Goal: Task Accomplishment & Management: Manage account settings

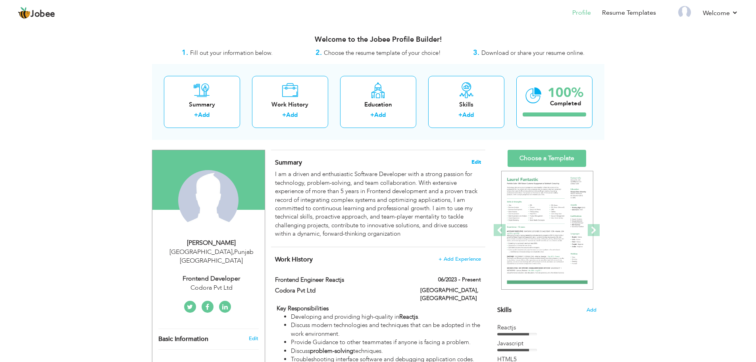
click at [475, 160] on span "Edit" at bounding box center [477, 162] width 10 height 6
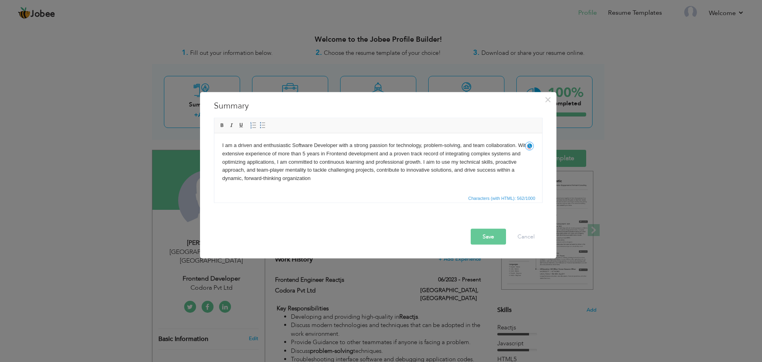
click at [335, 173] on body "I am a driven and enthusiastic Software Developer with a strong passion for tec…" at bounding box center [378, 161] width 312 height 41
click at [333, 176] on body "I am a driven and enthusiastic Software Developer with a strong passion for tec…" at bounding box center [378, 161] width 312 height 41
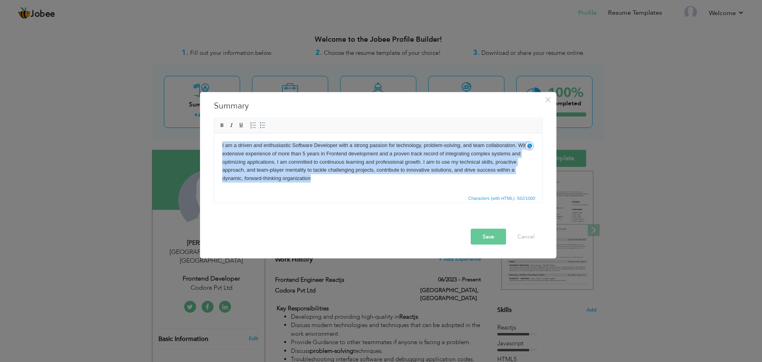
click at [388, 181] on body "I am a driven and enthusiastic Software Developer with a strong passion for tec…" at bounding box center [378, 161] width 312 height 41
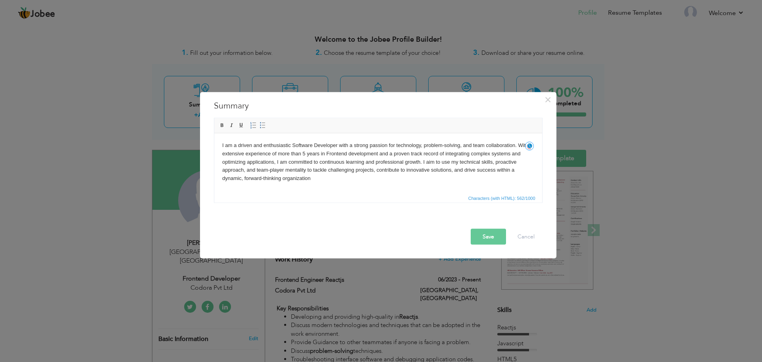
click at [329, 178] on body "I am a driven and enthusiastic Software Developer with a strong passion for tec…" at bounding box center [378, 161] width 312 height 41
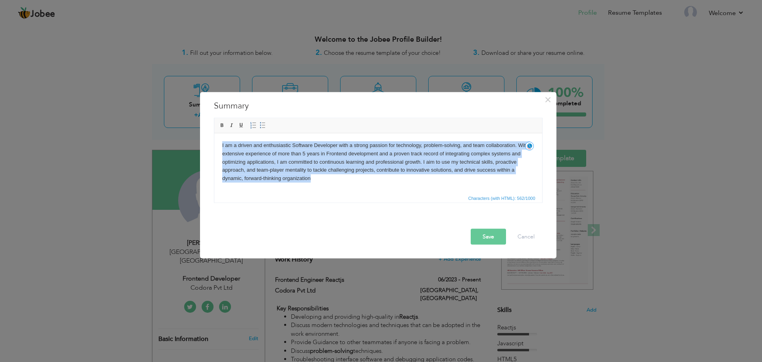
paste body
click at [329, 178] on body "I am a driven and enthusiastic Software Developer with a strong passion for tec…" at bounding box center [378, 161] width 312 height 41
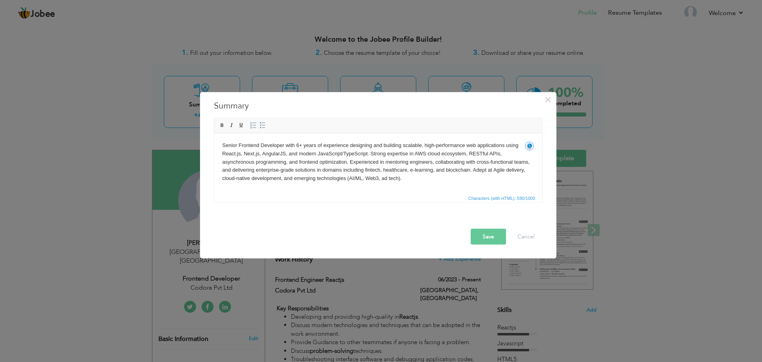
click at [309, 155] on body "Senior Frontend Developer with 6+ years of experience designing and building sc…" at bounding box center [378, 161] width 312 height 41
click at [480, 231] on button "Save" at bounding box center [488, 236] width 35 height 16
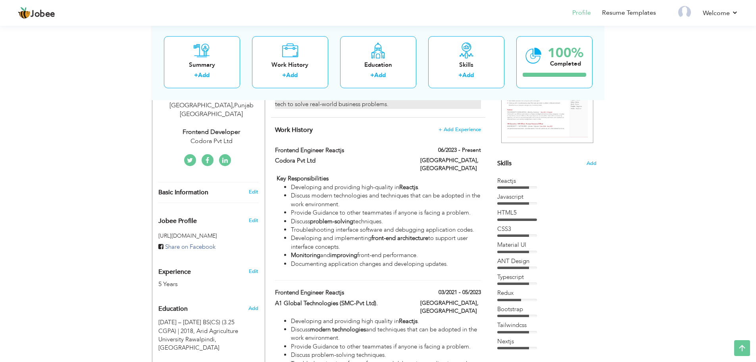
scroll to position [147, 0]
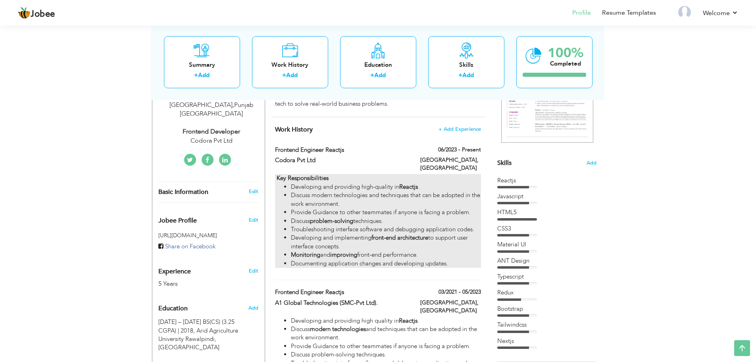
click at [444, 191] on li "Discuss modern technologies and techniques that can be adopted in the work envi…" at bounding box center [386, 199] width 190 height 17
type input "Frontend Engineer Reactjs"
type input "Codora Pvt Ltd"
type input "06/2023"
type input "[GEOGRAPHIC_DATA]"
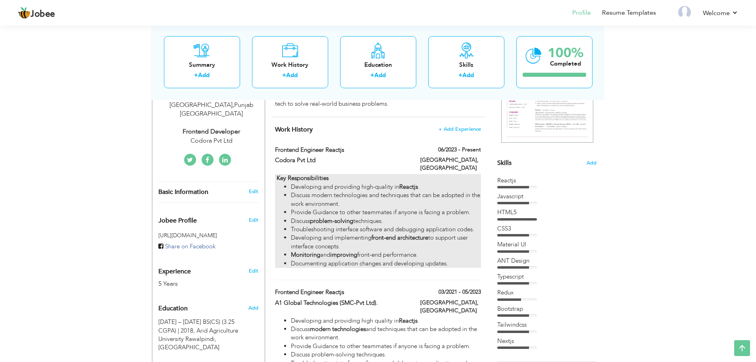
type input "[GEOGRAPHIC_DATA]"
checkbox input "true"
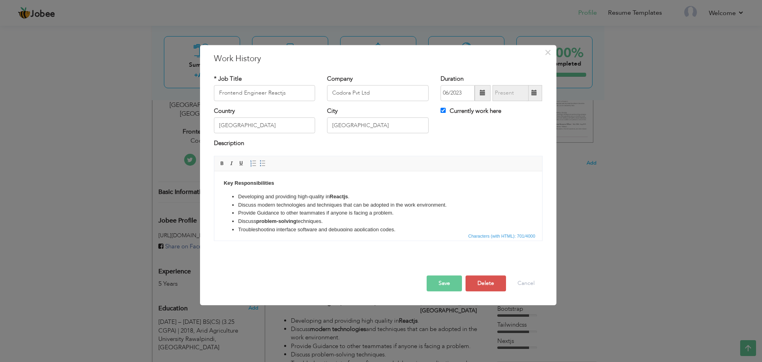
click at [398, 227] on li "Troubleshooting interface software and debugging application codes." at bounding box center [378, 229] width 280 height 8
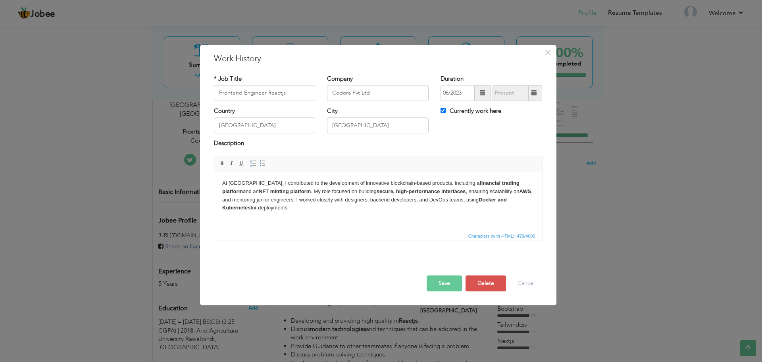
click at [451, 285] on button "Save" at bounding box center [444, 283] width 35 height 16
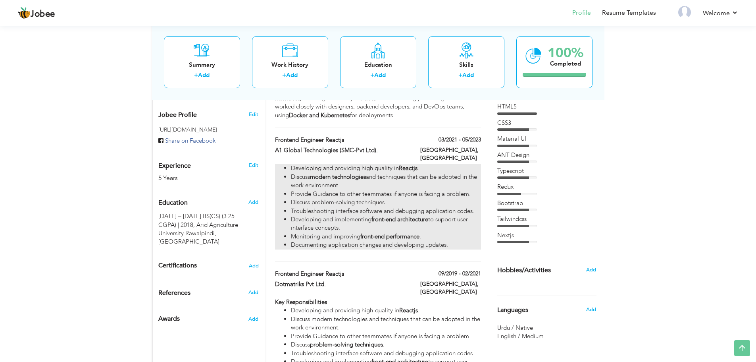
scroll to position [264, 0]
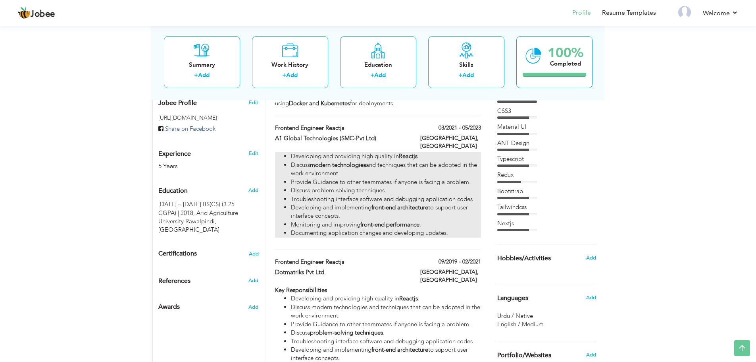
click at [394, 186] on li "Discuss problem-solving techniques." at bounding box center [386, 190] width 190 height 8
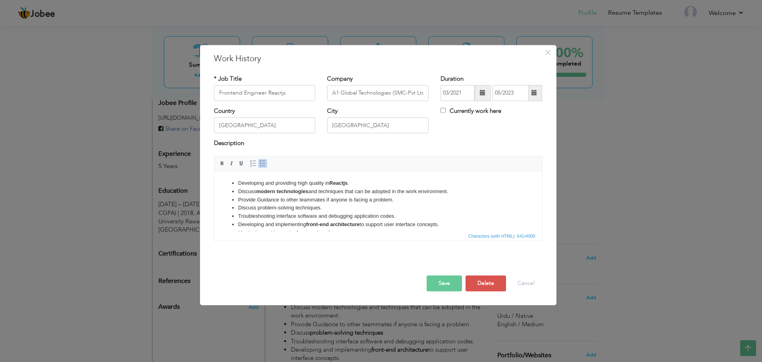
click at [409, 224] on li "Developing and implementing front-end architecture to support user interface co…" at bounding box center [378, 224] width 280 height 8
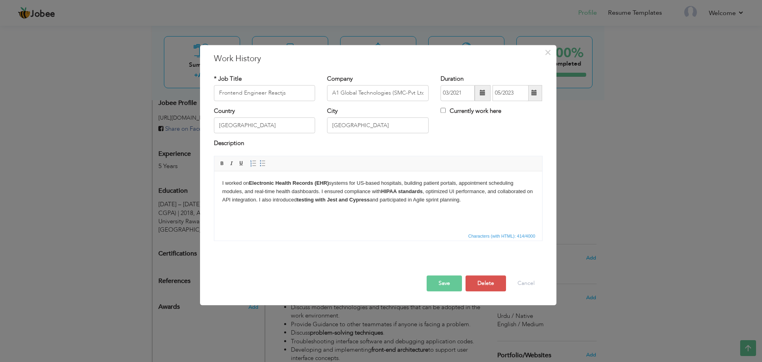
click at [453, 279] on button "Save" at bounding box center [444, 283] width 35 height 16
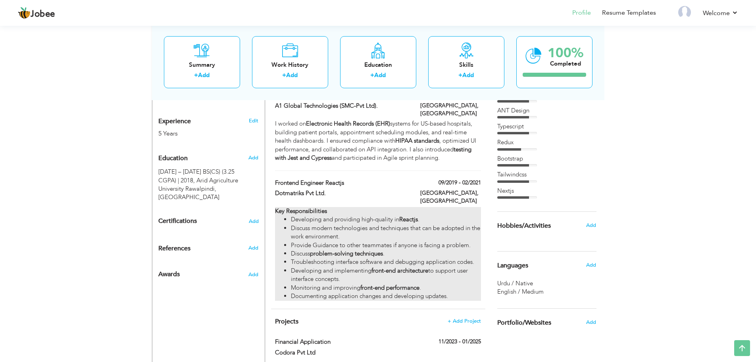
scroll to position [296, 0]
click at [378, 224] on li "Discuss modern technologies and techniques that can be adopted in the work envi…" at bounding box center [386, 232] width 190 height 17
type input "Dotmatriks Pvt Ltd."
type input "09/2019"
type input "02/2021"
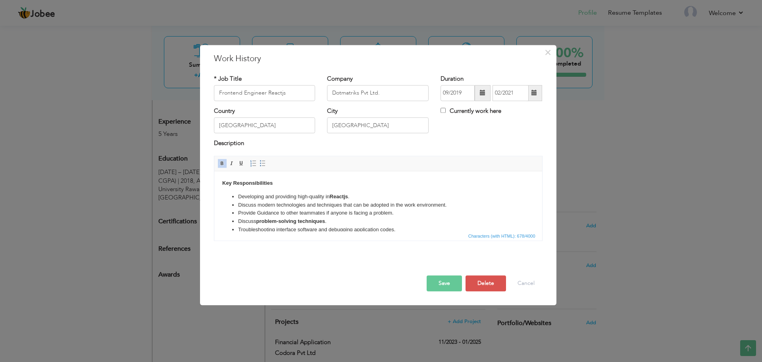
click at [398, 205] on li "Discuss modern technologies and techniques that can be adopted in the work envi…" at bounding box center [378, 205] width 280 height 8
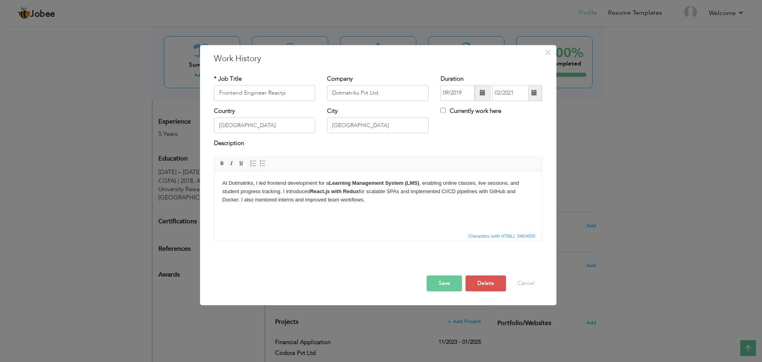
click at [447, 280] on button "Save" at bounding box center [444, 283] width 35 height 16
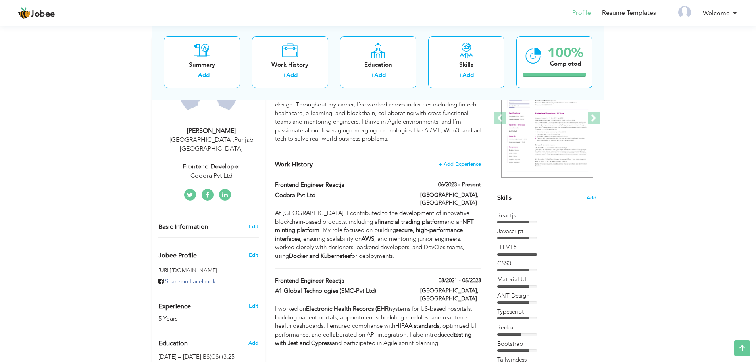
scroll to position [112, 0]
click at [359, 186] on label "Frontend Engineer Reactjs" at bounding box center [341, 184] width 133 height 8
type input "Codora Pvt Ltd"
type input "06/2023"
checkbox input "true"
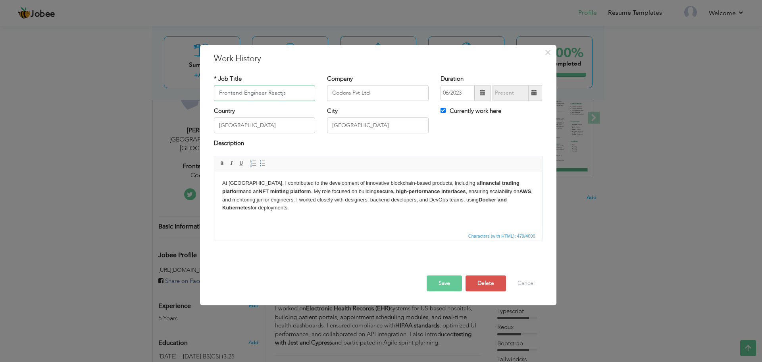
click at [303, 98] on input "Frontend Engineer Reactjs" at bounding box center [265, 93] width 102 height 16
type input "Frontend Engineer"
click at [445, 287] on button "Save" at bounding box center [444, 283] width 35 height 16
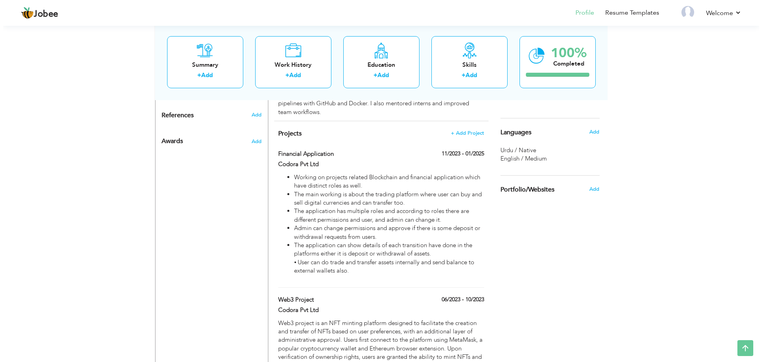
scroll to position [433, 0]
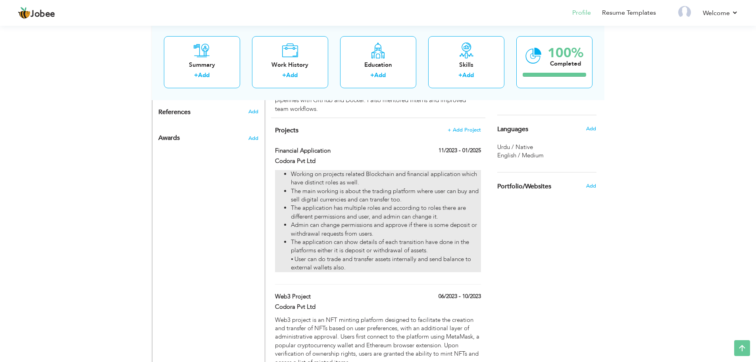
click at [388, 204] on li "The application has multiple roles and according to roles there are different p…" at bounding box center [386, 212] width 190 height 17
type input "Financial Application"
type input "Codora Pvt Ltd"
type input "11/2023"
type input "01/2025"
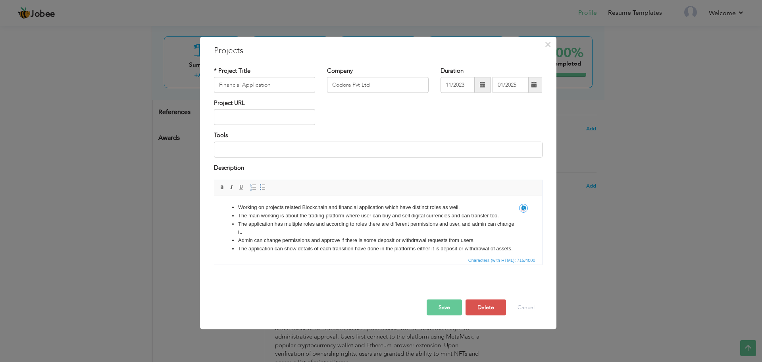
click at [240, 206] on li "Working on projects related Blockchain and financial application which have dis…" at bounding box center [378, 207] width 280 height 8
click at [236, 208] on ul "Working on projects related Blockchain and financial application which have dis…" at bounding box center [378, 232] width 312 height 58
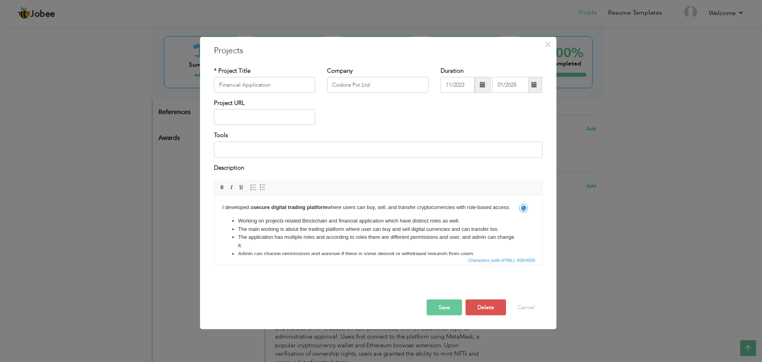
click at [458, 208] on body "I developed a secure digital trading platform where users can buy, sell, and tr…" at bounding box center [378, 238] width 312 height 71
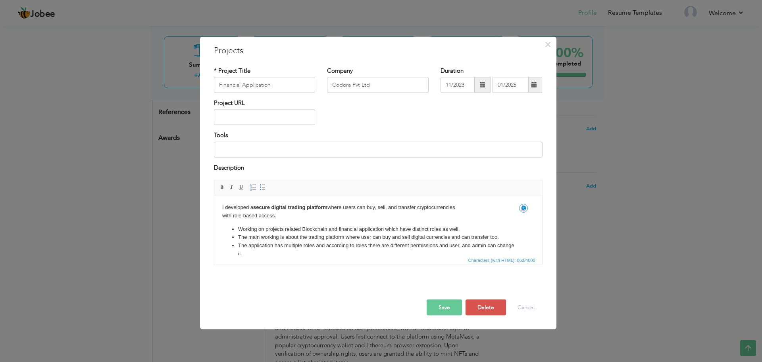
drag, startPoint x: 281, startPoint y: 216, endPoint x: 228, endPoint y: 209, distance: 52.9
click at [228, 209] on body "I developed a secure digital trading platform where users can buy, sell, and tr…" at bounding box center [378, 242] width 312 height 79
click at [221, 209] on html "I developed a secure digital trading platform where users can buy, sell, and tr…" at bounding box center [378, 242] width 328 height 95
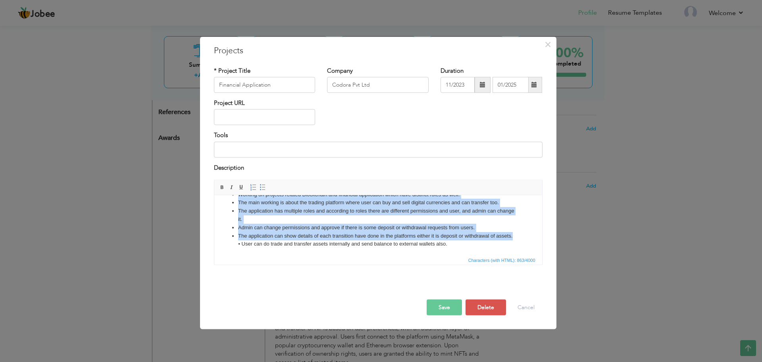
scroll to position [44, 0]
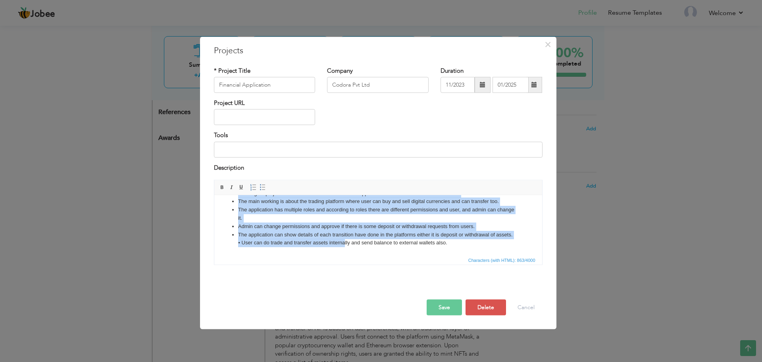
drag, startPoint x: 235, startPoint y: 212, endPoint x: 345, endPoint y: 249, distance: 116.1
click at [345, 249] on html "I developed a secure digital trading platform where users can buy, sell, and tr…" at bounding box center [378, 206] width 328 height 95
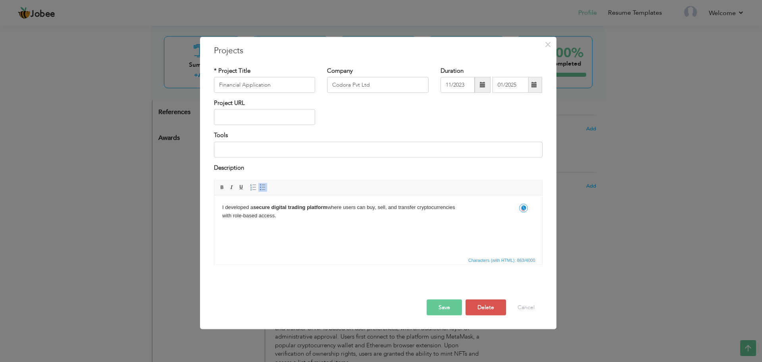
scroll to position [0, 0]
click at [254, 187] on span at bounding box center [253, 187] width 6 height 6
click at [263, 187] on span at bounding box center [263, 187] width 6 height 6
click at [324, 235] on ul "​​​​​​​ Designed and implemented the admin dashboard for approving deposits/wit…" at bounding box center [378, 262] width 312 height 75
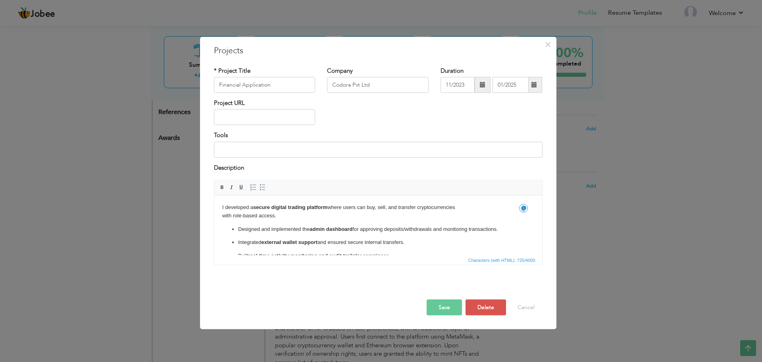
click at [433, 246] on ul "Designed and implemented the admin dashboard for approving deposits/withdrawals…" at bounding box center [378, 256] width 312 height 62
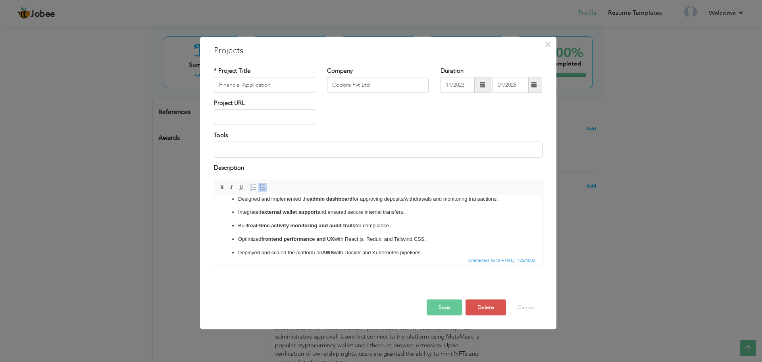
scroll to position [26, 0]
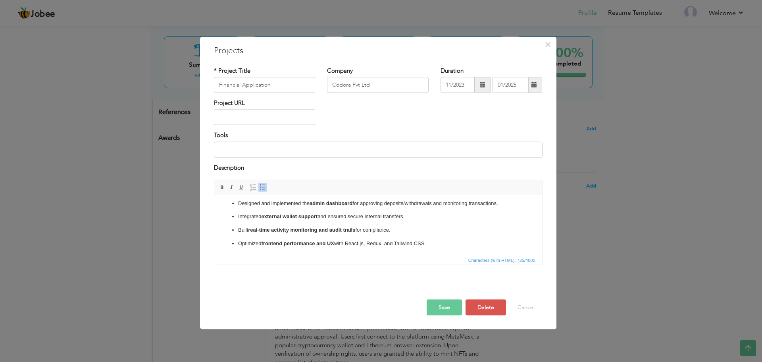
click at [436, 306] on button "Save" at bounding box center [444, 307] width 35 height 16
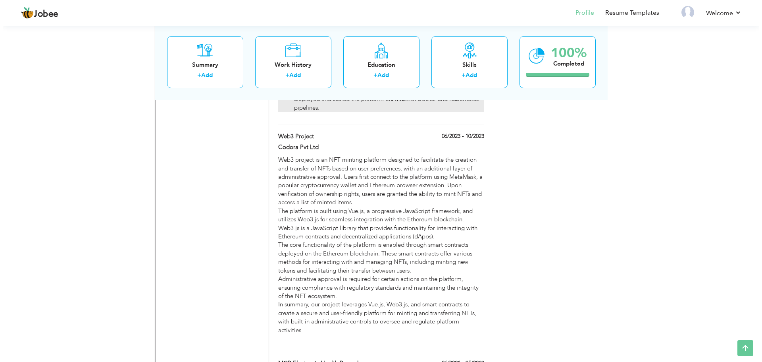
scroll to position [599, 0]
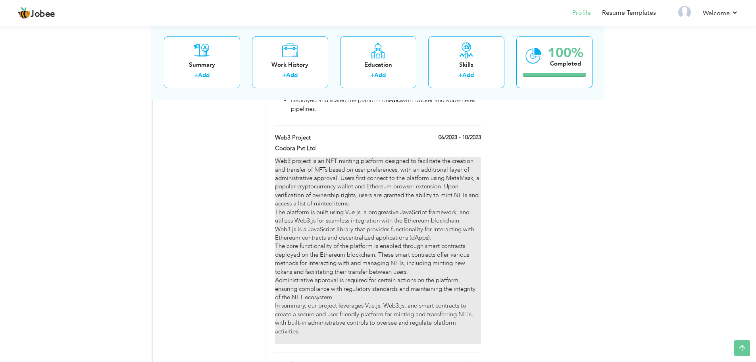
click at [360, 201] on div "Web3 project is an NFT minting platform designed to facilitate the creation and…" at bounding box center [378, 250] width 206 height 187
type input "Web3 Project"
type input "06/2023"
type input "10/2023"
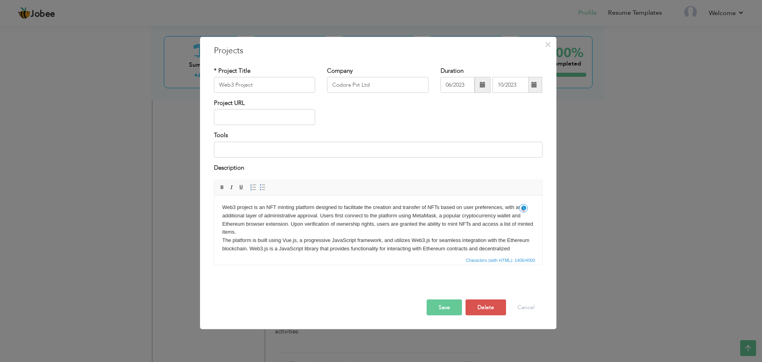
click at [224, 208] on body "Web3 project is an NFT minting platform designed to facilitate the creation and…" at bounding box center [378, 261] width 312 height 116
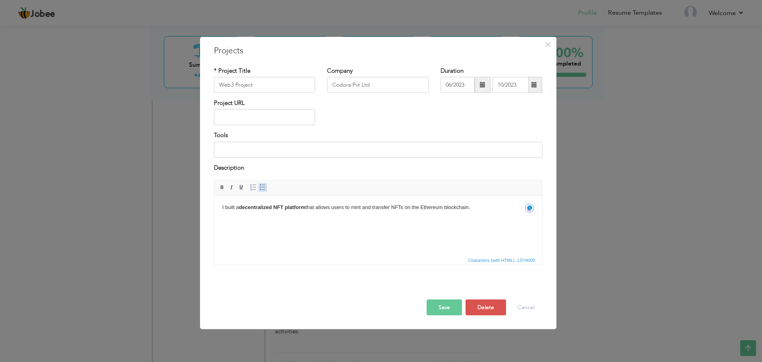
click at [262, 188] on span at bounding box center [263, 187] width 6 height 6
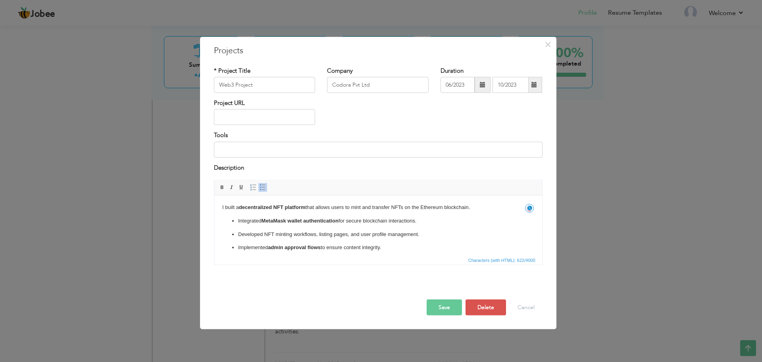
scroll to position [22, 0]
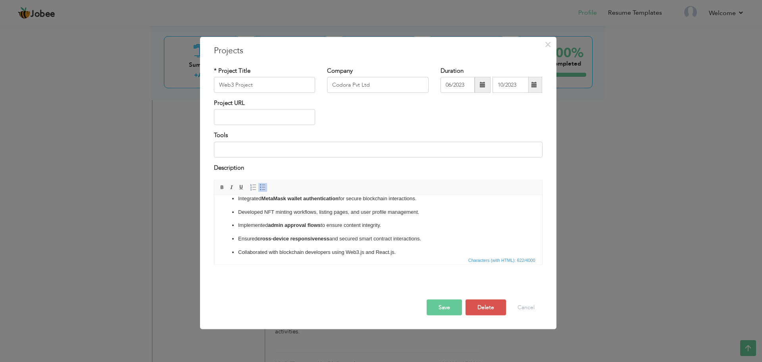
click at [441, 310] on button "Save" at bounding box center [444, 307] width 35 height 16
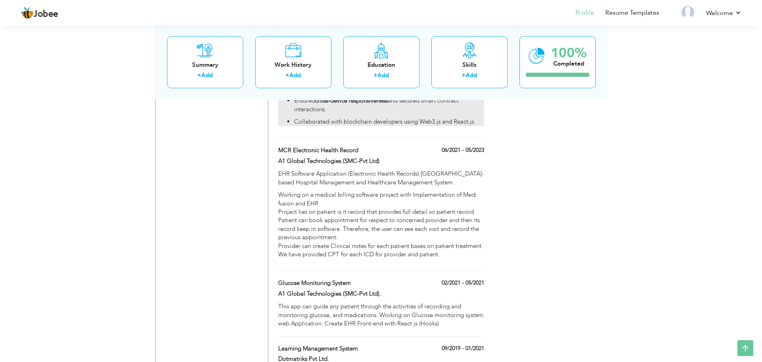
scroll to position [733, 0]
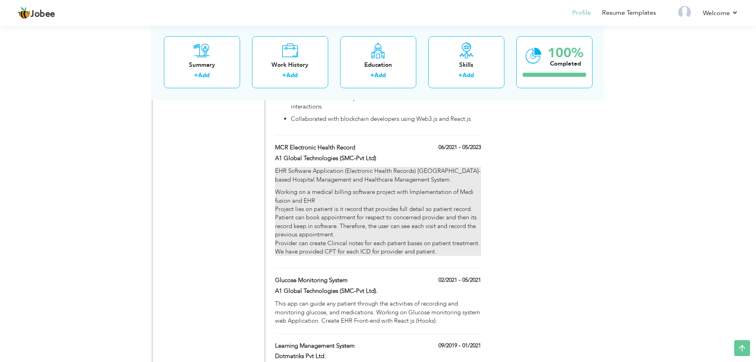
click at [343, 170] on div "EHR Software Application (Electronic Health Records) USA-based Hospital Managem…" at bounding box center [378, 211] width 206 height 89
type input "MCR Electronic Health Record"
type input "A1 Global Technologies (SMC-Pvt Ltd)"
type input "06/2021"
type input "05/2023"
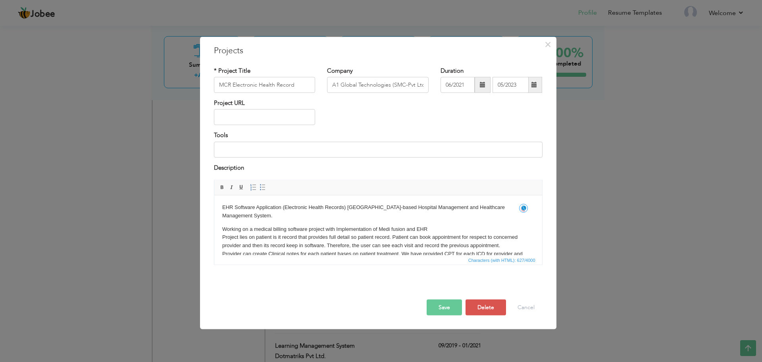
click at [344, 216] on body "EHR Software Application (Electronic Health Records) USA-based Hospital Managem…" at bounding box center [378, 234] width 312 height 63
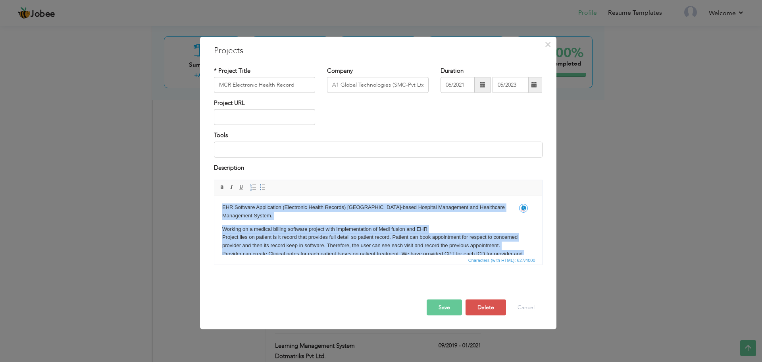
click at [366, 211] on p "EHR Software Application (Electronic Health Records) USA-based Hospital Managem…" at bounding box center [378, 211] width 312 height 17
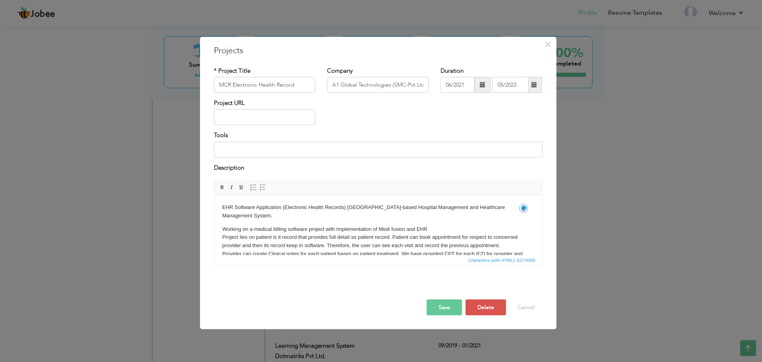
click at [220, 207] on html "EHR Software Application (Electronic Health Records) USA-based Hospital Managem…" at bounding box center [378, 234] width 328 height 79
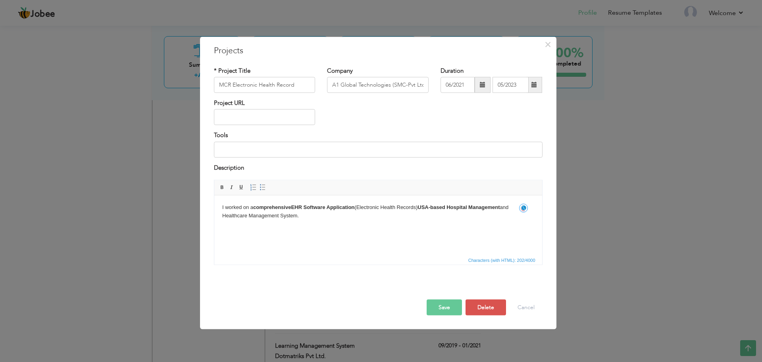
scroll to position [0, 0]
click at [266, 188] on span at bounding box center [263, 187] width 6 height 6
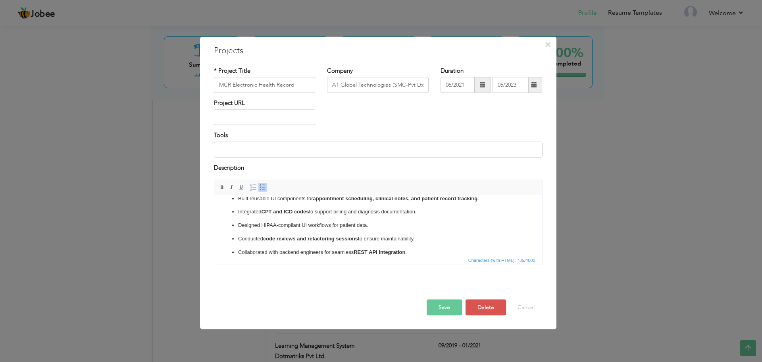
click at [437, 304] on button "Save" at bounding box center [444, 307] width 35 height 16
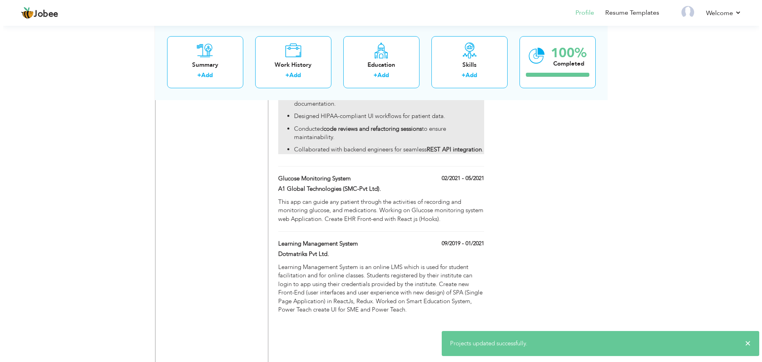
scroll to position [860, 0]
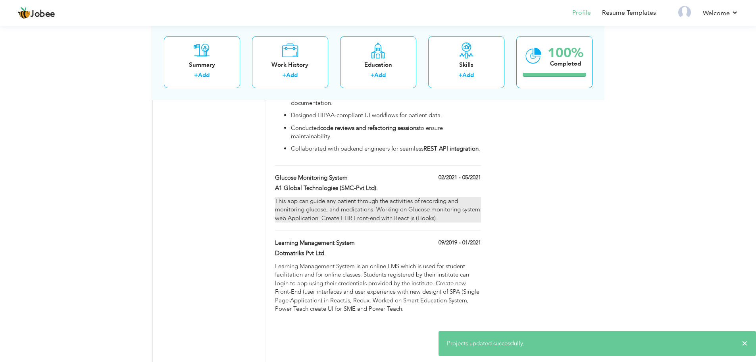
click at [412, 204] on div "This app can guide any patient through the activities of recording and monitori…" at bounding box center [378, 209] width 206 height 25
type input "Glucose Monitoring System"
type input "A1 Global Technologies (SMC-Pvt Ltd)."
type input "02/2021"
type input "05/2021"
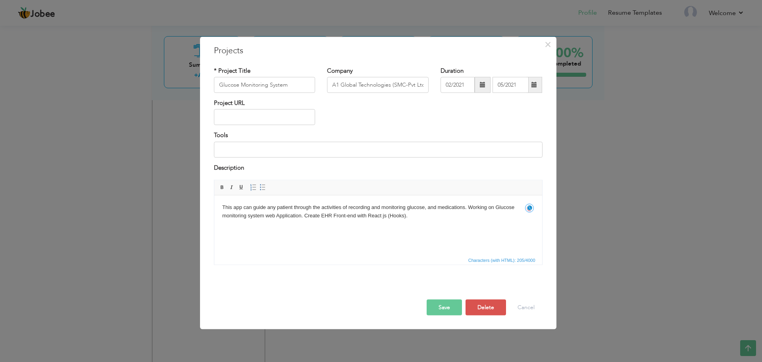
click at [298, 221] on html "This app can guide any patient through the activities of recording and monitori…" at bounding box center [378, 211] width 328 height 33
drag, startPoint x: 437, startPoint y: 217, endPoint x: 435, endPoint y: 226, distance: 9.7
click at [435, 226] on body "I developed a patient-facing application for glucose monitoring.This app can gu…" at bounding box center [378, 215] width 312 height 25
click at [260, 187] on span at bounding box center [263, 187] width 6 height 6
click at [264, 188] on span at bounding box center [263, 187] width 6 height 6
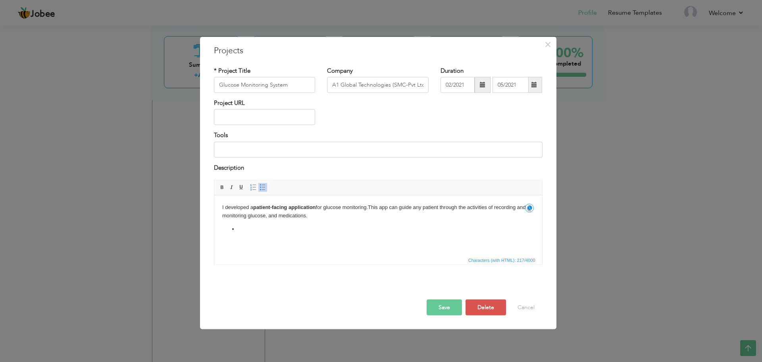
scroll to position [31, 0]
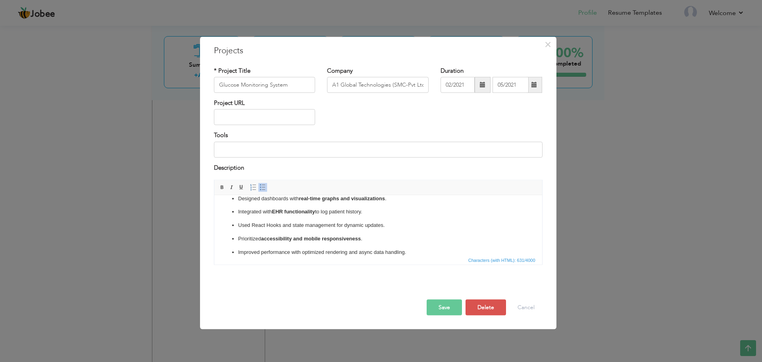
click at [442, 311] on button "Save" at bounding box center [444, 307] width 35 height 16
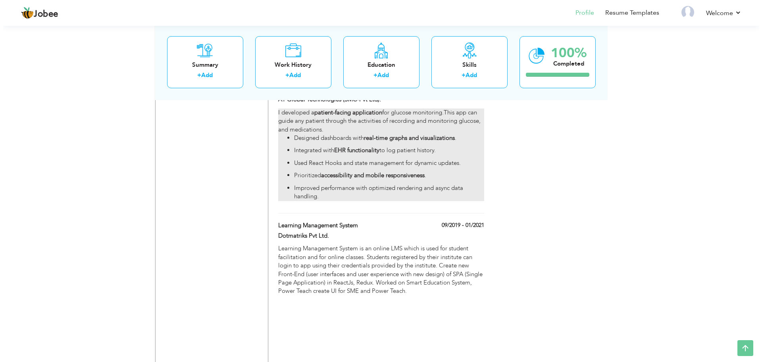
scroll to position [1023, 0]
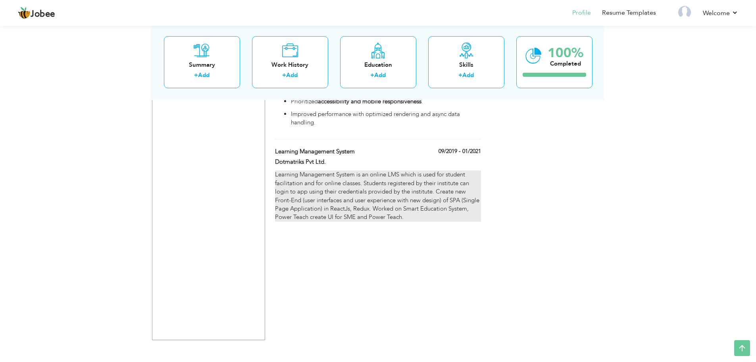
click at [325, 171] on div "Learning Management System is an online LMS which is used for student facilitat…" at bounding box center [378, 195] width 206 height 51
type input "Learning Management System"
type input "Dotmatriks Pvt Ltd."
type input "09/2019"
type input "01/2021"
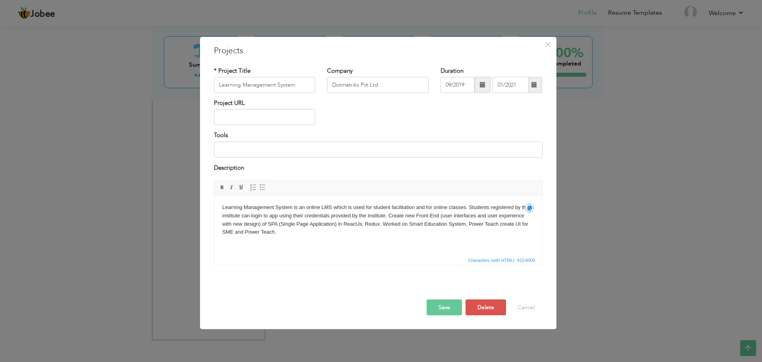
click at [222, 208] on body "Learning Management System is an online LMS which is used for student facilitat…" at bounding box center [378, 219] width 312 height 33
paste body
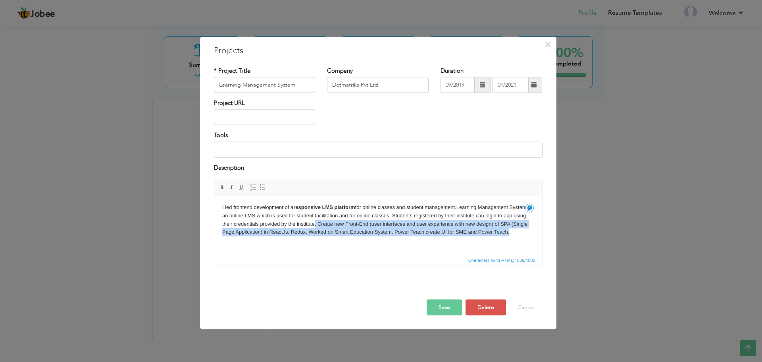
drag, startPoint x: 314, startPoint y: 225, endPoint x: 528, endPoint y: 231, distance: 214.0
click at [528, 231] on body "I led frontend development of a responsive LMS platform for online classes and …" at bounding box center [378, 219] width 312 height 33
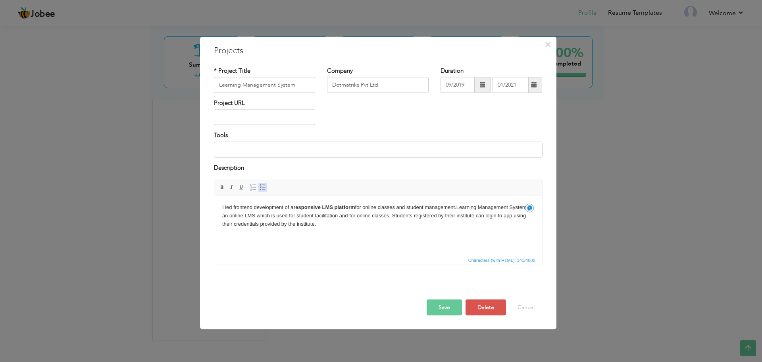
click at [264, 188] on span at bounding box center [263, 187] width 6 height 6
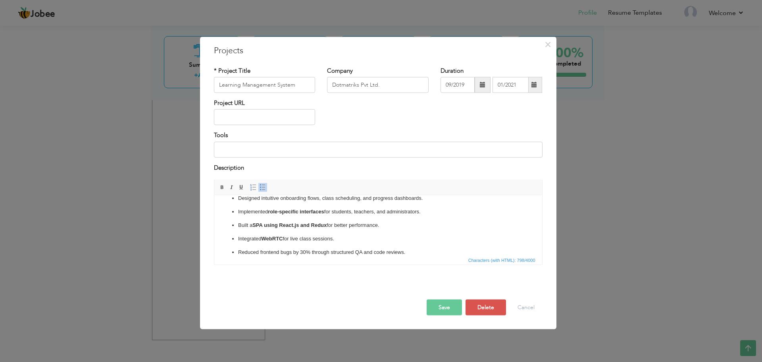
click at [449, 310] on button "Save" at bounding box center [444, 307] width 35 height 16
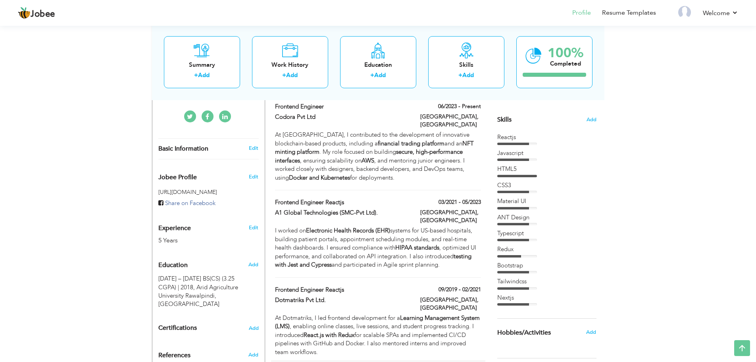
scroll to position [190, 0]
click at [589, 121] on span "Add" at bounding box center [591, 120] width 10 height 8
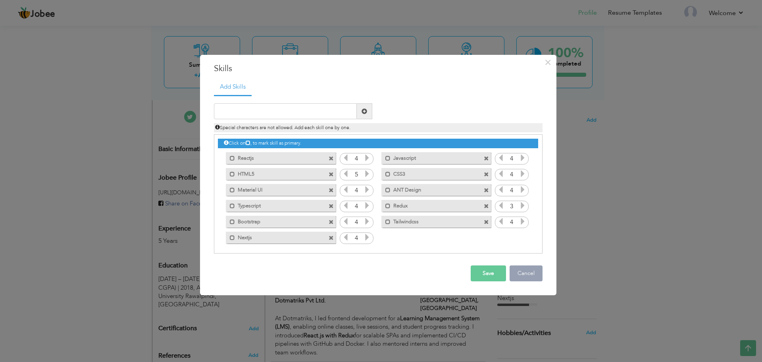
click at [528, 274] on button "Cancel" at bounding box center [526, 273] width 33 height 16
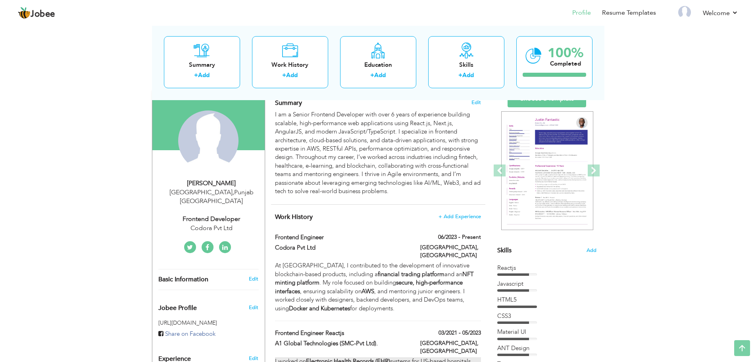
scroll to position [0, 0]
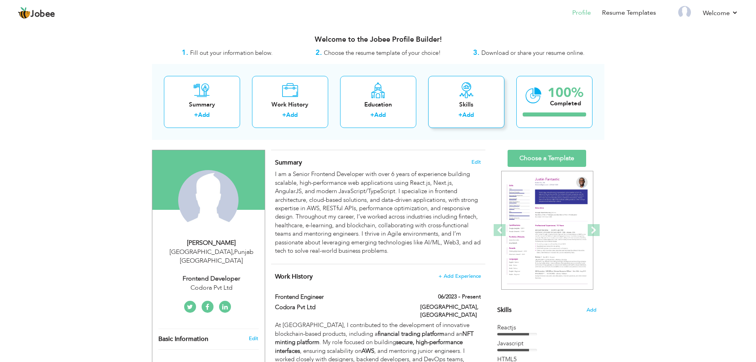
click at [480, 98] on div "Skills + Add" at bounding box center [466, 102] width 76 height 52
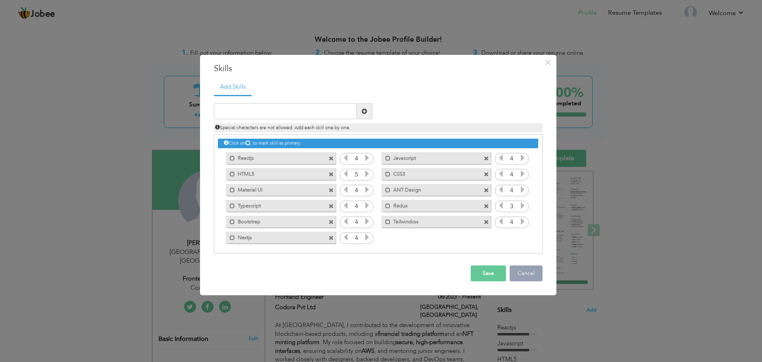
click at [531, 273] on button "Cancel" at bounding box center [526, 273] width 33 height 16
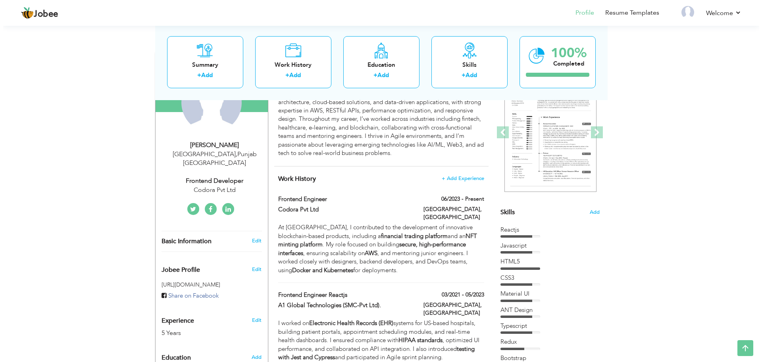
scroll to position [97, 0]
click at [251, 238] on link "Edit" at bounding box center [254, 241] width 10 height 7
type input "[PERSON_NAME]"
type input "Husnain"
type input "[PHONE_NUMBER]"
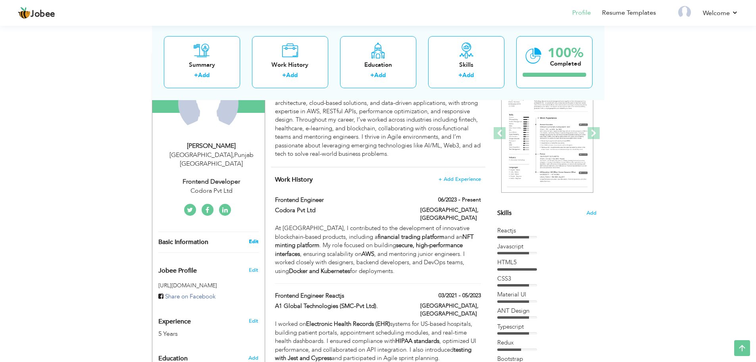
select select "number:166"
type input "[GEOGRAPHIC_DATA]"
select select "number:7"
type input "Codora Pvt Ltd"
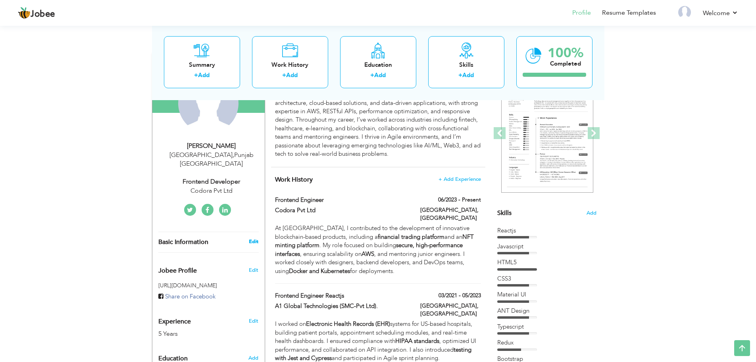
type input "Frontend Developer"
type input "https://www.linkedin.com/in/tajammal-husnain/"
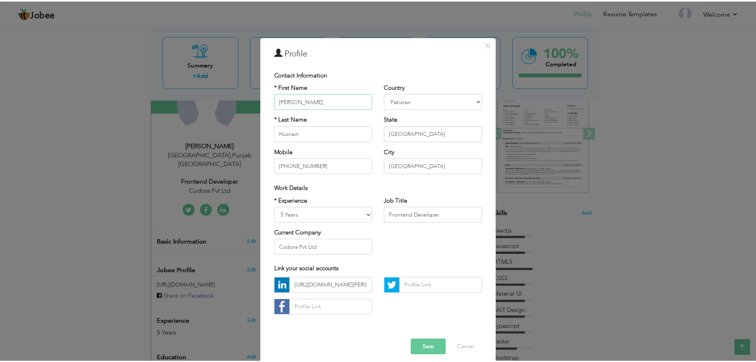
scroll to position [7, 0]
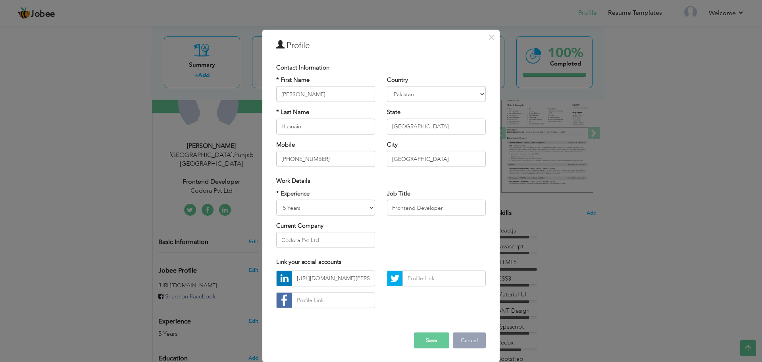
click at [455, 340] on button "Cancel" at bounding box center [469, 340] width 33 height 16
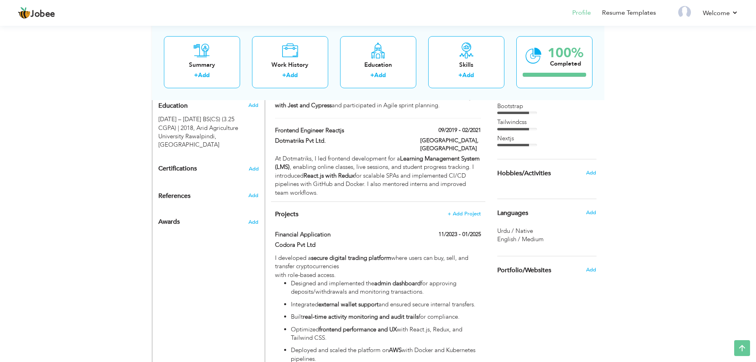
scroll to position [350, 0]
click at [253, 218] on span "Add" at bounding box center [253, 221] width 10 height 7
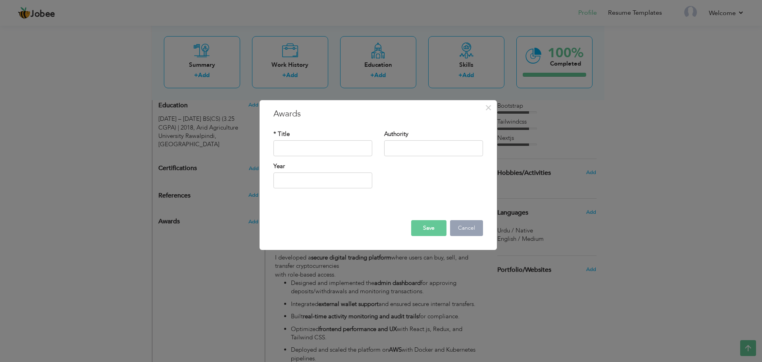
click at [460, 226] on button "Cancel" at bounding box center [466, 228] width 33 height 16
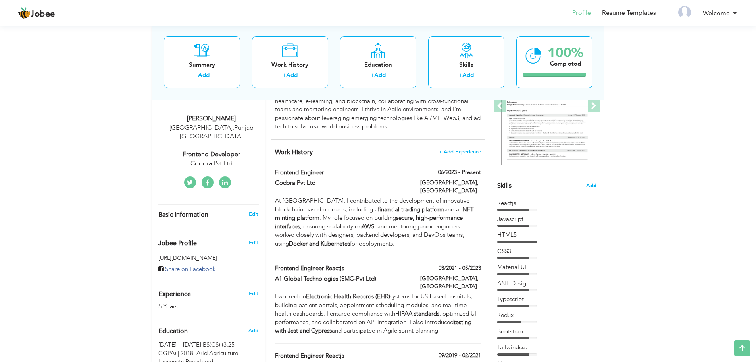
scroll to position [125, 0]
click at [592, 183] on span "Add" at bounding box center [591, 185] width 10 height 8
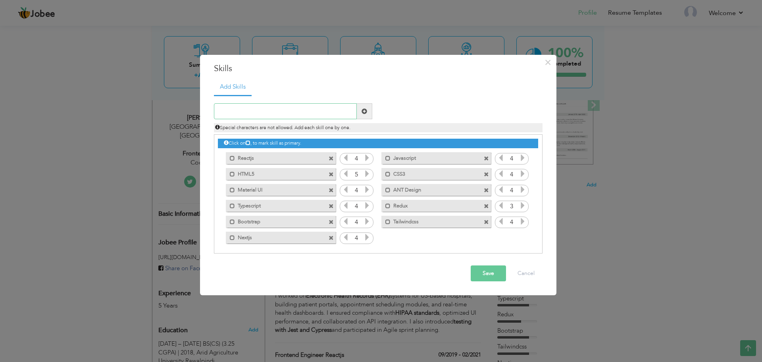
click at [295, 114] on input "text" at bounding box center [285, 111] width 143 height 16
type input "Angular"
click at [364, 113] on span at bounding box center [365, 111] width 6 height 6
drag, startPoint x: 408, startPoint y: 238, endPoint x: 336, endPoint y: 163, distance: 104.1
click at [336, 163] on div "Click on , to mark skill as primary. Mark as primary skill. Reactjs 4 Javascrip…" at bounding box center [378, 190] width 320 height 110
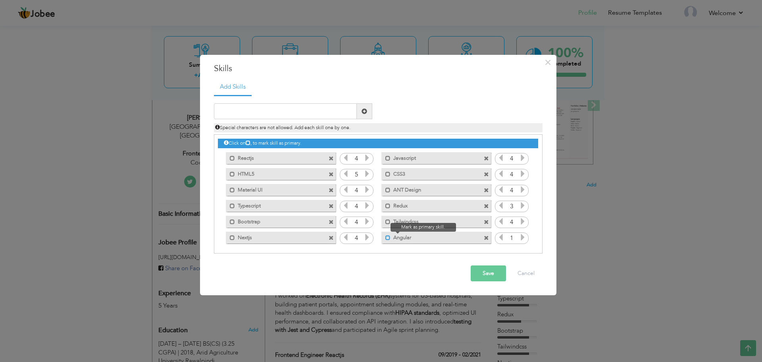
click at [388, 238] on span at bounding box center [387, 237] width 5 height 5
click at [386, 222] on span at bounding box center [387, 221] width 5 height 5
click at [387, 222] on span at bounding box center [389, 221] width 5 height 5
click at [232, 158] on span at bounding box center [232, 158] width 5 height 5
click at [231, 173] on span at bounding box center [232, 173] width 5 height 5
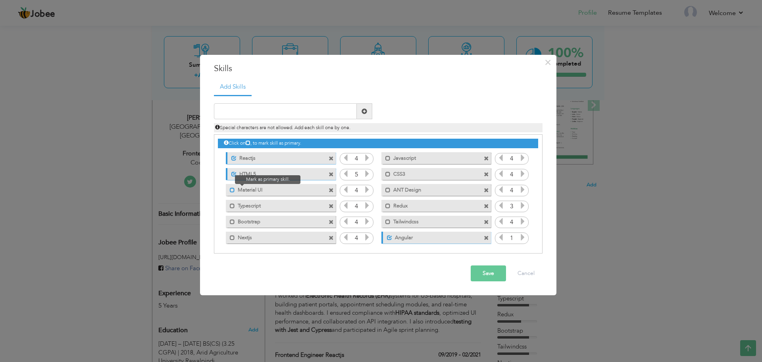
click at [231, 192] on span at bounding box center [232, 189] width 5 height 5
click at [235, 207] on span at bounding box center [232, 205] width 5 height 5
click at [234, 221] on span at bounding box center [232, 221] width 5 height 5
click at [233, 237] on span at bounding box center [232, 237] width 5 height 5
click at [388, 158] on span at bounding box center [387, 158] width 5 height 5
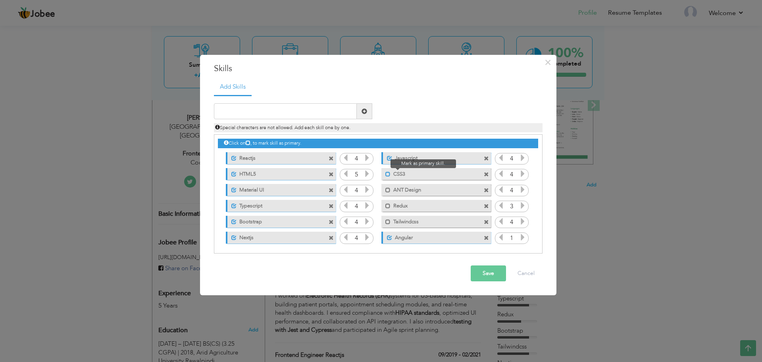
click at [386, 173] on span at bounding box center [387, 173] width 5 height 5
click at [385, 191] on span at bounding box center [387, 189] width 5 height 5
click at [385, 200] on span at bounding box center [385, 204] width 9 height 8
click at [387, 220] on span at bounding box center [387, 221] width 5 height 5
drag, startPoint x: 393, startPoint y: 237, endPoint x: 396, endPoint y: 223, distance: 14.9
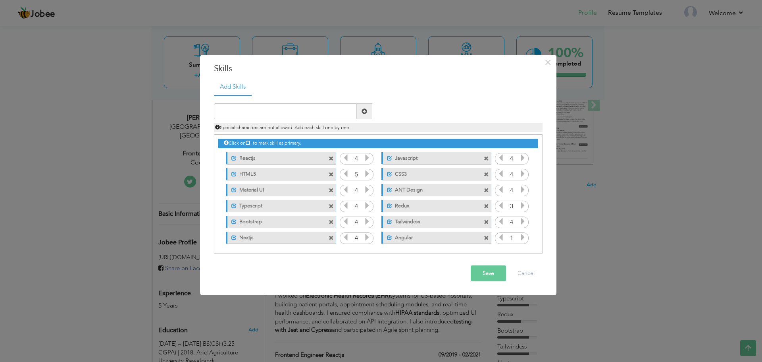
click at [392, 223] on div "Click on , to mark skill as primary. Unmark as primary skill. Reactjs 4 Javascr…" at bounding box center [378, 190] width 320 height 110
click at [522, 240] on icon at bounding box center [522, 236] width 7 height 7
click at [497, 270] on button "Save" at bounding box center [488, 273] width 35 height 16
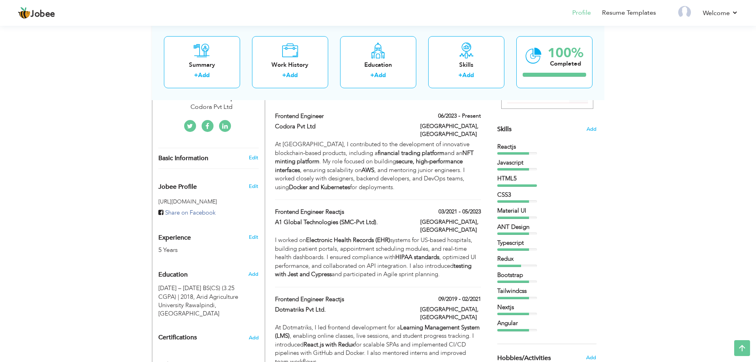
scroll to position [180, 0]
click at [510, 321] on div "Angular" at bounding box center [546, 323] width 99 height 8
click at [587, 127] on span "Add" at bounding box center [591, 130] width 10 height 8
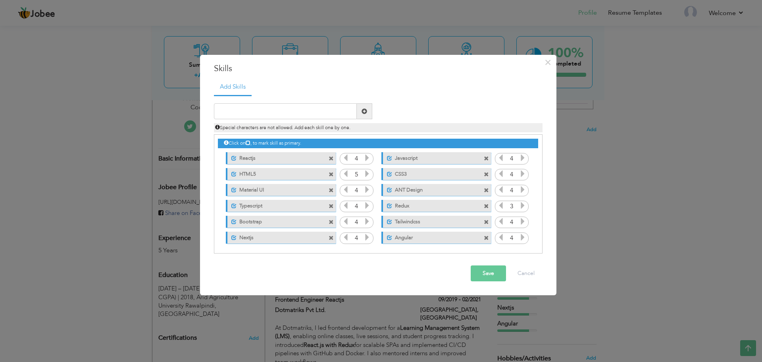
click at [246, 174] on label "HTML5" at bounding box center [276, 173] width 79 height 10
click at [246, 174] on label "HTML5" at bounding box center [275, 173] width 80 height 10
click at [317, 175] on div "Unmark as primary skill. HTML5" at bounding box center [281, 174] width 110 height 12
click at [276, 171] on label "HTML5" at bounding box center [276, 173] width 79 height 10
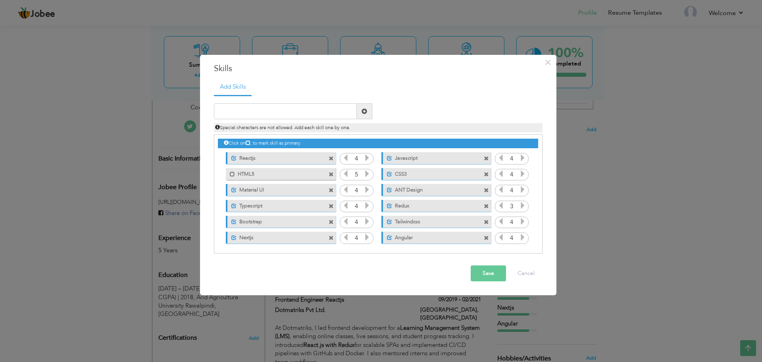
click at [276, 171] on label "HTML5" at bounding box center [275, 173] width 80 height 10
click at [271, 117] on input "text" at bounding box center [285, 111] width 143 height 16
click at [400, 235] on label "Angular" at bounding box center [431, 236] width 79 height 10
drag, startPoint x: 382, startPoint y: 237, endPoint x: 254, endPoint y: 236, distance: 127.4
click at [254, 236] on div "Click on , to mark skill as primary. Unmark as primary skill. Reactjs 4 Javascr…" at bounding box center [378, 190] width 320 height 110
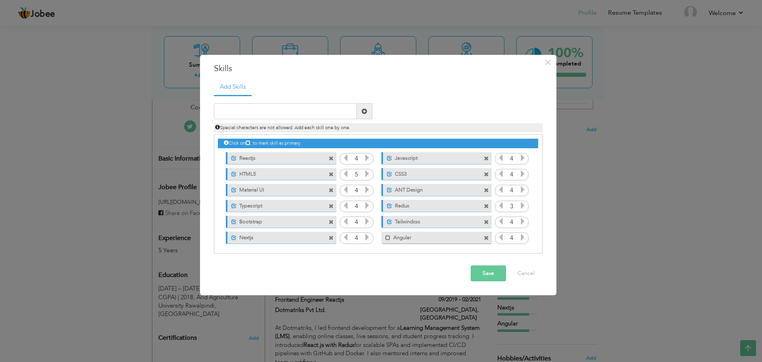
drag, startPoint x: 399, startPoint y: 238, endPoint x: 400, endPoint y: 177, distance: 61.1
click at [400, 177] on div "Click on , to mark skill as primary. Unmark as primary skill. Reactjs 4 Javascr…" at bounding box center [378, 190] width 320 height 110
click at [274, 174] on label "HTML5" at bounding box center [276, 173] width 79 height 10
drag, startPoint x: 274, startPoint y: 174, endPoint x: 252, endPoint y: 173, distance: 22.2
click at [252, 173] on label "HTML5" at bounding box center [275, 173] width 80 height 10
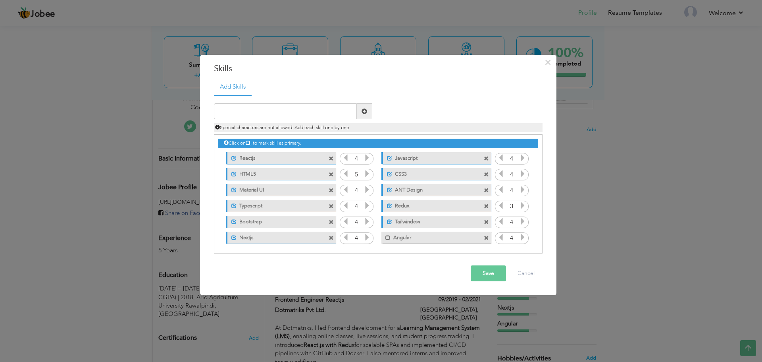
click at [252, 173] on label "HTML5" at bounding box center [276, 173] width 79 height 10
click at [252, 173] on label "HTML5" at bounding box center [275, 173] width 80 height 10
click at [252, 173] on label "HTML5" at bounding box center [276, 173] width 79 height 10
click at [250, 172] on label "HTML5" at bounding box center [275, 173] width 80 height 10
click at [396, 237] on label "Angular" at bounding box center [431, 236] width 80 height 10
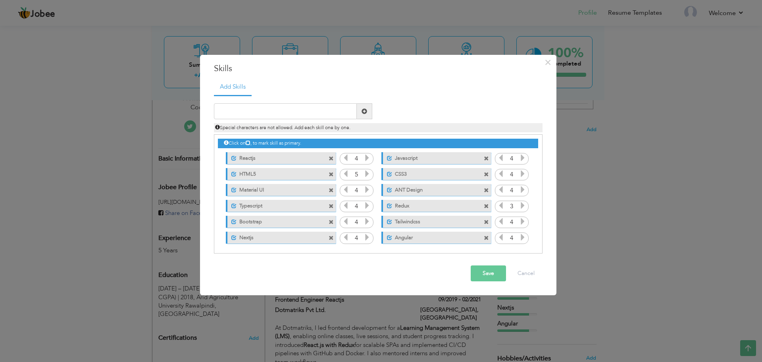
click at [499, 275] on button "Save" at bounding box center [488, 273] width 35 height 16
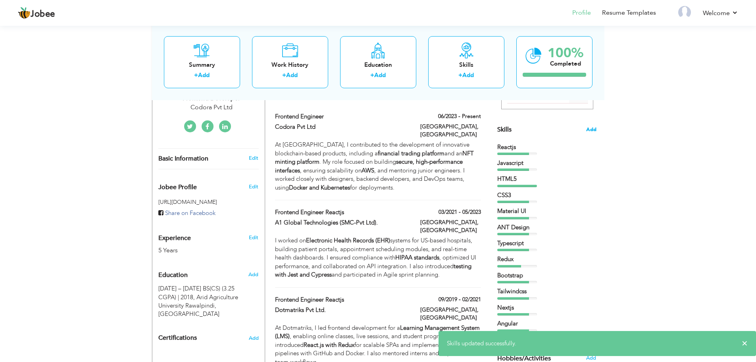
click at [587, 132] on span "Add" at bounding box center [591, 130] width 10 height 8
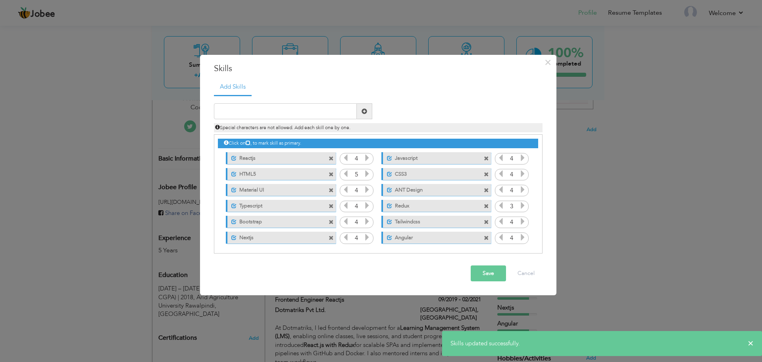
click at [234, 123] on div "Special characters are not allowed. Add each skill one by one." at bounding box center [378, 125] width 341 height 13
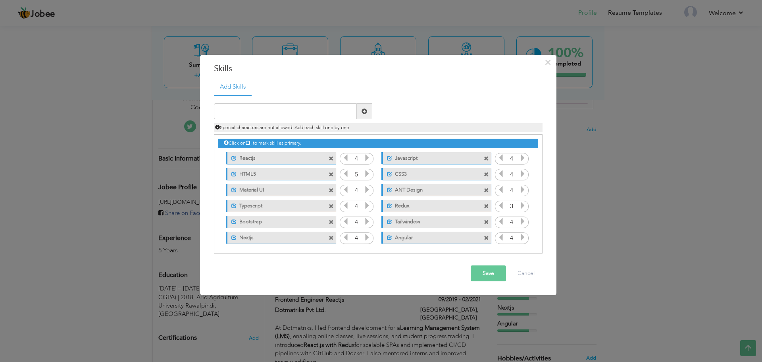
click at [500, 277] on button "Save" at bounding box center [488, 273] width 35 height 16
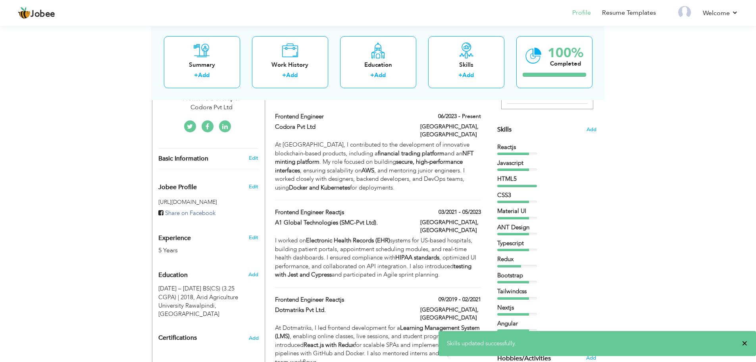
click at [745, 344] on span "×" at bounding box center [745, 343] width 6 height 8
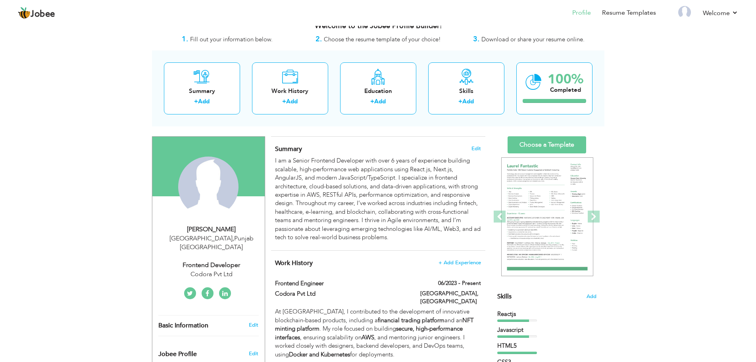
scroll to position [14, 0]
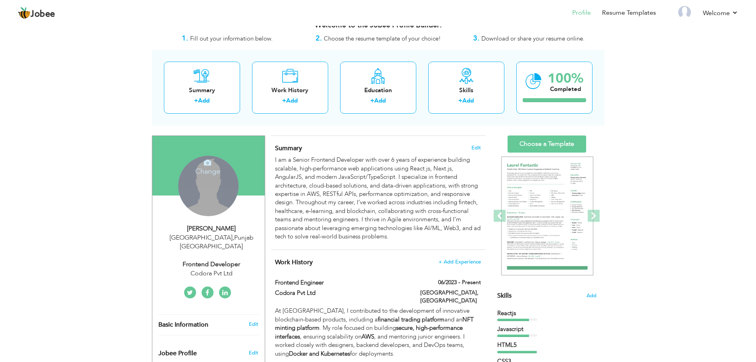
click at [219, 192] on div "Change Remove" at bounding box center [208, 186] width 60 height 60
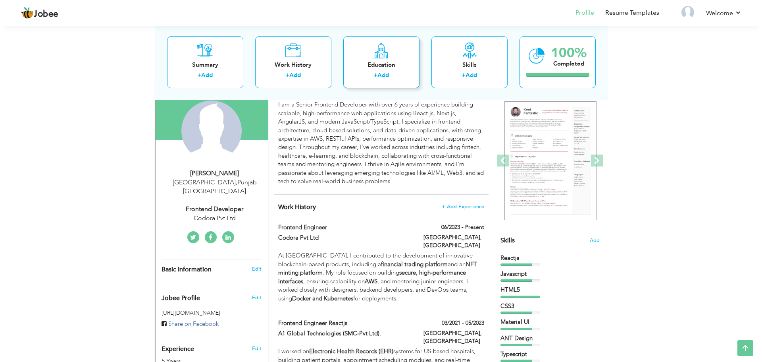
scroll to position [69, 0]
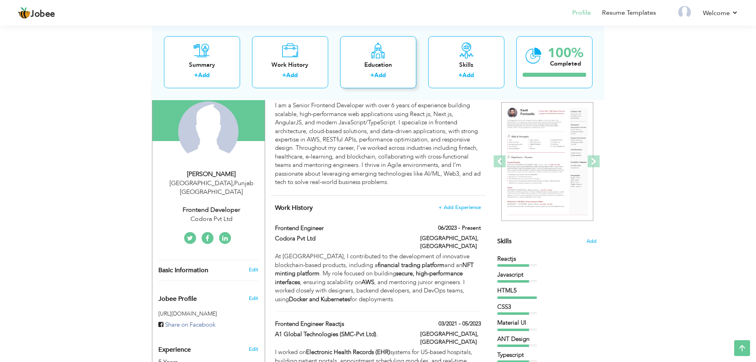
click at [388, 77] on div "+ Add" at bounding box center [379, 76] width 64 height 10
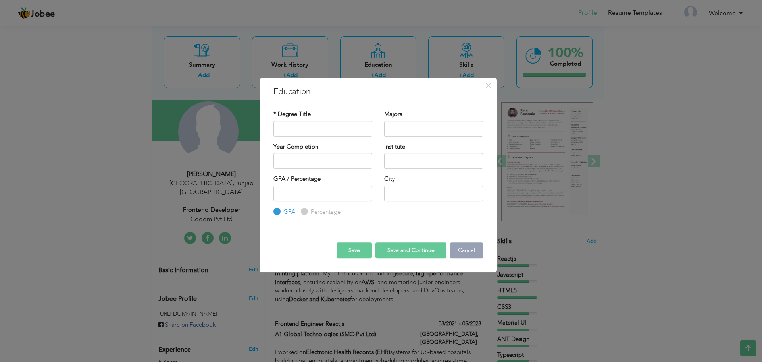
click at [467, 253] on button "Cancel" at bounding box center [466, 250] width 33 height 16
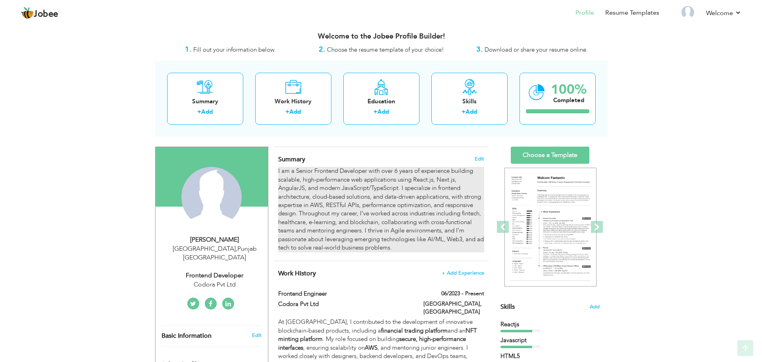
scroll to position [0, 0]
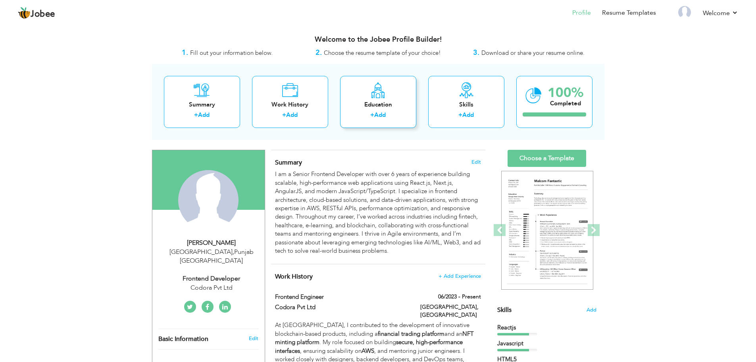
click at [402, 111] on div "+ Add" at bounding box center [379, 116] width 64 height 10
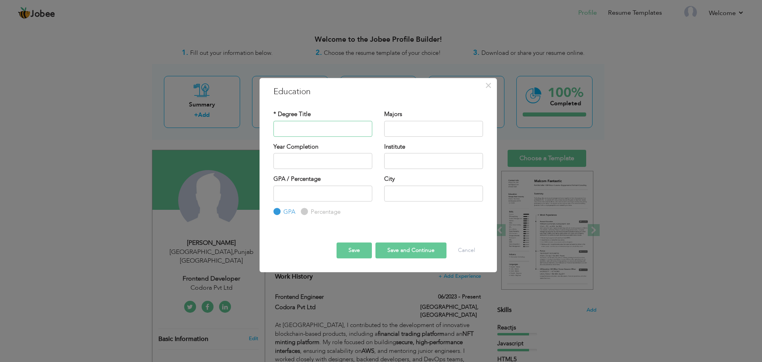
click at [339, 131] on input "text" at bounding box center [322, 129] width 99 height 16
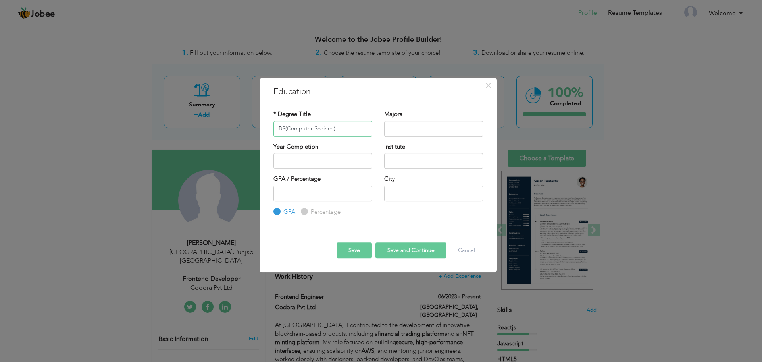
type input "BS(Computer Sceince)"
type input "C"
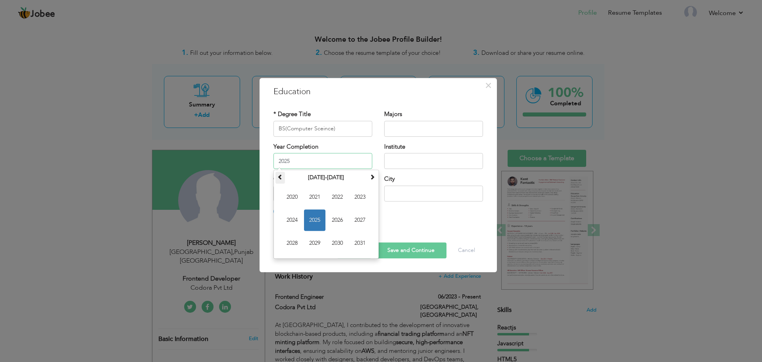
click at [280, 175] on span at bounding box center [280, 177] width 6 height 6
click at [296, 244] on span "2018" at bounding box center [291, 242] width 21 height 21
type input "2018"
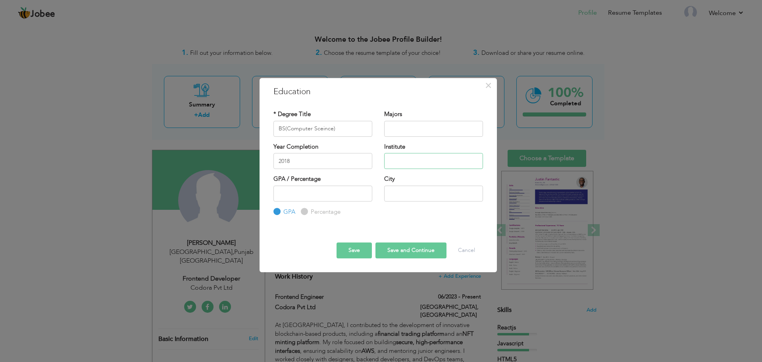
click at [410, 160] on input "text" at bounding box center [433, 161] width 99 height 16
type input "University of Arid Agriculture Rawalpindi"
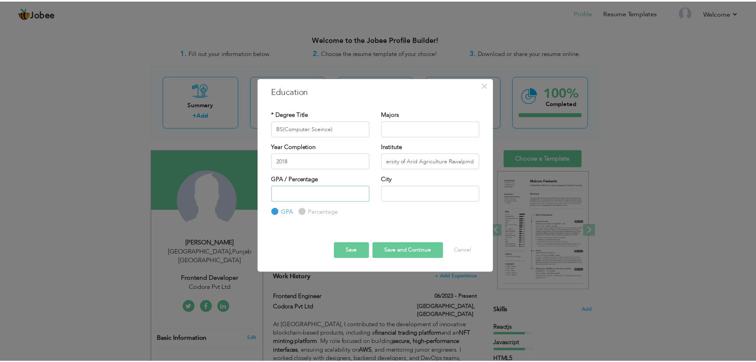
scroll to position [0, 0]
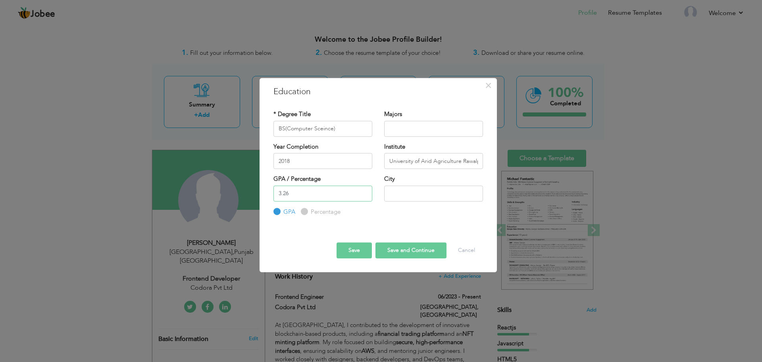
type input "3.26"
type input "I"
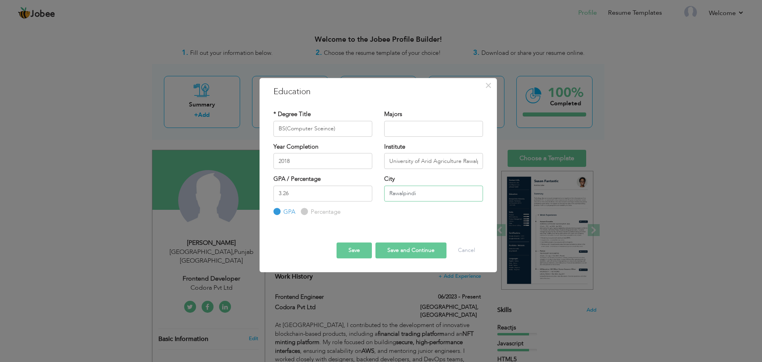
type input "Rawalpindi"
click at [360, 246] on button "Save" at bounding box center [354, 250] width 35 height 16
click at [360, 246] on button "Save" at bounding box center [351, 250] width 41 height 16
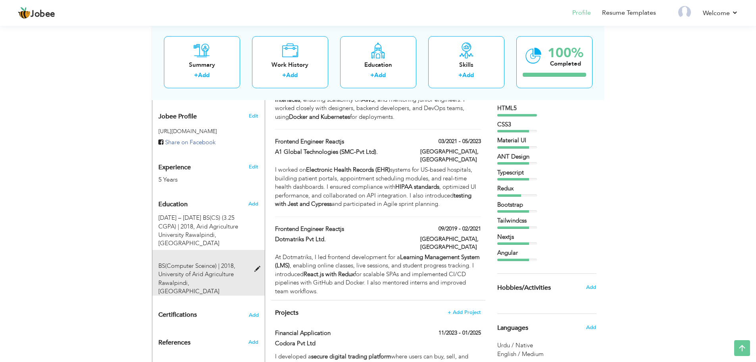
scroll to position [250, 0]
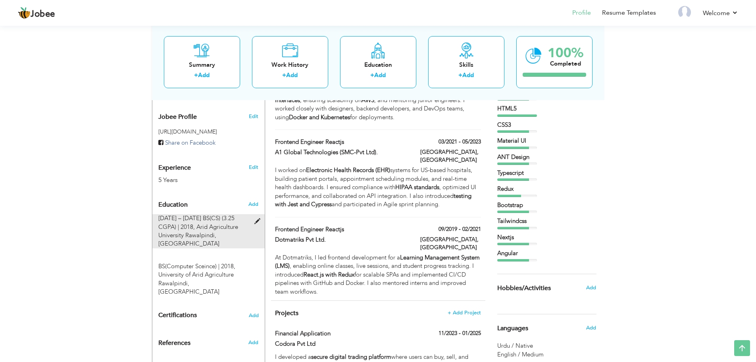
click at [255, 218] on span at bounding box center [259, 221] width 10 height 6
type input "2014 – 2018 BS(CS) (3.25 CGPA)"
type input "Arid Agriculture University Rawalpindi"
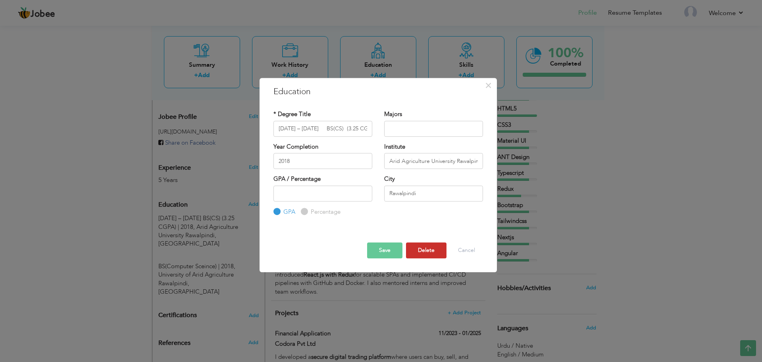
click at [422, 252] on button "Delete" at bounding box center [426, 250] width 40 height 16
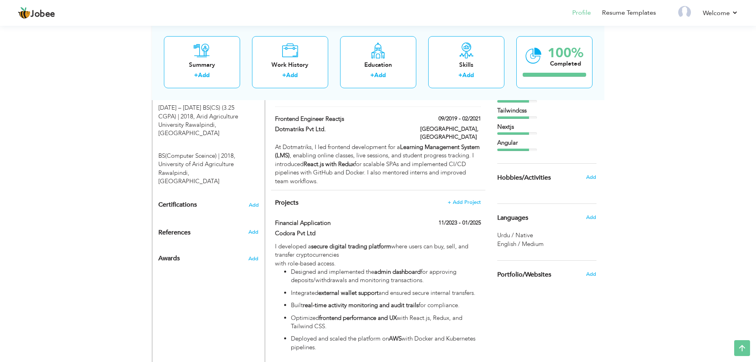
scroll to position [366, 0]
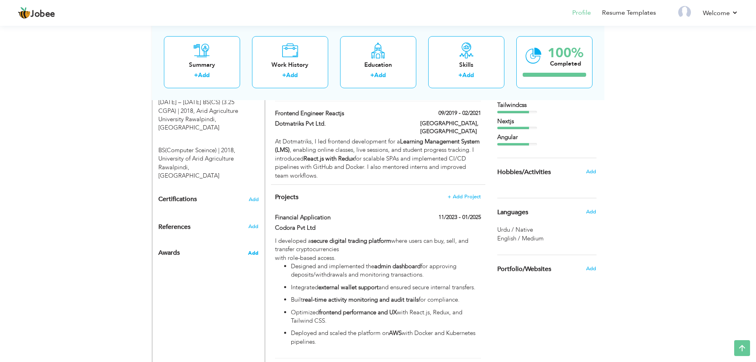
click at [250, 249] on span "Add" at bounding box center [253, 252] width 10 height 7
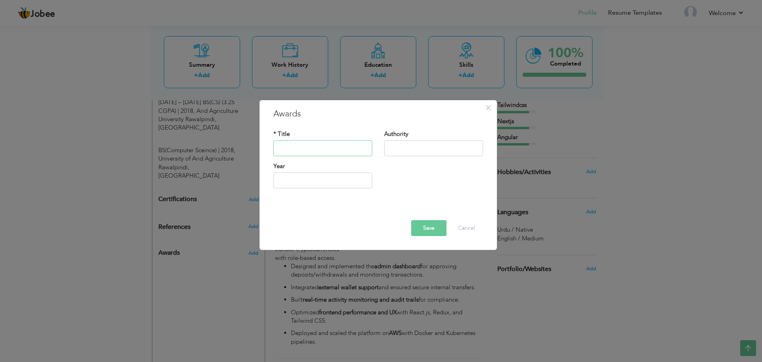
click at [343, 150] on input "text" at bounding box center [322, 148] width 99 height 16
type input "Best Performance Award"
type input "Codora Pvt Ltd"
type input "2025"
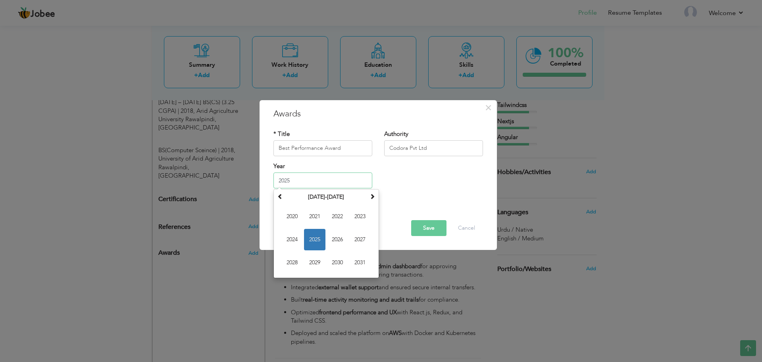
click at [319, 239] on span "2025" at bounding box center [314, 239] width 21 height 21
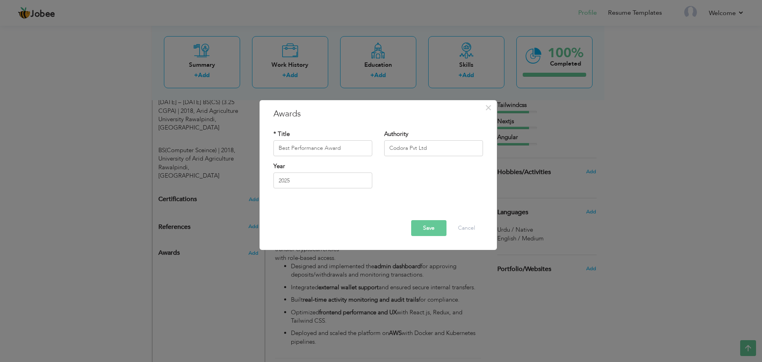
click at [428, 227] on button "Save" at bounding box center [428, 228] width 35 height 16
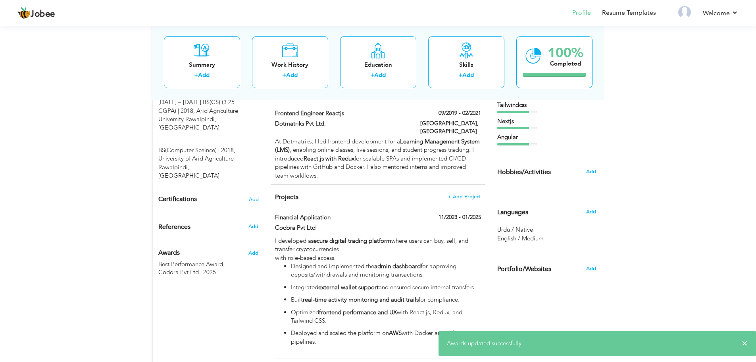
click at [746, 345] on span "×" at bounding box center [745, 343] width 6 height 8
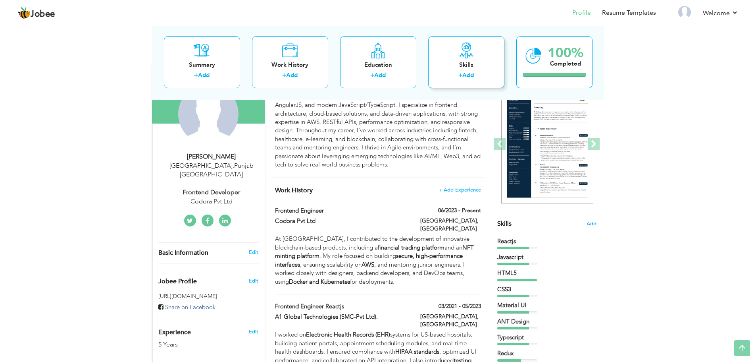
scroll to position [0, 0]
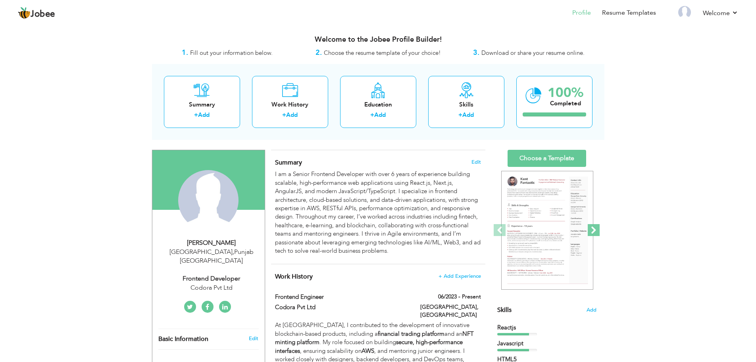
click at [595, 232] on span at bounding box center [594, 230] width 12 height 12
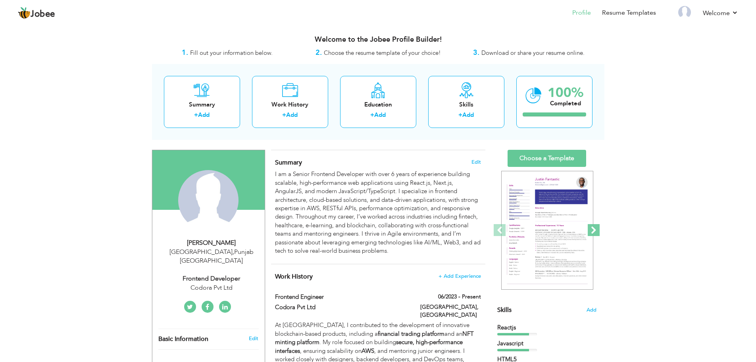
click at [595, 232] on span at bounding box center [594, 230] width 12 height 12
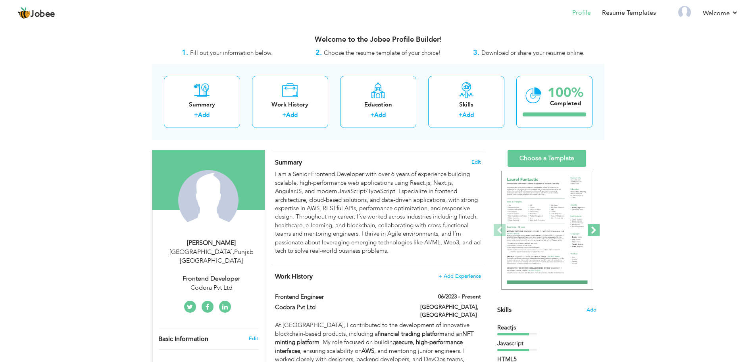
click at [595, 232] on span at bounding box center [594, 230] width 12 height 12
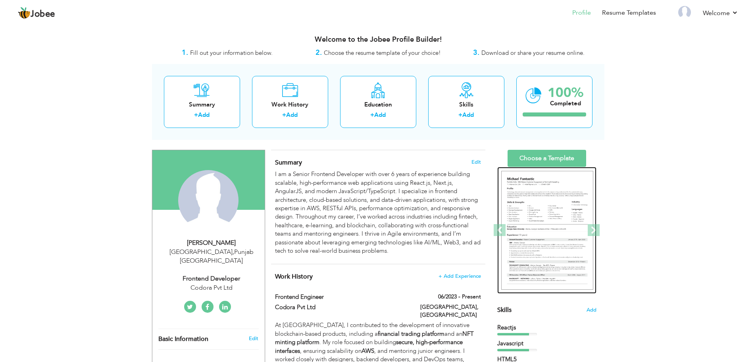
click at [558, 237] on img at bounding box center [547, 230] width 92 height 119
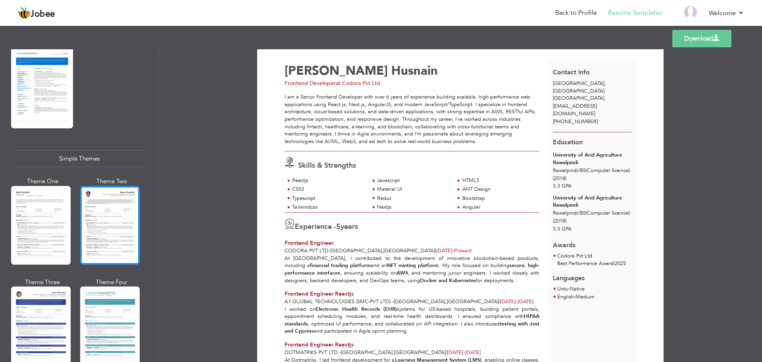
scroll to position [1306, 0]
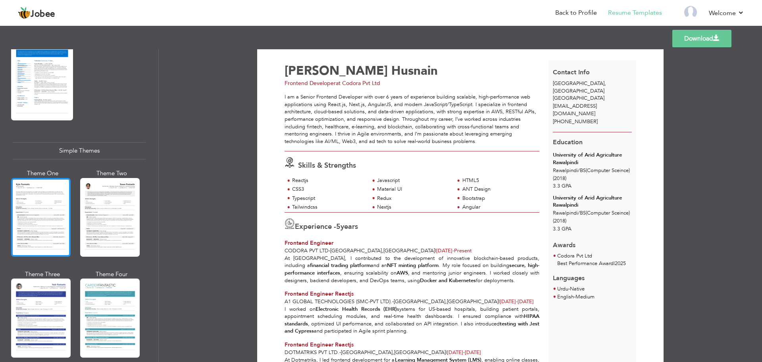
click at [27, 219] on div at bounding box center [41, 217] width 60 height 79
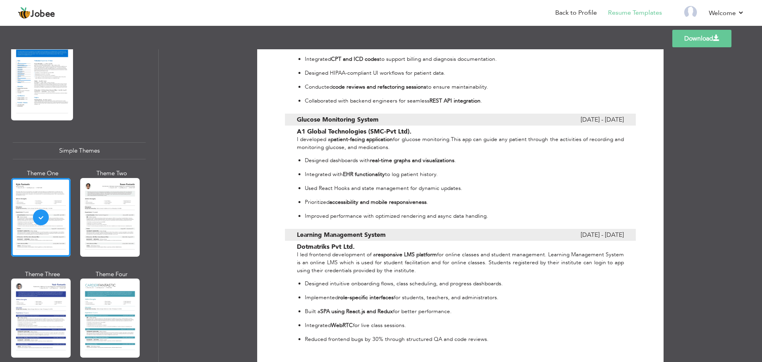
scroll to position [851, 0]
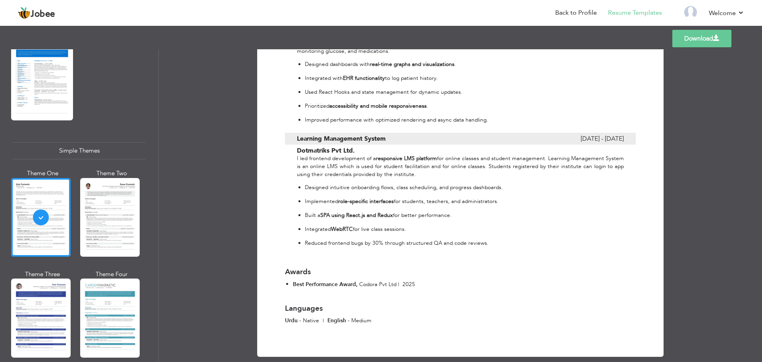
click at [706, 42] on link "Download" at bounding box center [701, 38] width 59 height 17
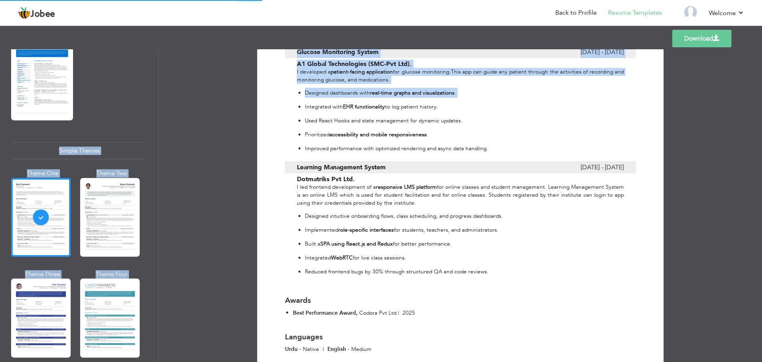
drag, startPoint x: 526, startPoint y: 44, endPoint x: 337, endPoint y: 90, distance: 194.1
click at [335, 88] on div "Templates Download Professional Themes Theme One Theme Two Theme Three Theme Fo…" at bounding box center [381, 193] width 762 height 338
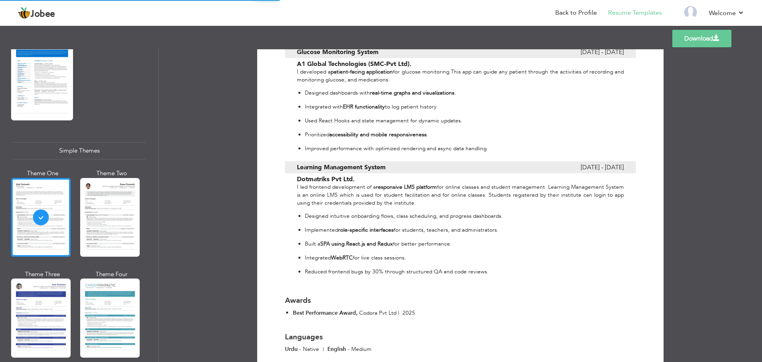
click at [385, 102] on p "Integrated with EHR functionality to log patient history." at bounding box center [463, 107] width 317 height 10
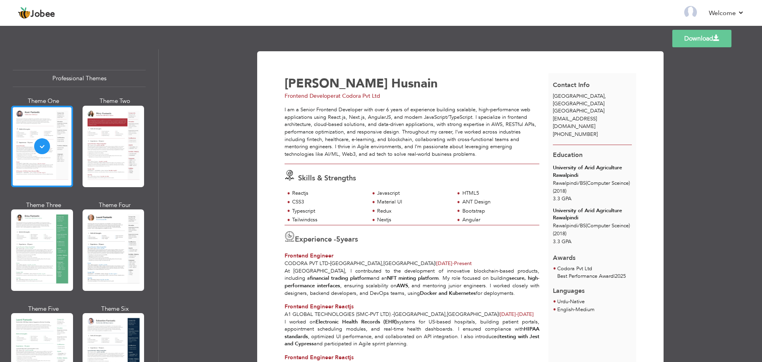
click at [47, 159] on div at bounding box center [42, 146] width 62 height 81
click at [437, 82] on div "Tajammal Husnain" at bounding box center [419, 83] width 268 height 12
click at [590, 12] on link "Back to Profile" at bounding box center [576, 12] width 42 height 9
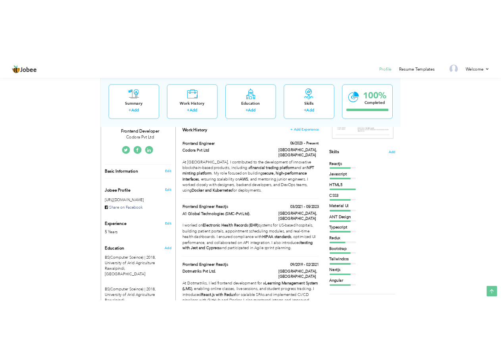
scroll to position [146, 0]
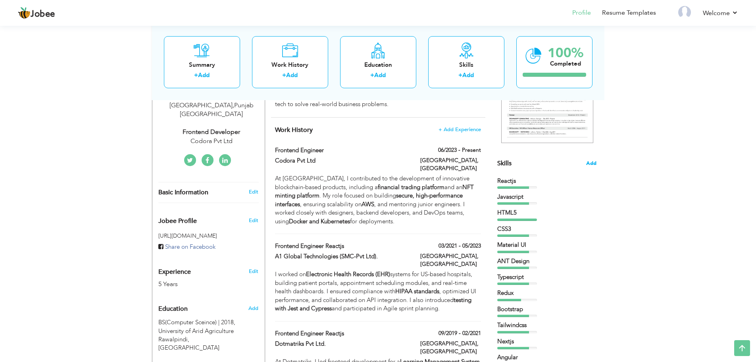
click at [593, 162] on span "Add" at bounding box center [591, 164] width 10 height 8
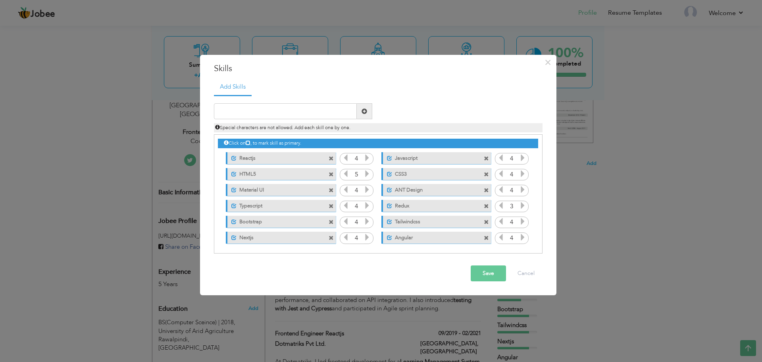
click at [331, 159] on span at bounding box center [331, 158] width 5 height 5
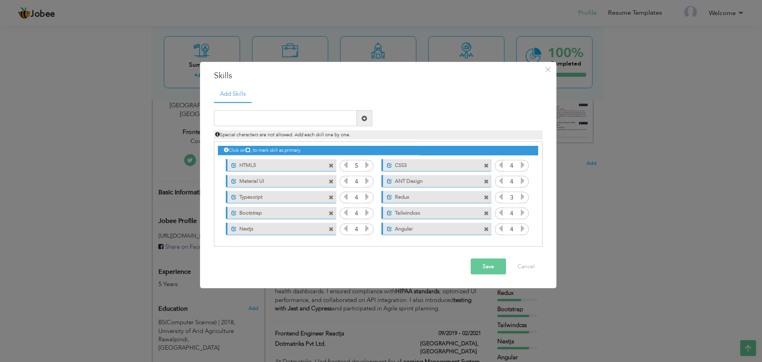
click at [331, 159] on span at bounding box center [332, 163] width 7 height 8
click at [484, 159] on span at bounding box center [487, 163] width 7 height 8
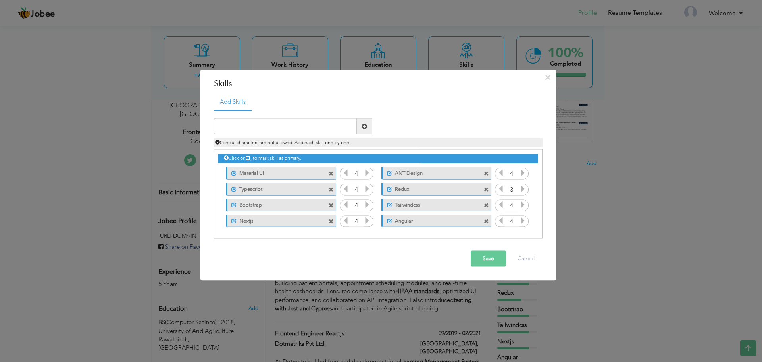
drag, startPoint x: 331, startPoint y: 159, endPoint x: 330, endPoint y: 171, distance: 11.5
click at [330, 171] on div "Click on , to mark skill as primary. Unmark as primary skill. Reactjs 4 Javascr…" at bounding box center [378, 189] width 320 height 79
click at [330, 171] on span at bounding box center [331, 173] width 5 height 5
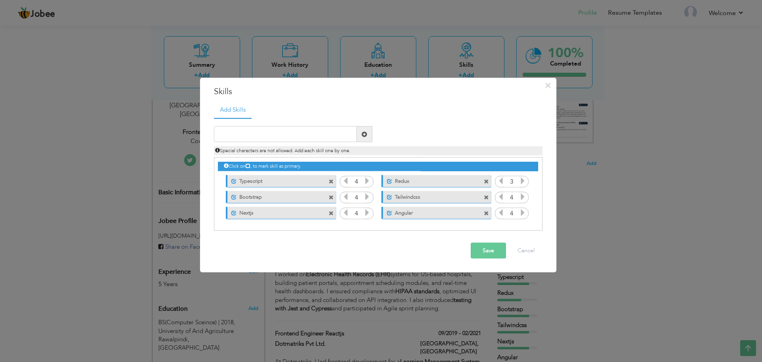
click at [330, 171] on div "Click on , to mark skill as primary." at bounding box center [378, 166] width 320 height 9
click at [530, 258] on button "Cancel" at bounding box center [526, 251] width 33 height 16
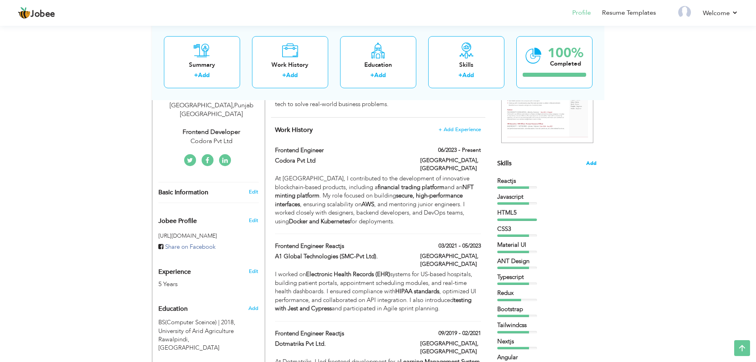
click at [589, 164] on span "Add" at bounding box center [591, 164] width 10 height 8
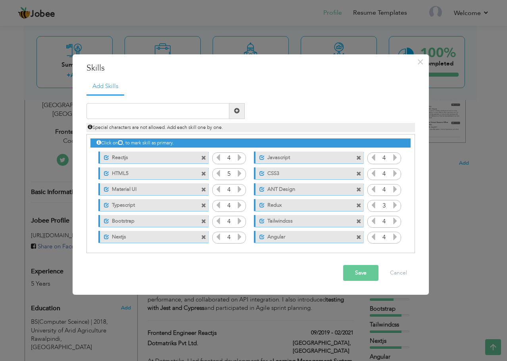
click at [201, 158] on span at bounding box center [203, 158] width 5 height 5
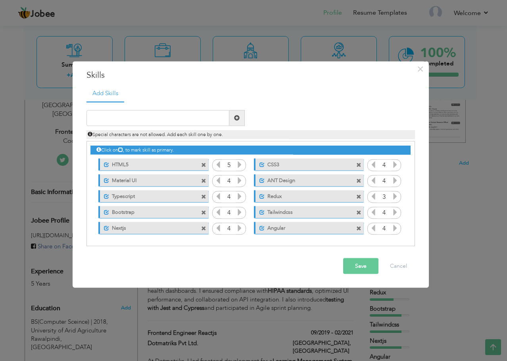
click at [204, 167] on span at bounding box center [203, 165] width 5 height 5
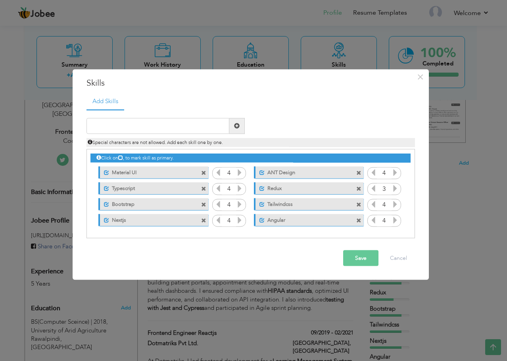
click at [204, 167] on span at bounding box center [204, 171] width 7 height 8
click at [204, 172] on span at bounding box center [203, 173] width 5 height 5
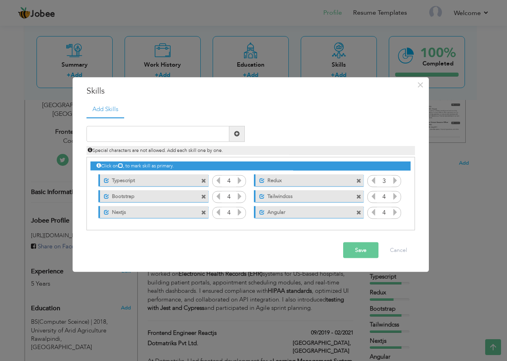
click at [204, 172] on div "Click on , to mark skill as primary. Unmark as primary skill. Reactjs 4 Javascr…" at bounding box center [250, 189] width 320 height 63
click at [204, 177] on span at bounding box center [204, 179] width 7 height 8
click at [204, 180] on span at bounding box center [203, 181] width 5 height 5
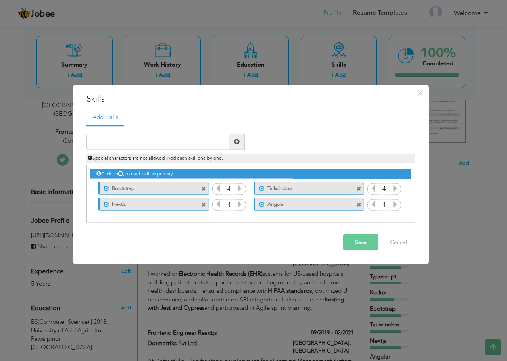
click at [204, 187] on span at bounding box center [203, 189] width 5 height 5
click at [204, 191] on span at bounding box center [203, 189] width 5 height 5
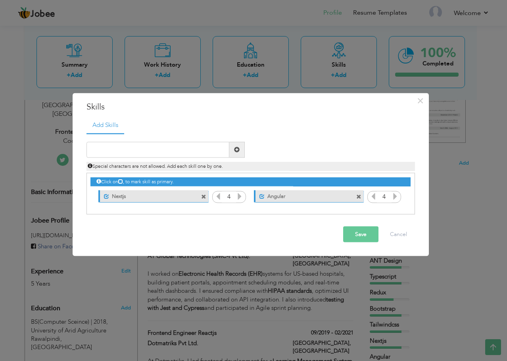
click at [204, 194] on span at bounding box center [203, 196] width 5 height 5
click at [205, 196] on span at bounding box center [203, 196] width 5 height 5
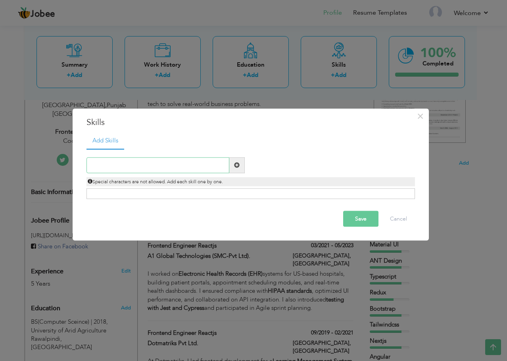
click at [185, 166] on input "text" at bounding box center [158, 165] width 143 height 16
type input "Reactjs"
click at [235, 165] on span at bounding box center [237, 165] width 6 height 6
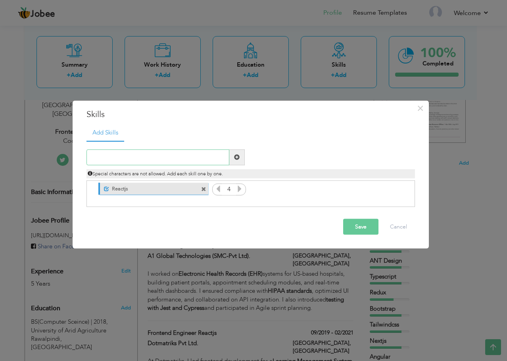
click at [208, 158] on input "text" at bounding box center [158, 157] width 143 height 16
type input "Nextjs"
click at [233, 158] on span at bounding box center [236, 157] width 15 height 16
click at [208, 150] on input "text" at bounding box center [158, 157] width 143 height 16
type input "Angular"
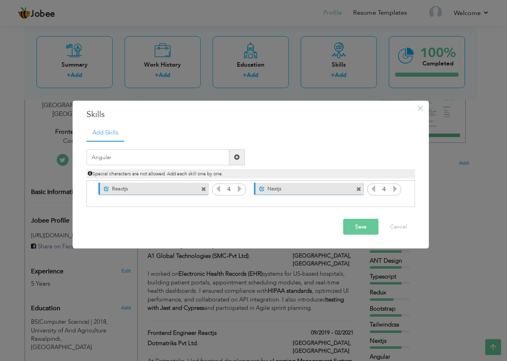
click at [235, 154] on span at bounding box center [237, 157] width 6 height 6
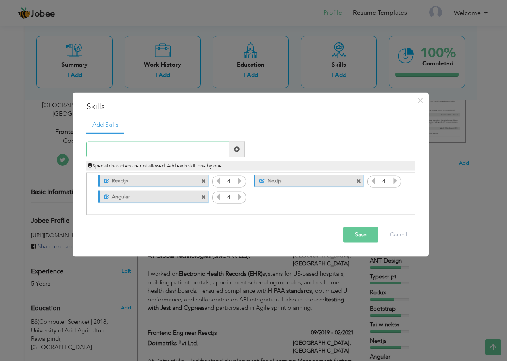
click at [190, 150] on input "text" at bounding box center [158, 149] width 143 height 16
type input "Javascript"
click at [241, 150] on span at bounding box center [236, 149] width 15 height 16
click at [185, 155] on input "text" at bounding box center [158, 149] width 143 height 16
type input "Typescript"
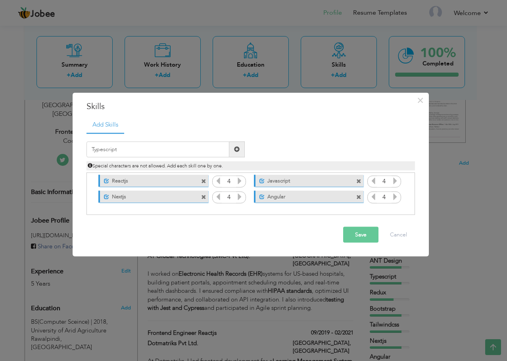
click at [242, 152] on span at bounding box center [236, 149] width 15 height 16
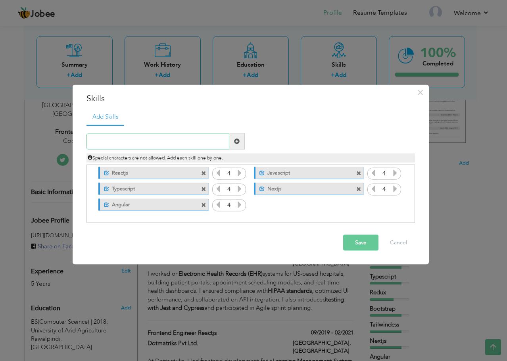
click at [210, 142] on input "text" at bounding box center [158, 141] width 143 height 16
type input "T"
type input "HTML5"
click at [238, 140] on span at bounding box center [237, 142] width 6 height 6
click at [220, 143] on input "text" at bounding box center [158, 141] width 143 height 16
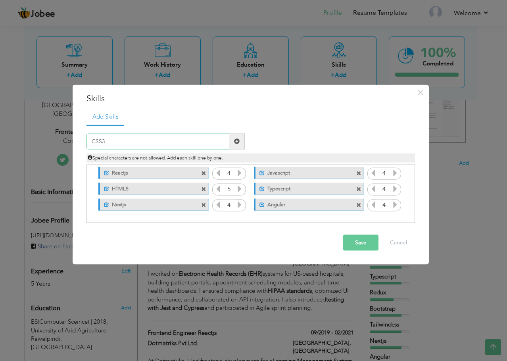
type input "CSS3"
click at [237, 143] on span at bounding box center [237, 142] width 6 height 6
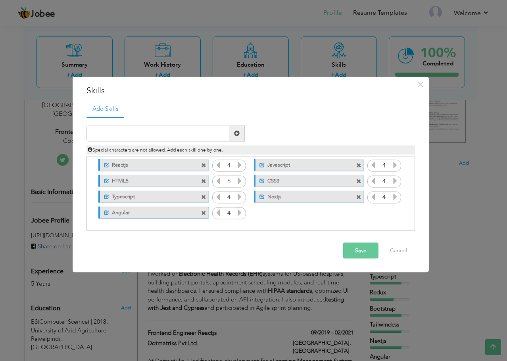
drag, startPoint x: 184, startPoint y: 183, endPoint x: 181, endPoint y: 202, distance: 18.9
click at [181, 202] on div "Click on , to mark skill as primary. Unmark as primary skill. Reactjs 4 Javascr…" at bounding box center [250, 189] width 320 height 64
click at [355, 247] on button "Save" at bounding box center [360, 251] width 35 height 16
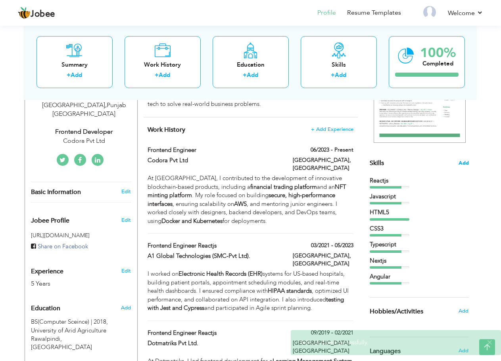
click at [460, 162] on span "Add" at bounding box center [464, 164] width 10 height 8
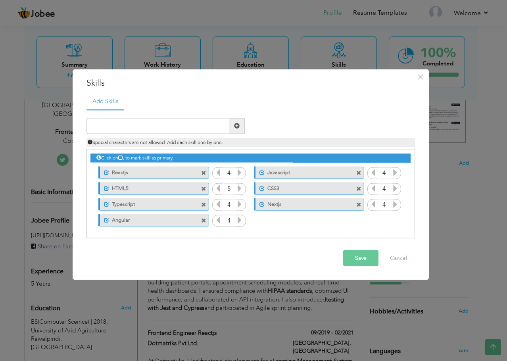
drag, startPoint x: 265, startPoint y: 206, endPoint x: 268, endPoint y: 177, distance: 29.1
click at [268, 177] on div "Click on , to mark skill as primary. Unmark as primary skill. Reactjs 4 Javascr…" at bounding box center [250, 189] width 320 height 79
drag, startPoint x: 254, startPoint y: 202, endPoint x: 256, endPoint y: 177, distance: 25.5
click at [256, 177] on div "Click on , to mark skill as primary. Unmark as primary skill. Reactjs 4 Javascr…" at bounding box center [250, 189] width 320 height 79
click at [219, 188] on icon at bounding box center [218, 188] width 7 height 7
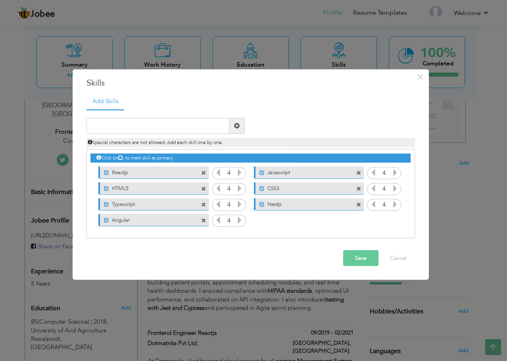
click at [269, 214] on div "Click on , to mark skill as primary. Unmark as primary skill. Reactjs 4 Javascr…" at bounding box center [250, 189] width 320 height 79
click at [176, 128] on input "text" at bounding box center [158, 126] width 143 height 16
type input "Tailwindcss"
click at [235, 126] on span at bounding box center [237, 126] width 6 height 6
drag, startPoint x: 185, startPoint y: 220, endPoint x: 180, endPoint y: 187, distance: 34.2
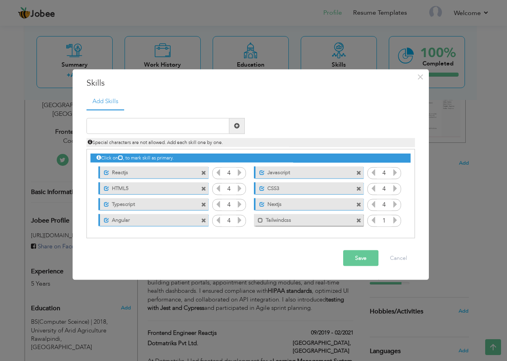
click at [180, 187] on div "Click on , to mark skill as primary. Unmark as primary skill. Reactjs 4 Javascr…" at bounding box center [250, 189] width 320 height 79
click at [109, 220] on span at bounding box center [106, 220] width 5 height 5
click at [356, 255] on button "Save" at bounding box center [360, 258] width 35 height 16
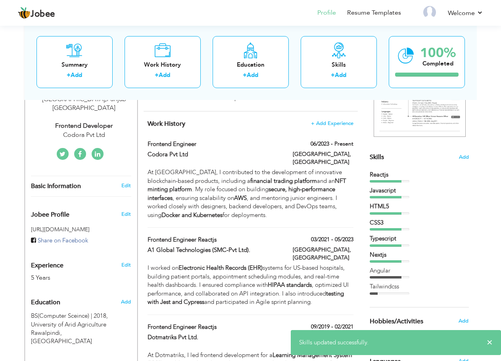
scroll to position [155, 0]
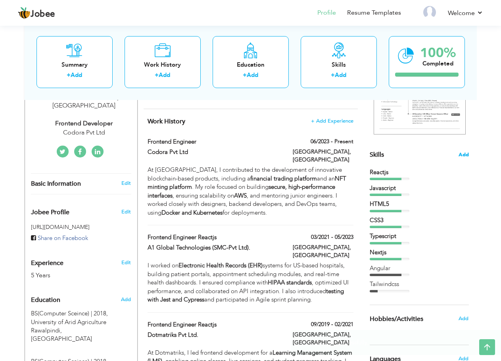
click at [459, 154] on span "Add" at bounding box center [464, 155] width 10 height 8
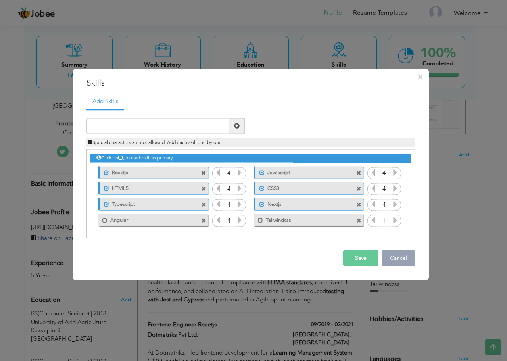
click at [391, 263] on button "Cancel" at bounding box center [398, 258] width 33 height 16
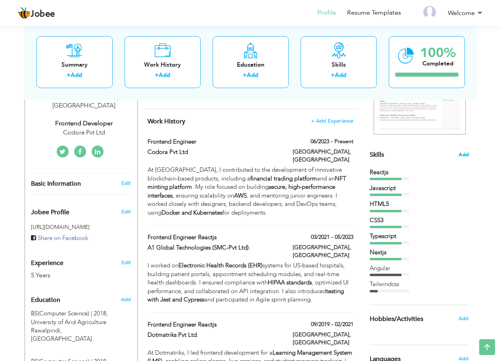
click at [465, 154] on span "Add" at bounding box center [464, 155] width 10 height 8
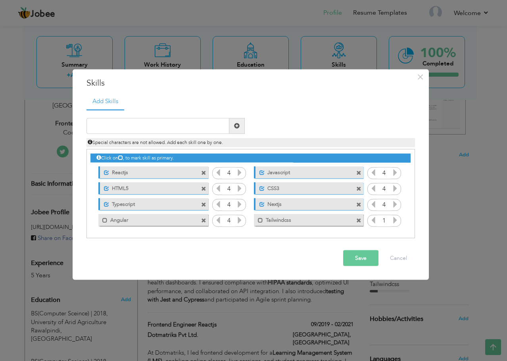
click at [204, 171] on span at bounding box center [203, 173] width 5 height 5
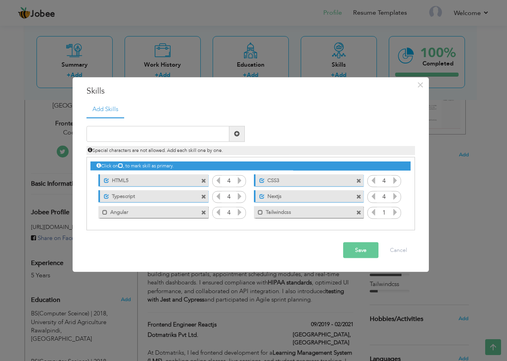
click at [204, 171] on div "Click on , to mark skill as primary. Unmark as primary skill. Reactjs 4 Javascr…" at bounding box center [250, 189] width 320 height 63
drag, startPoint x: 204, startPoint y: 171, endPoint x: 203, endPoint y: 178, distance: 6.5
click at [203, 178] on div "Click on , to mark skill as primary. Unmark as primary skill. Reactjs 4 Javascr…" at bounding box center [250, 189] width 320 height 63
click at [203, 179] on span at bounding box center [203, 181] width 5 height 5
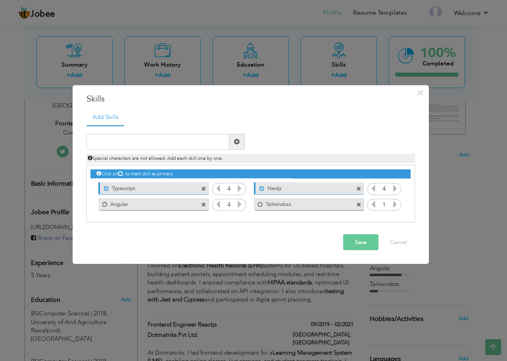
drag, startPoint x: 203, startPoint y: 178, endPoint x: 203, endPoint y: 188, distance: 10.3
click at [203, 188] on div "Click on , to mark skill as primary. Unmark as primary skill. Reactjs 4 Javascr…" at bounding box center [250, 189] width 320 height 47
click at [203, 188] on span at bounding box center [203, 189] width 5 height 5
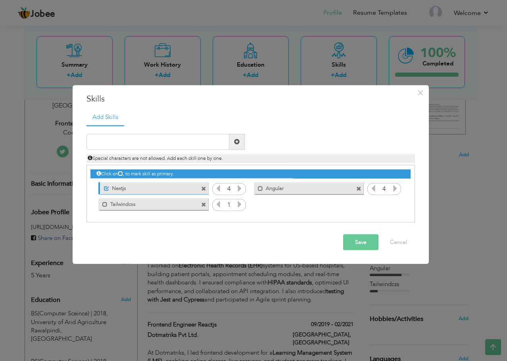
click at [203, 188] on span at bounding box center [203, 189] width 5 height 5
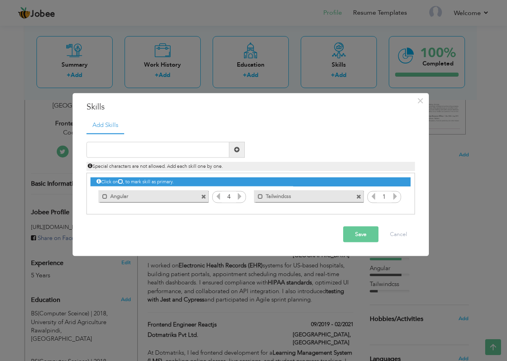
click at [357, 196] on span at bounding box center [358, 196] width 5 height 5
click at [205, 200] on div "Mark as primary skill. Angular" at bounding box center [153, 197] width 110 height 12
click at [204, 198] on span at bounding box center [203, 196] width 5 height 5
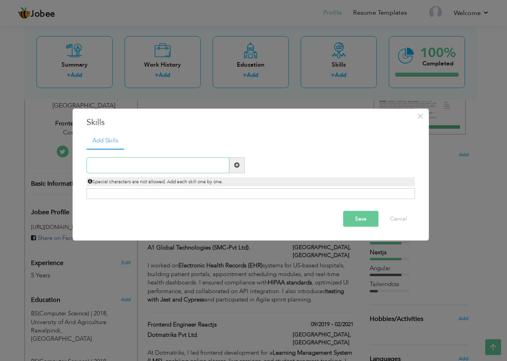
click at [189, 163] on input "text" at bounding box center [158, 165] width 143 height 16
type input "Reactjs"
click at [232, 164] on span at bounding box center [236, 165] width 15 height 16
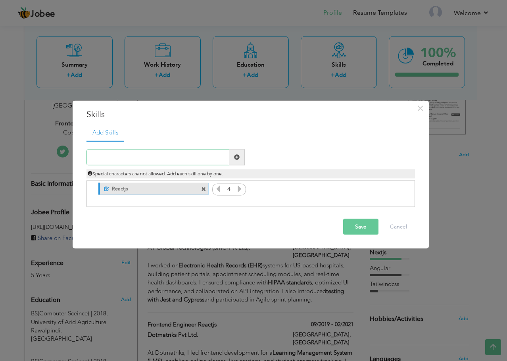
click at [211, 159] on input "text" at bounding box center [158, 157] width 143 height 16
type input "Angular"
click at [241, 160] on span at bounding box center [236, 157] width 15 height 16
click at [187, 153] on input "text" at bounding box center [158, 157] width 143 height 16
type input "Nextjs"
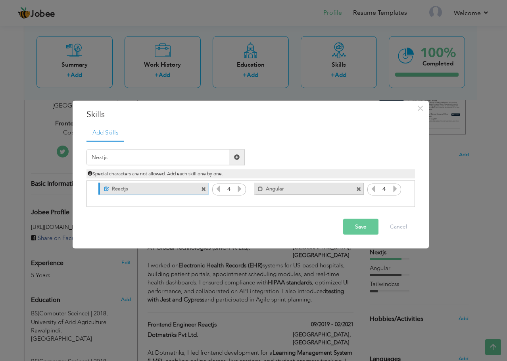
click at [236, 158] on span at bounding box center [237, 157] width 6 height 6
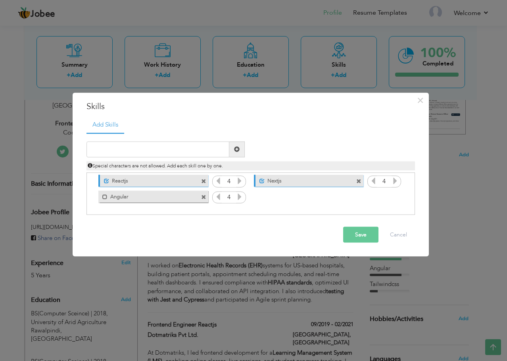
click at [354, 233] on button "Save" at bounding box center [360, 235] width 35 height 16
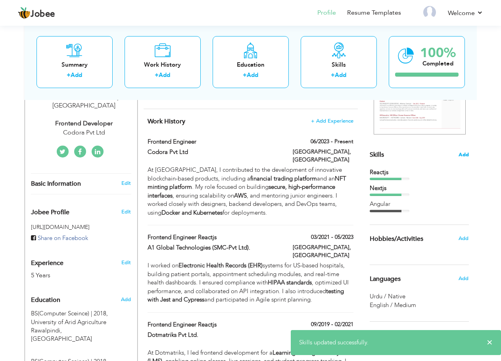
click at [464, 154] on span "Add" at bounding box center [464, 155] width 10 height 8
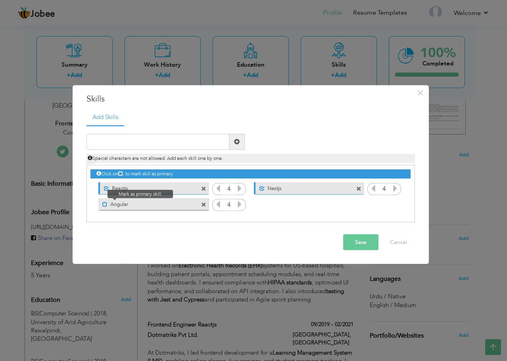
click at [104, 204] on span at bounding box center [104, 204] width 5 height 5
click at [355, 241] on button "Save" at bounding box center [360, 242] width 35 height 16
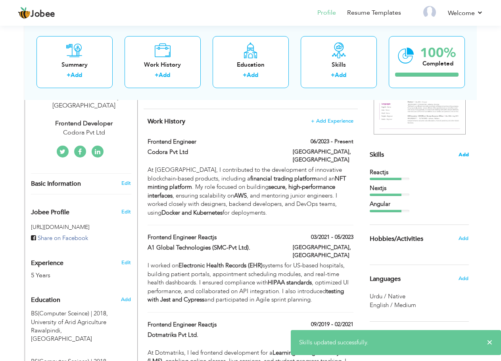
click at [467, 152] on span "Add" at bounding box center [464, 155] width 10 height 8
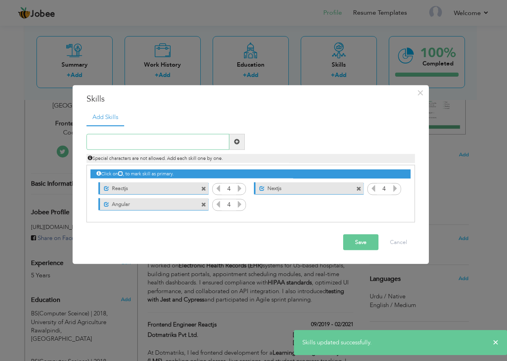
click at [203, 145] on input "text" at bounding box center [158, 142] width 143 height 16
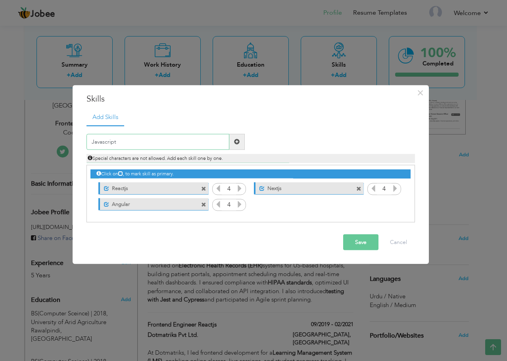
click at [228, 141] on input "Javascript" at bounding box center [158, 142] width 143 height 16
type input "Javascript"
click at [236, 143] on span at bounding box center [237, 142] width 6 height 6
click at [200, 141] on input "text" at bounding box center [158, 142] width 143 height 16
type input "Typescript"
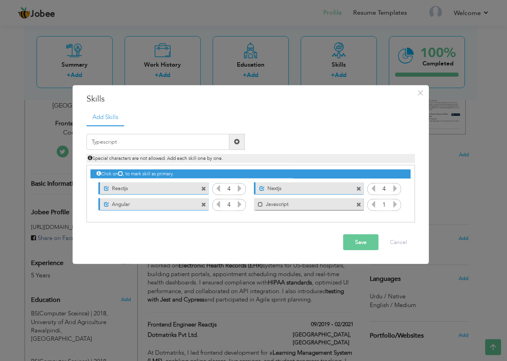
click at [237, 139] on span at bounding box center [237, 142] width 6 height 6
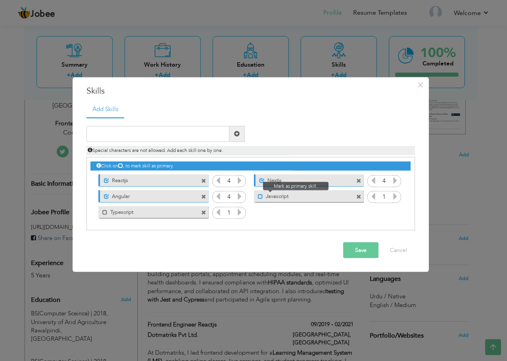
click at [262, 198] on span at bounding box center [260, 196] width 5 height 5
click at [105, 214] on span at bounding box center [104, 212] width 5 height 5
click at [173, 135] on input "text" at bounding box center [158, 134] width 143 height 16
type input "HTML5"
click at [241, 139] on span at bounding box center [236, 134] width 15 height 16
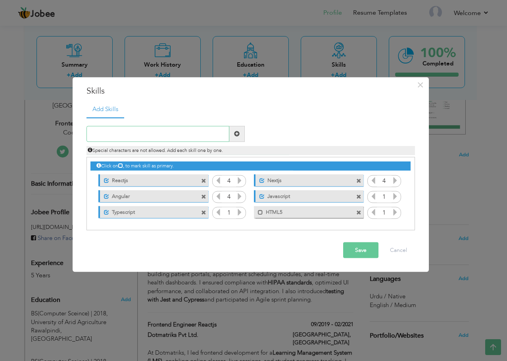
click at [201, 137] on input "text" at bounding box center [158, 134] width 143 height 16
type input "CSS3"
click at [233, 134] on span at bounding box center [236, 134] width 15 height 16
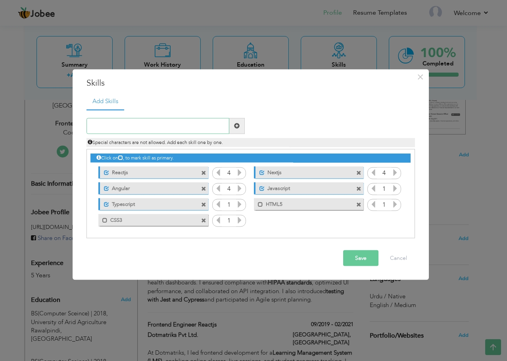
click at [204, 132] on input "text" at bounding box center [158, 126] width 143 height 16
click at [262, 205] on span at bounding box center [260, 204] width 5 height 5
click at [104, 223] on span at bounding box center [104, 220] width 5 height 5
click at [155, 128] on input "text" at bounding box center [158, 126] width 143 height 16
type input "Tailwindcss"
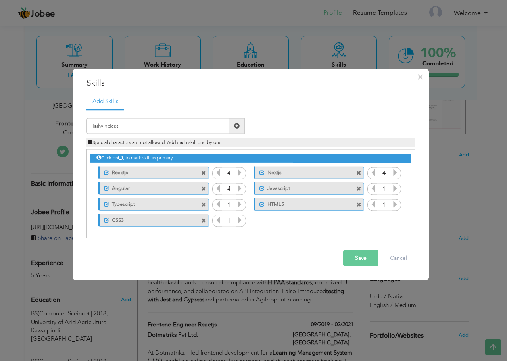
click at [236, 125] on span at bounding box center [237, 126] width 6 height 6
click at [219, 125] on input "text" at bounding box center [158, 126] width 143 height 16
type input "ANT Design"
click at [235, 123] on span at bounding box center [237, 126] width 6 height 6
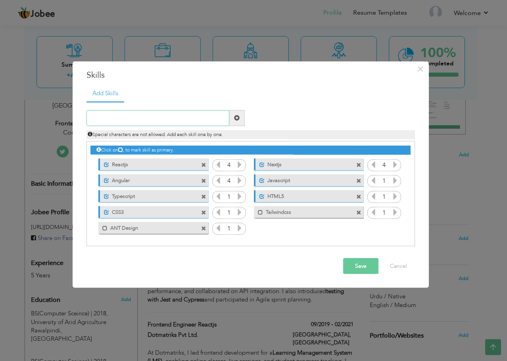
click at [207, 123] on input "text" at bounding box center [158, 118] width 143 height 16
type input "m"
type input "MaterialUI"
click at [237, 116] on span at bounding box center [237, 118] width 6 height 6
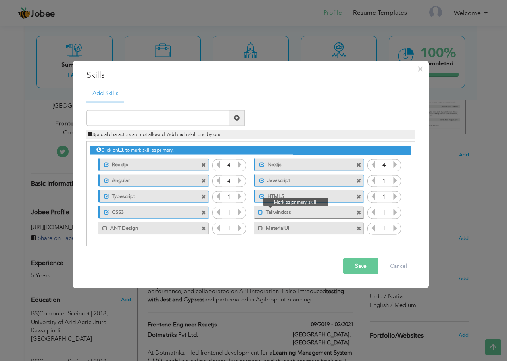
click at [262, 211] on span at bounding box center [260, 212] width 5 height 5
click at [260, 230] on span at bounding box center [260, 228] width 5 height 5
click at [104, 230] on span at bounding box center [104, 228] width 5 height 5
click at [166, 121] on input "text" at bounding box center [158, 118] width 143 height 16
type input "Redux"
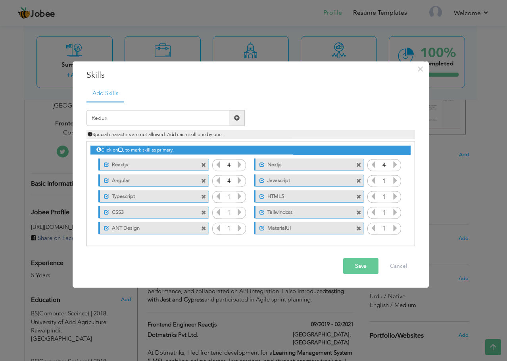
click at [237, 120] on span at bounding box center [237, 118] width 6 height 6
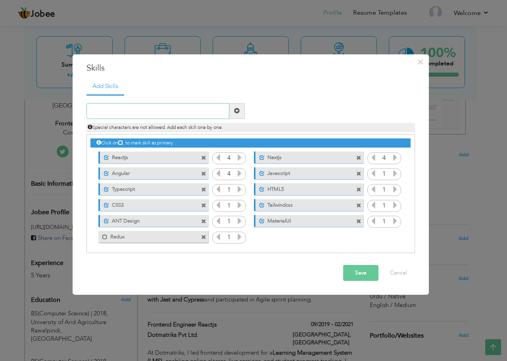
click at [206, 118] on input "text" at bounding box center [158, 111] width 143 height 16
type input "Zustand"
click at [234, 112] on span at bounding box center [237, 111] width 6 height 6
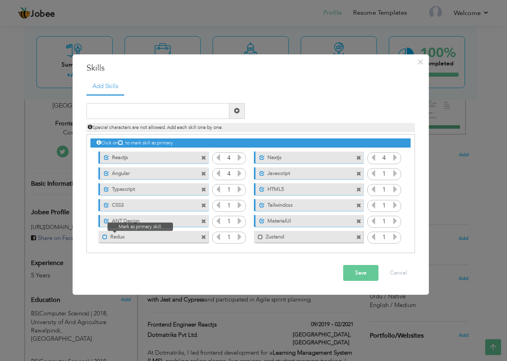
click at [104, 236] on span at bounding box center [104, 237] width 5 height 5
click at [259, 239] on span at bounding box center [260, 237] width 5 height 5
click at [348, 274] on button "Save" at bounding box center [360, 273] width 35 height 16
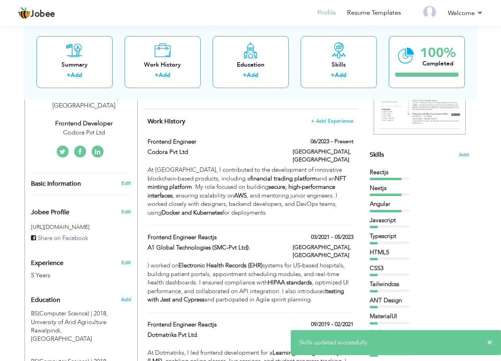
click at [463, 151] on div "Skills Add" at bounding box center [419, 77] width 99 height 165
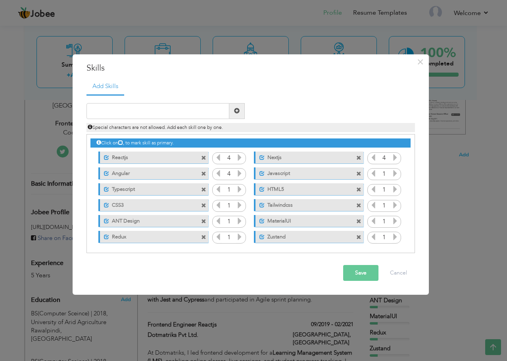
click at [238, 192] on icon at bounding box center [239, 189] width 7 height 7
click at [220, 191] on icon at bounding box center [218, 189] width 7 height 7
click at [240, 207] on icon at bounding box center [239, 205] width 7 height 7
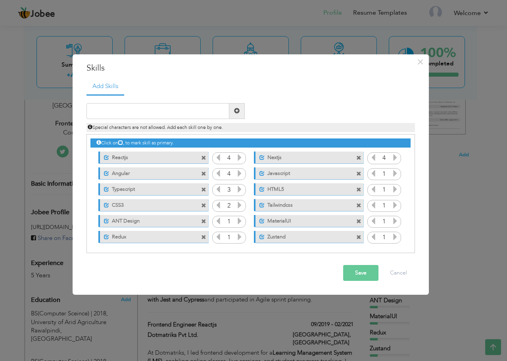
click at [240, 207] on icon at bounding box center [239, 205] width 7 height 7
click at [238, 223] on icon at bounding box center [239, 221] width 7 height 7
click at [239, 223] on icon at bounding box center [239, 221] width 7 height 7
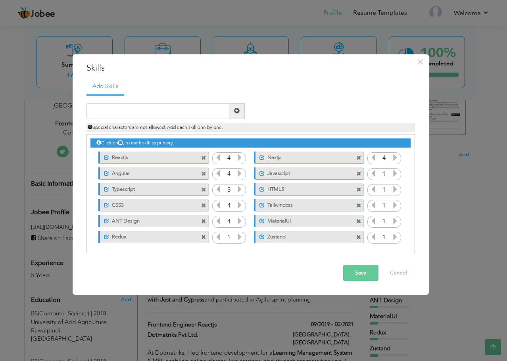
click at [238, 235] on icon at bounding box center [239, 236] width 7 height 7
click at [392, 236] on icon at bounding box center [395, 236] width 7 height 7
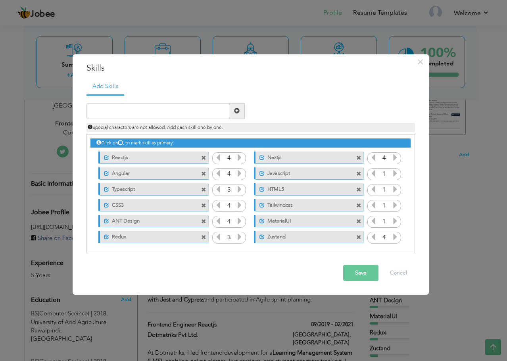
click at [370, 238] on icon at bounding box center [373, 236] width 7 height 7
click at [393, 223] on icon at bounding box center [395, 221] width 7 height 7
click at [392, 202] on icon at bounding box center [395, 205] width 7 height 7
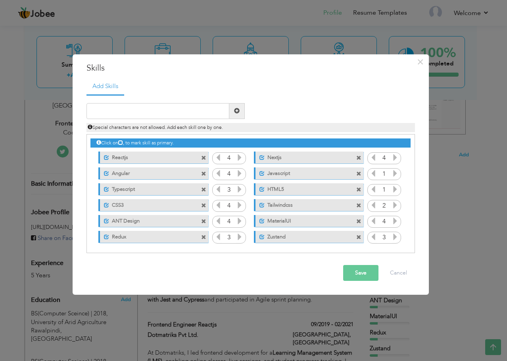
click at [392, 202] on icon at bounding box center [395, 205] width 7 height 7
click at [392, 203] on icon at bounding box center [395, 205] width 7 height 7
click at [394, 192] on icon at bounding box center [395, 189] width 7 height 7
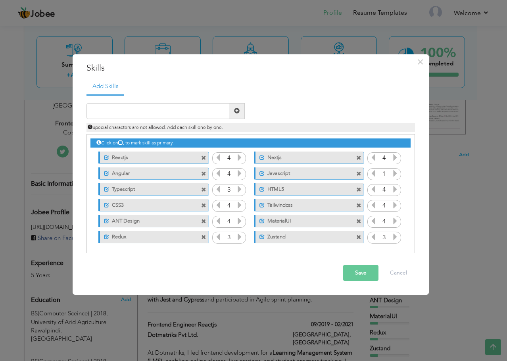
click at [392, 174] on icon at bounding box center [395, 173] width 7 height 7
click at [391, 170] on div "Click on , to mark skill as primary. Unmark as primary skill. Reactjs 4 Nextjs …" at bounding box center [250, 190] width 320 height 110
click at [392, 171] on icon at bounding box center [395, 173] width 7 height 7
click at [372, 173] on icon at bounding box center [373, 173] width 7 height 7
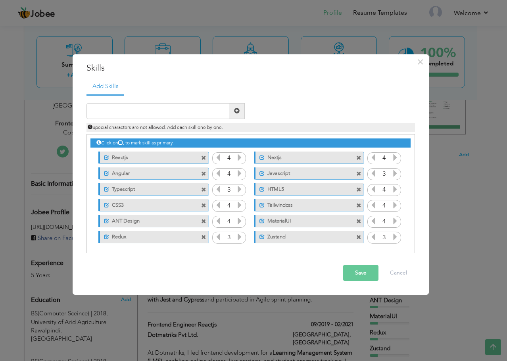
click at [387, 168] on div "1" at bounding box center [385, 174] width 34 height 12
click at [387, 174] on input "1" at bounding box center [384, 174] width 15 height 11
click at [385, 157] on input "4" at bounding box center [384, 158] width 15 height 11
click at [393, 157] on icon at bounding box center [395, 157] width 7 height 7
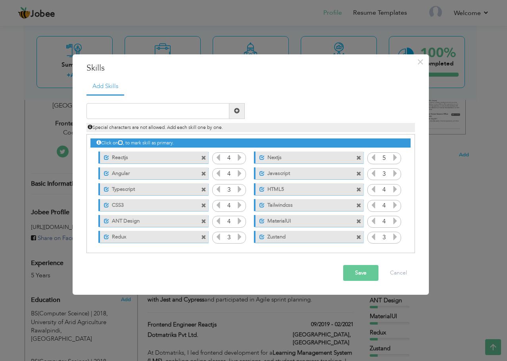
click at [372, 157] on icon at bounding box center [373, 157] width 7 height 7
click at [389, 158] on input "4" at bounding box center [384, 158] width 15 height 11
click at [393, 158] on icon at bounding box center [395, 157] width 7 height 7
click at [359, 273] on button "Save" at bounding box center [360, 273] width 35 height 16
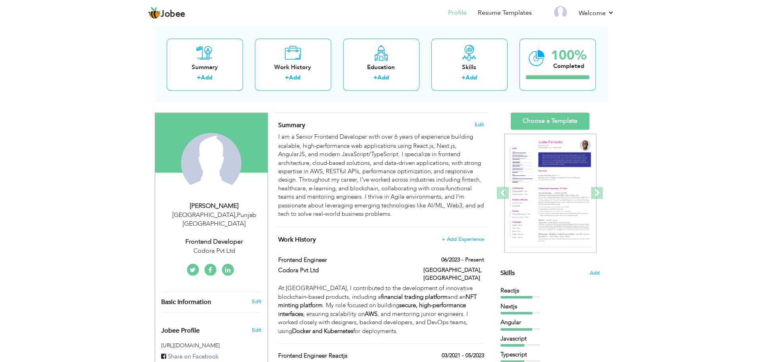
scroll to position [38, 0]
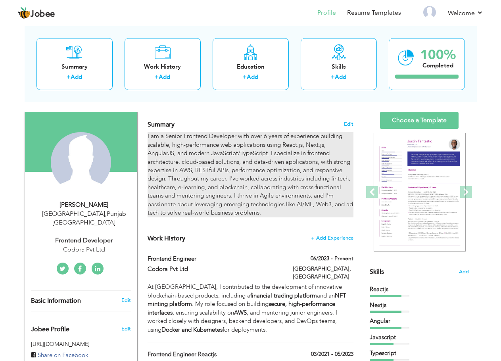
click at [229, 154] on div "I am a Senior Frontend Developer with over 6 years of experience building scala…" at bounding box center [251, 174] width 206 height 85
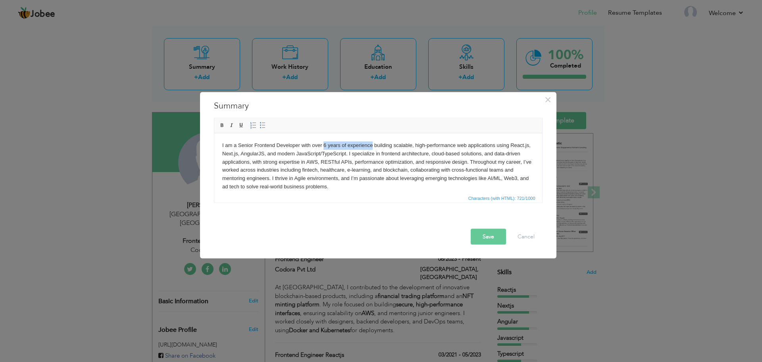
drag, startPoint x: 323, startPoint y: 144, endPoint x: 372, endPoint y: 144, distance: 48.8
click at [372, 144] on body "I am a Senior Frontend Developer with over 6 years of experience building scala…" at bounding box center [378, 166] width 312 height 50
click at [397, 146] on body "I am a Senior Frontend Developer with over 6 years of experience building scala…" at bounding box center [378, 166] width 312 height 50
click at [222, 155] on body "I am a Senior Frontend Developer with over 6 years of experience building scala…" at bounding box center [378, 166] width 312 height 50
click at [413, 153] on body "I am a Senior Frontend Developer with over 6 years of experience building scala…" at bounding box center [378, 166] width 312 height 50
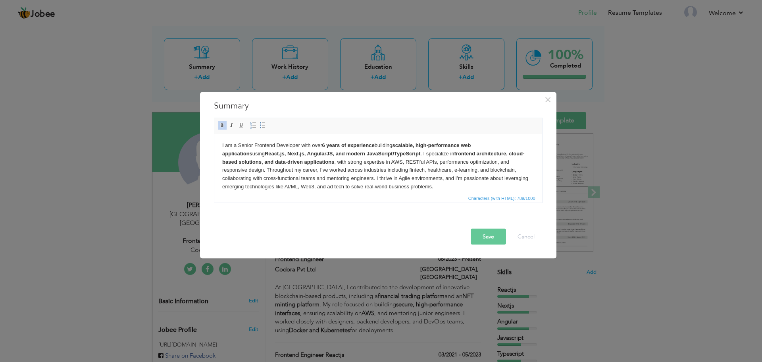
click at [349, 162] on body "I am a Senior Frontend Developer with over 6 years of experience building scala…" at bounding box center [378, 166] width 312 height 50
click at [456, 176] on body "I am a Senior Frontend Developer with over 6 years of experience building scala…" at bounding box center [378, 166] width 312 height 50
click at [464, 163] on body "I am a Senior Frontend Developer with over 6 years of experience building scala…" at bounding box center [378, 166] width 312 height 50
click at [364, 168] on body "I am a Senior Frontend Developer with over 6 years of experience building scala…" at bounding box center [378, 166] width 312 height 50
drag, startPoint x: 357, startPoint y: 176, endPoint x: 401, endPoint y: 179, distance: 44.2
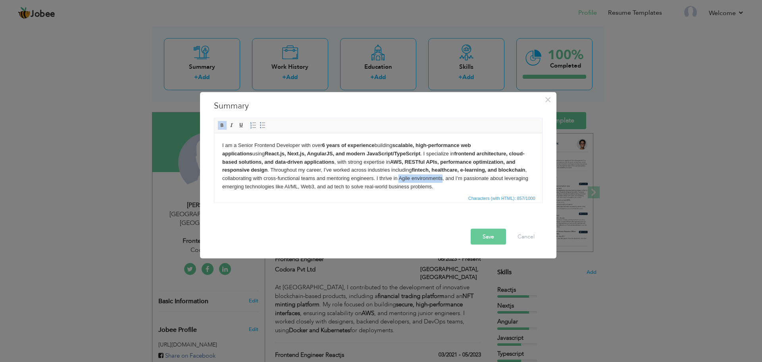
click at [401, 179] on body "I am a Senior Frontend Developer with over 6 years of experience building scala…" at bounding box center [378, 166] width 312 height 50
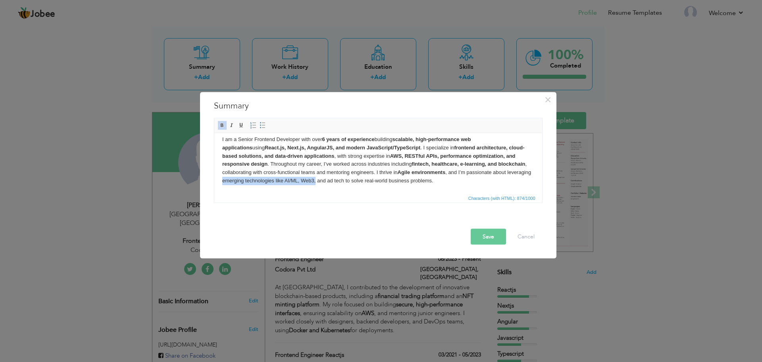
drag, startPoint x: 492, startPoint y: 179, endPoint x: 292, endPoint y: 184, distance: 200.1
click at [292, 184] on body "I am a Senior Frontend Developer with over 6 years of experience building scala…" at bounding box center [378, 160] width 312 height 50
click at [487, 243] on button "Save" at bounding box center [488, 236] width 35 height 16
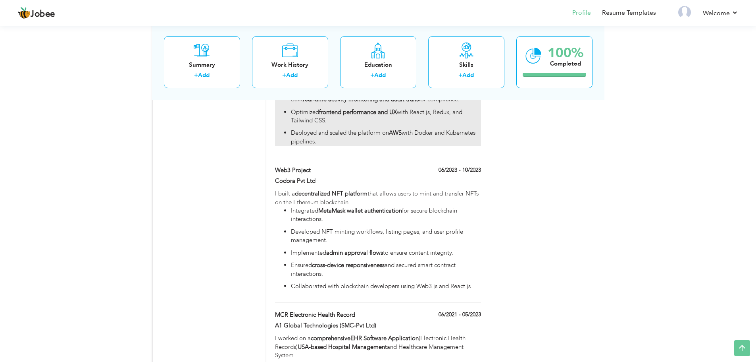
scroll to position [567, 0]
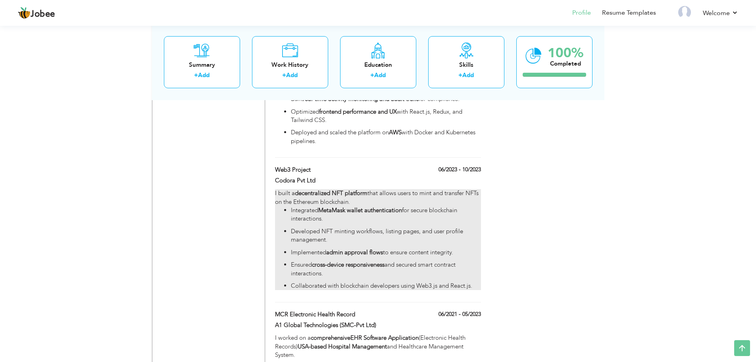
click at [352, 191] on div "I built a decentralized NFT platform that allows users to mint and transfer NFT…" at bounding box center [378, 239] width 206 height 101
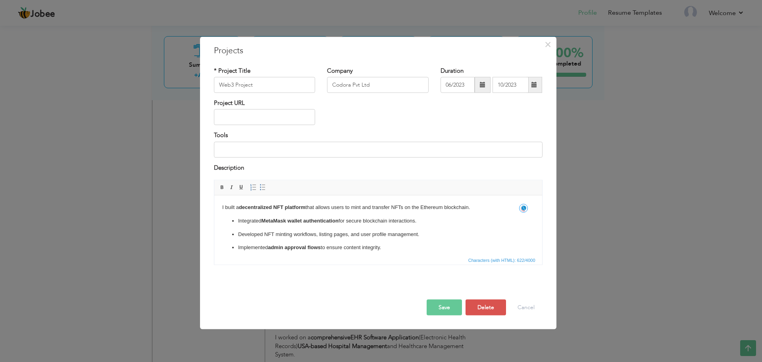
click at [468, 205] on body "I built a decentralized NFT platform that allows users to mint and transfer NFT…" at bounding box center [378, 240] width 312 height 75
click at [472, 206] on body "I built a decentralized NFT platform that allows users to mint and transfer NFT…" at bounding box center [378, 240] width 312 height 75
click at [537, 310] on button "Cancel" at bounding box center [526, 307] width 33 height 16
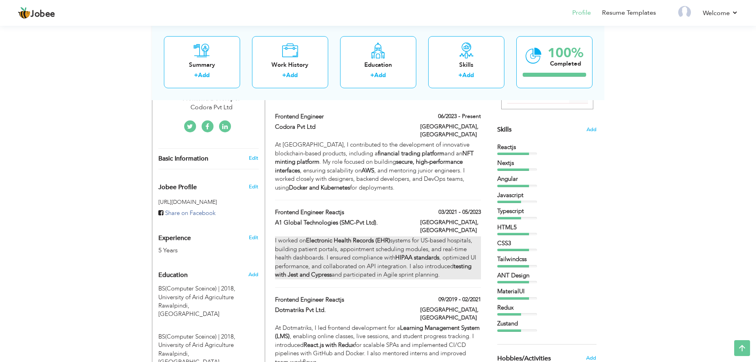
scroll to position [181, 0]
click at [331, 243] on div "I worked on Electronic Health Records (EHR) systems for US-based hospitals, bui…" at bounding box center [378, 257] width 206 height 42
type input "Frontend Engineer Reactjs"
type input "A1 Global Technologies (SMC-Pvt Ltd)."
type input "03/2021"
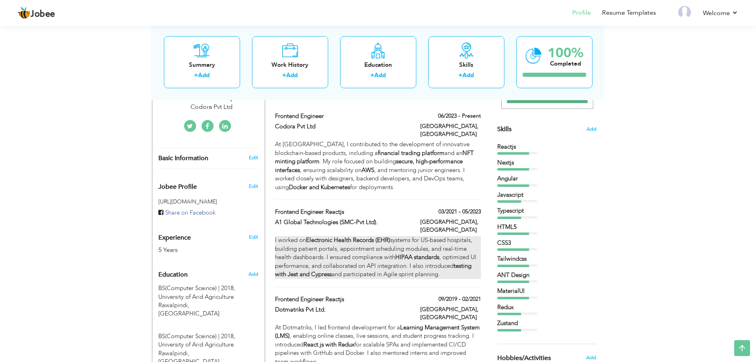
type input "05/2023"
type input "[GEOGRAPHIC_DATA]"
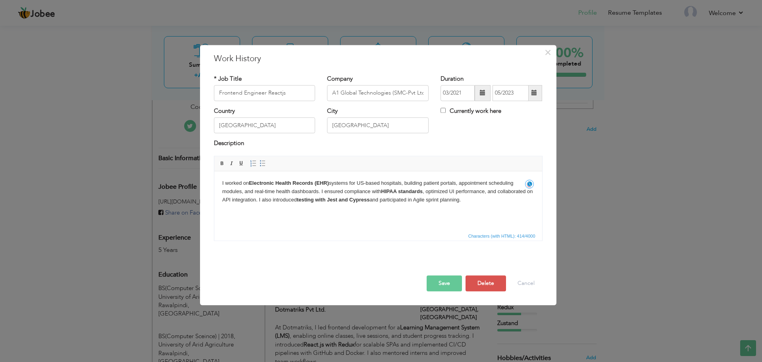
click at [461, 183] on body "I worked on Electronic Health Records (EHR) systems for US-based hospitals, bui…" at bounding box center [378, 191] width 312 height 25
drag, startPoint x: 461, startPoint y: 183, endPoint x: 479, endPoint y: 182, distance: 17.9
click at [479, 182] on body "I worked on Electronic Health Records (EHR) systems for US-based hospitals, bui…" at bounding box center [378, 191] width 312 height 25
click at [526, 197] on body "I worked on Electronic Health Records (EHR) systems for US-based hospitals, bui…" at bounding box center [378, 191] width 312 height 25
click at [452, 285] on button "Save" at bounding box center [444, 283] width 35 height 16
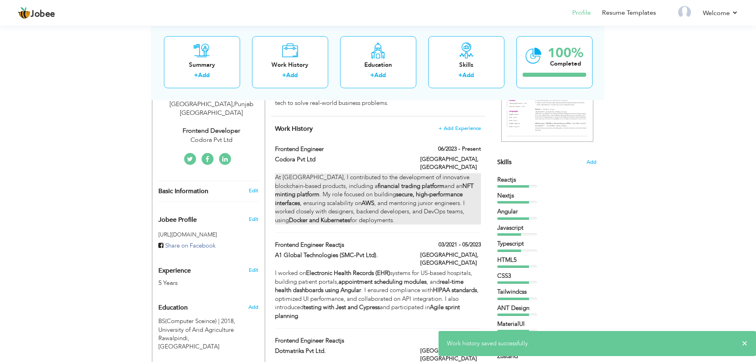
scroll to position [0, 0]
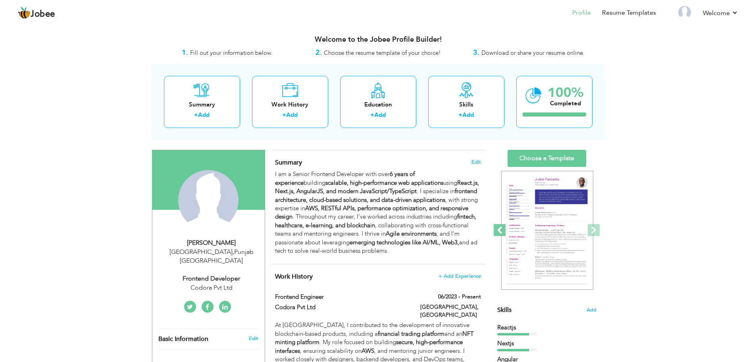
click at [502, 229] on span at bounding box center [500, 230] width 12 height 12
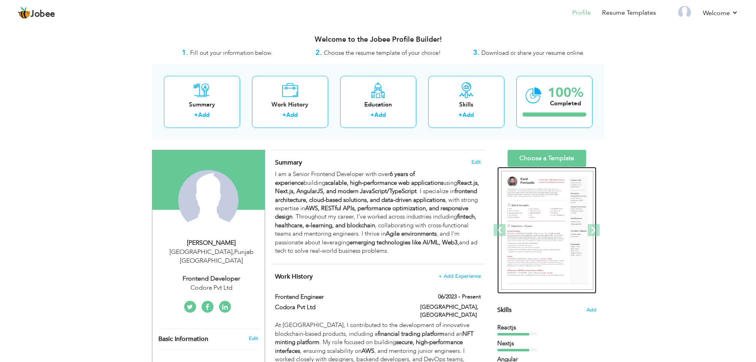
click at [531, 237] on img at bounding box center [547, 230] width 92 height 119
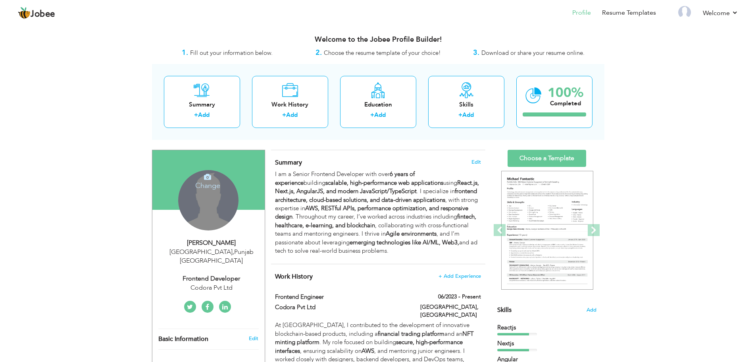
click at [222, 283] on div "Codora Pvt Ltd" at bounding box center [211, 287] width 106 height 9
type input "[PERSON_NAME]"
type input "Husnain"
type input "[PHONE_NUMBER]"
select select "number:166"
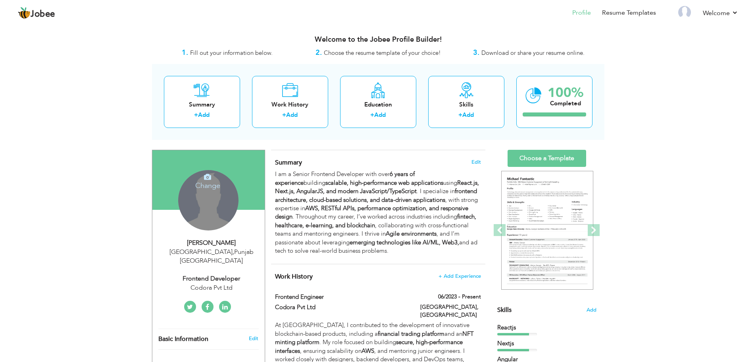
type input "[GEOGRAPHIC_DATA]"
select select "number:7"
type input "Codora Pvt Ltd"
type input "Frontend Developer"
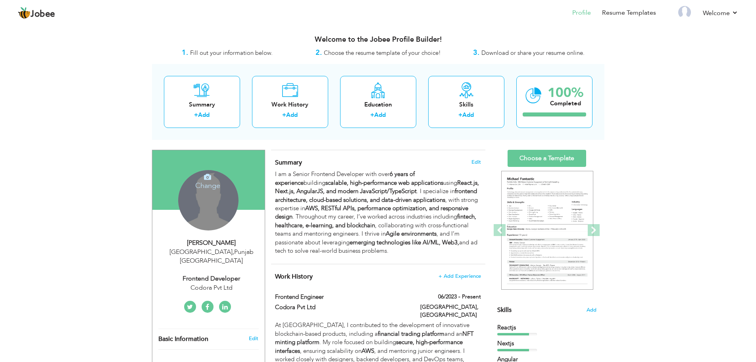
type input "[URL][DOMAIN_NAME][PERSON_NAME]"
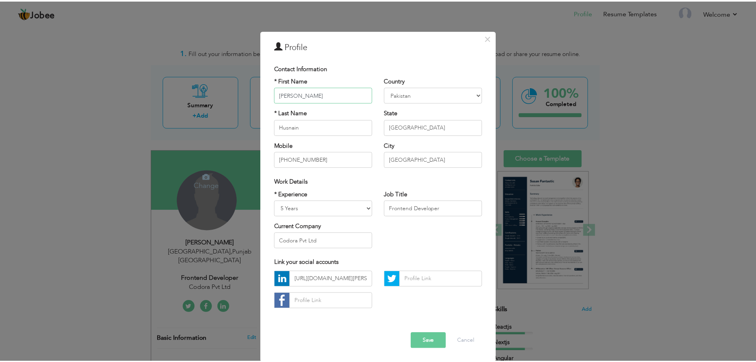
scroll to position [7, 0]
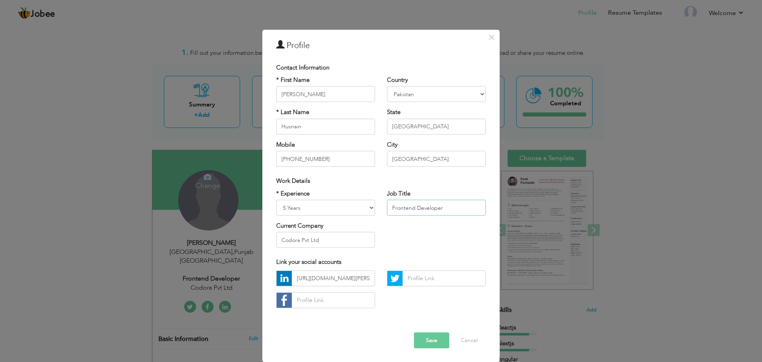
click at [388, 206] on input "Frontend Developer" at bounding box center [436, 208] width 99 height 16
drag, startPoint x: 449, startPoint y: 206, endPoint x: 381, endPoint y: 208, distance: 68.7
click at [381, 208] on div "Job Title Frontend Developer" at bounding box center [436, 205] width 111 height 32
type input "Software Engineer(FE)"
click at [432, 337] on button "Save" at bounding box center [431, 340] width 35 height 16
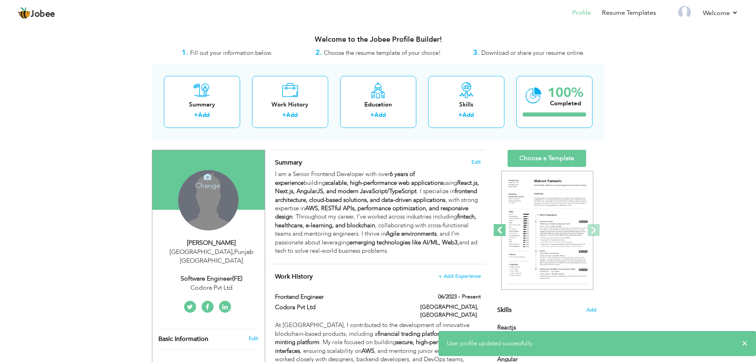
click at [502, 229] on span at bounding box center [500, 230] width 12 height 12
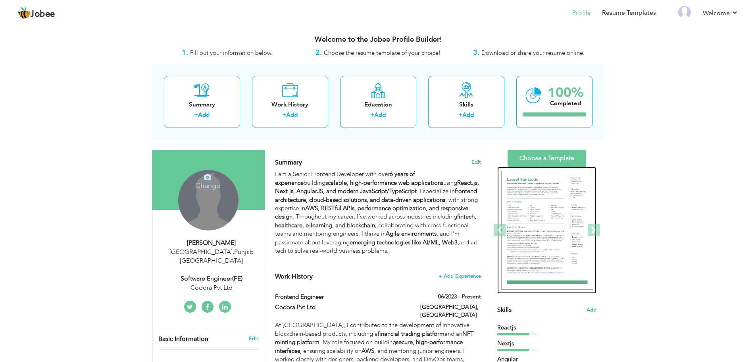
click at [531, 235] on img at bounding box center [547, 230] width 92 height 119
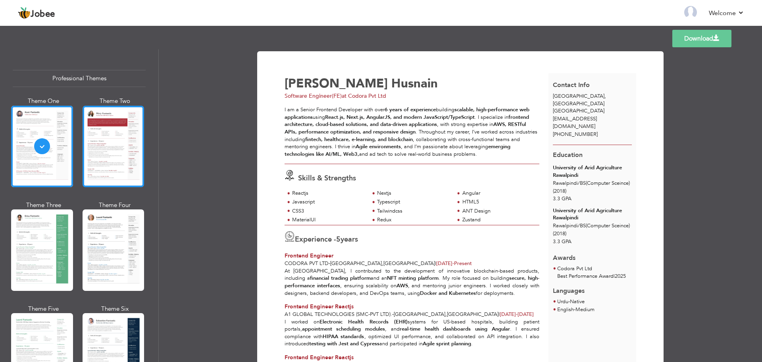
click at [115, 147] on div at bounding box center [114, 146] width 62 height 81
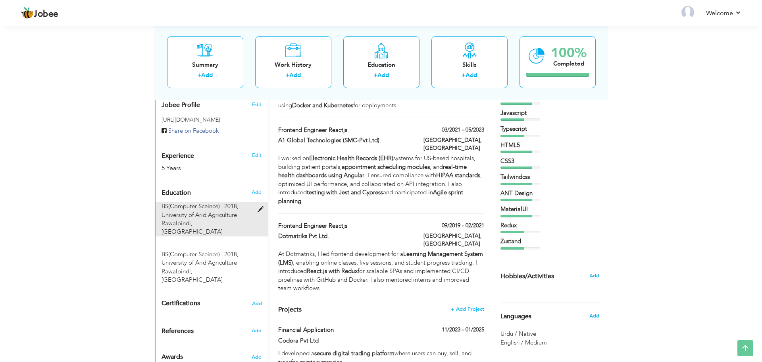
scroll to position [263, 0]
click at [258, 206] on span at bounding box center [259, 209] width 10 height 6
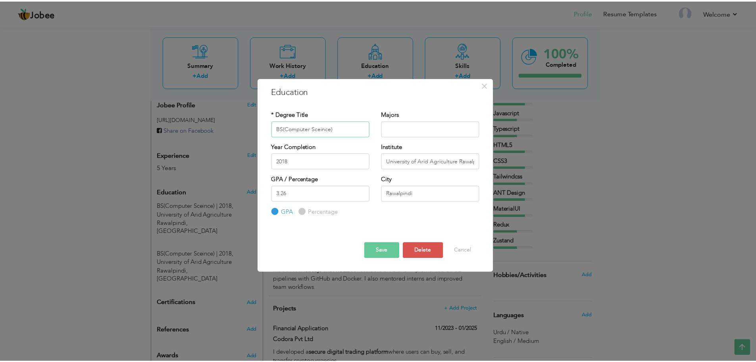
scroll to position [0, 0]
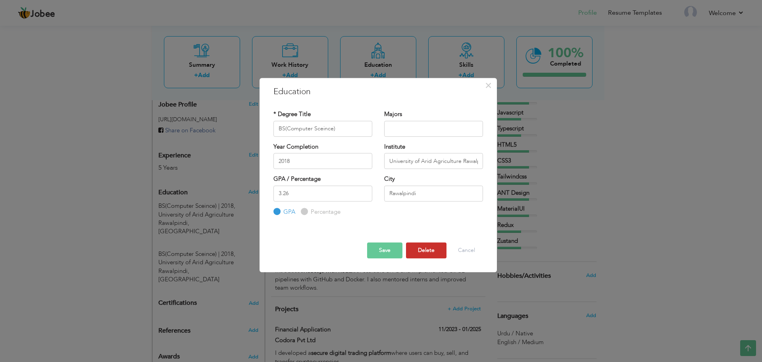
click at [416, 248] on button "Delete" at bounding box center [426, 250] width 40 height 16
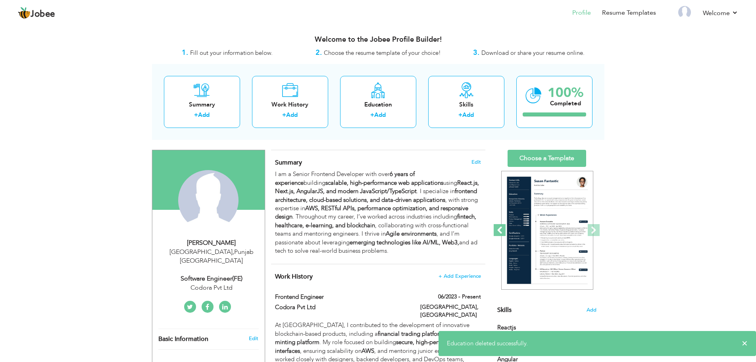
click at [501, 227] on span at bounding box center [500, 230] width 12 height 12
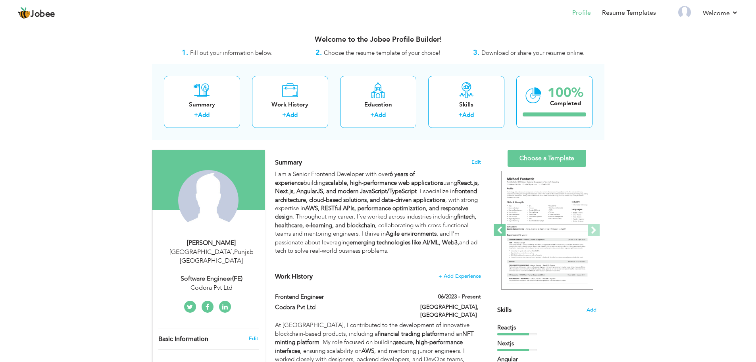
click at [501, 227] on span at bounding box center [500, 230] width 12 height 12
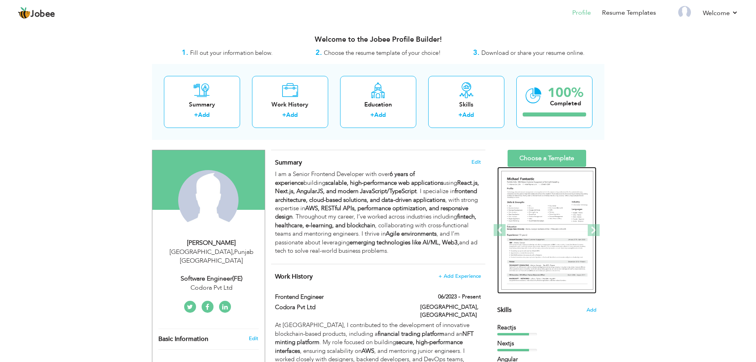
click at [558, 233] on img at bounding box center [547, 230] width 92 height 119
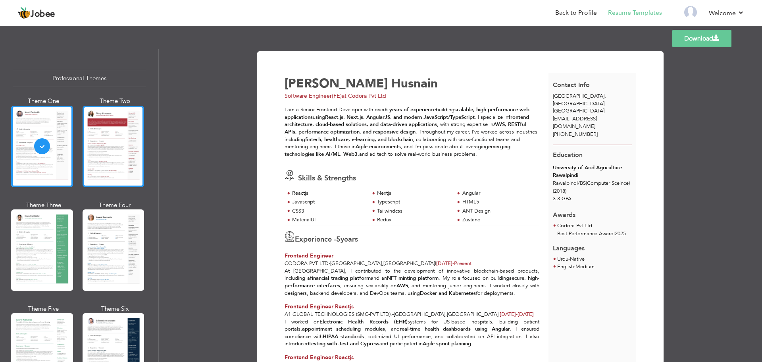
click at [106, 157] on div at bounding box center [114, 146] width 62 height 81
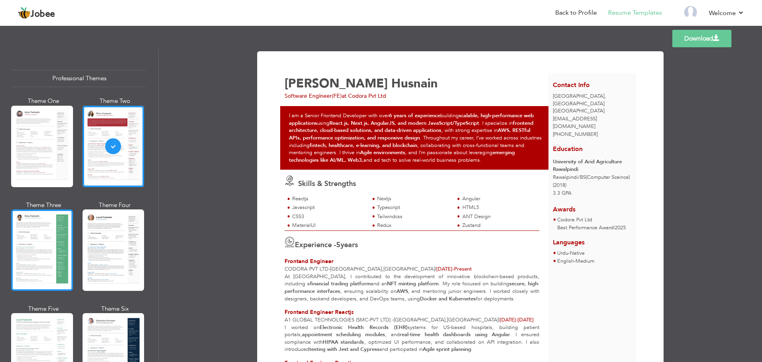
click at [50, 249] on div at bounding box center [42, 249] width 62 height 81
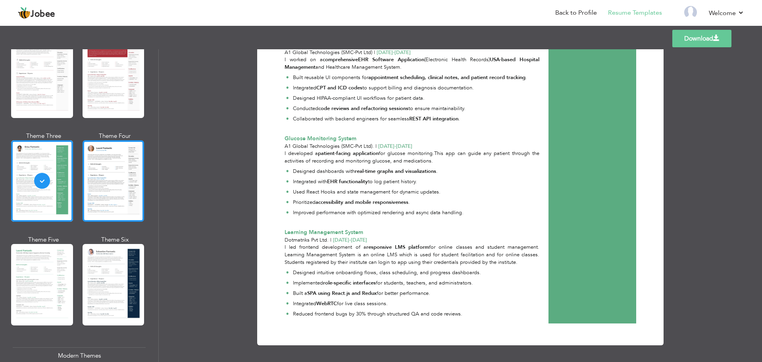
scroll to position [70, 0]
click at [106, 158] on div at bounding box center [114, 179] width 62 height 81
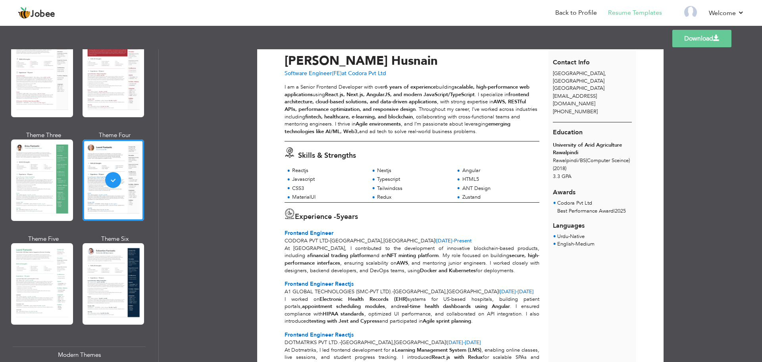
scroll to position [0, 0]
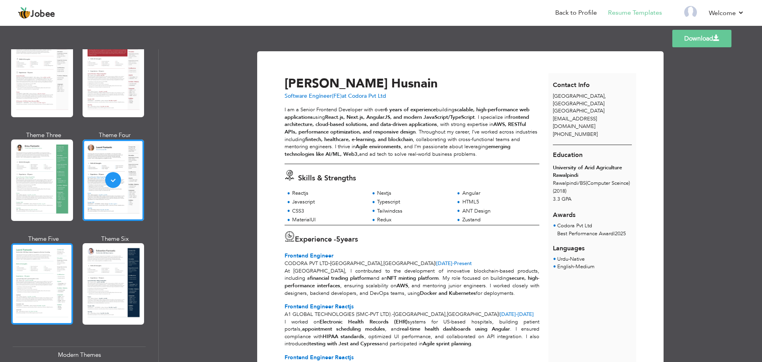
click at [44, 271] on div at bounding box center [42, 283] width 62 height 81
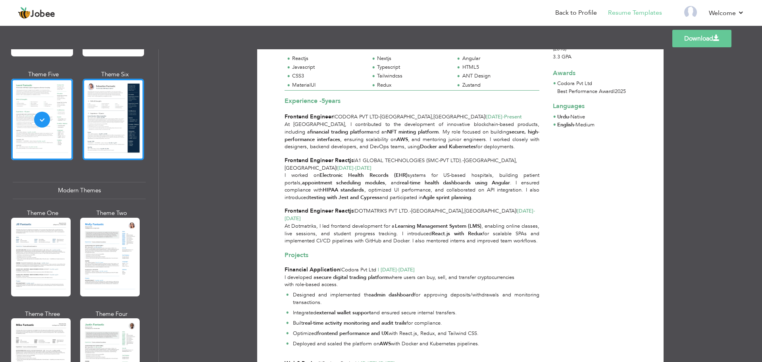
scroll to position [235, 0]
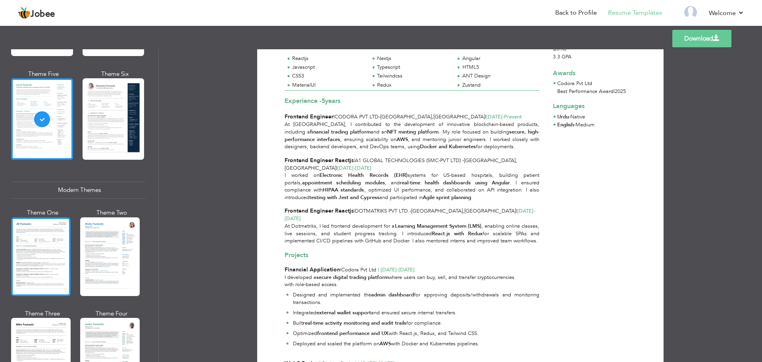
click at [46, 261] on div at bounding box center [41, 256] width 60 height 79
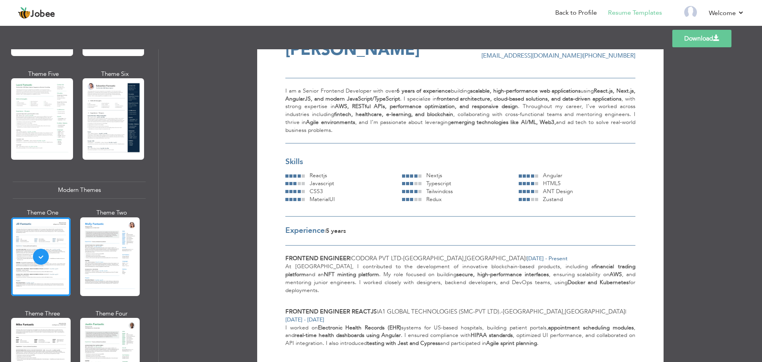
scroll to position [0, 0]
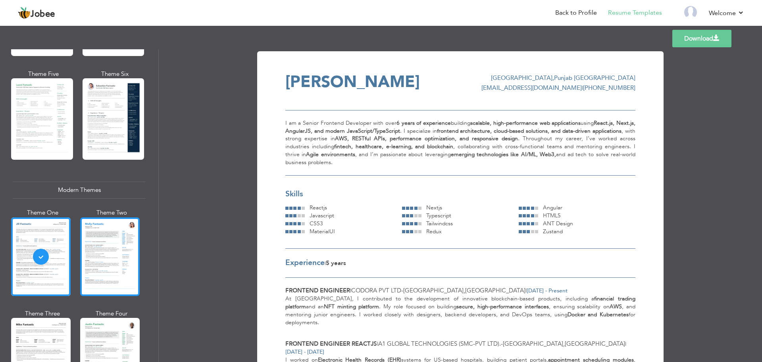
click at [112, 246] on div at bounding box center [110, 256] width 60 height 79
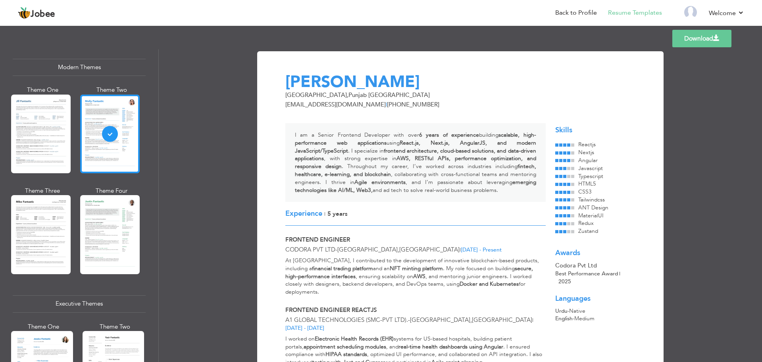
scroll to position [361, 0]
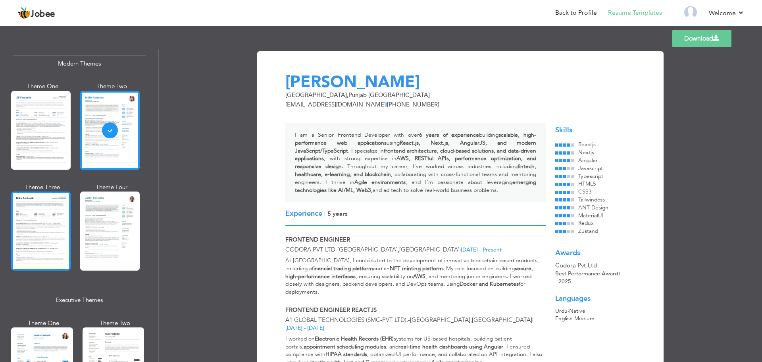
click at [54, 235] on div at bounding box center [41, 230] width 60 height 79
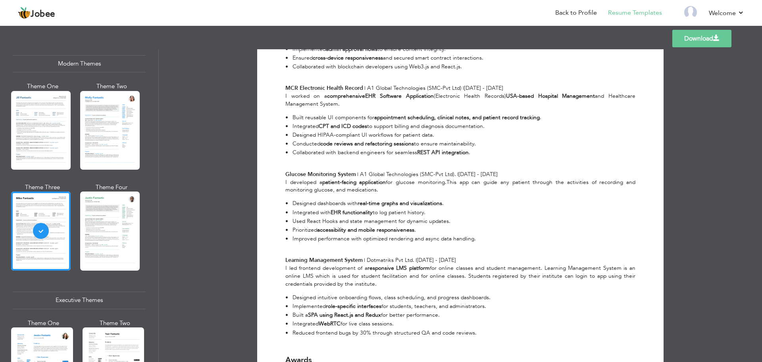
scroll to position [603, 0]
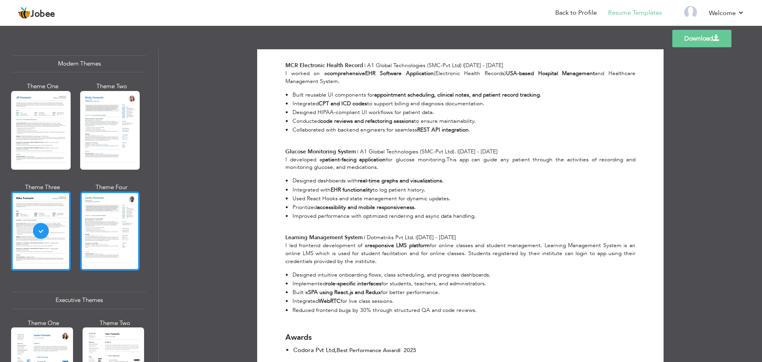
click at [131, 245] on div at bounding box center [110, 230] width 60 height 79
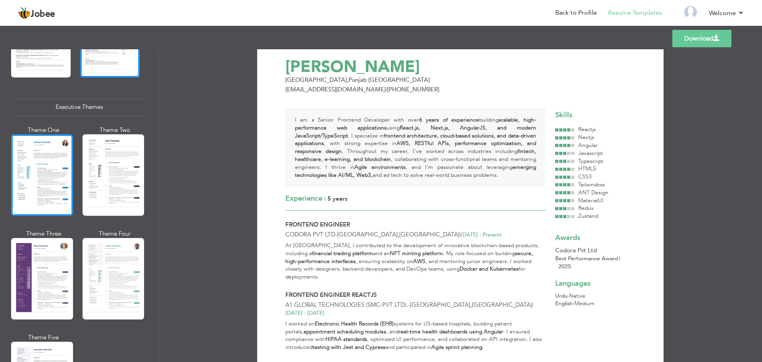
scroll to position [554, 0]
click at [38, 164] on div at bounding box center [42, 174] width 62 height 81
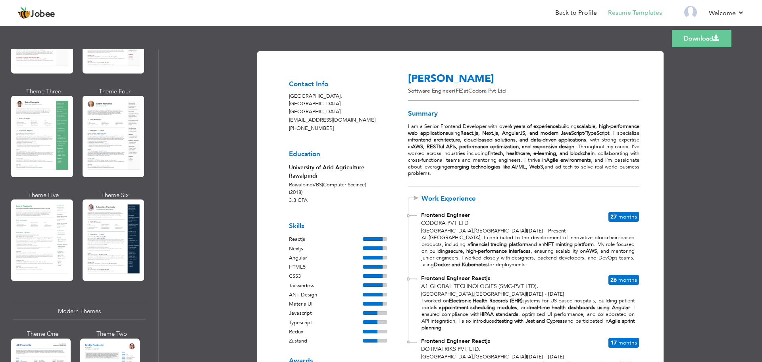
scroll to position [113, 0]
click at [112, 230] on div at bounding box center [114, 240] width 62 height 81
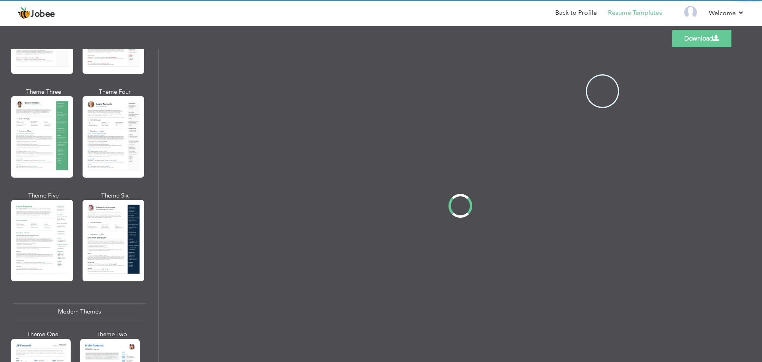
click at [42, 242] on div "Professional Themes Theme One Theme Two Theme Three Theme Four" at bounding box center [381, 205] width 762 height 312
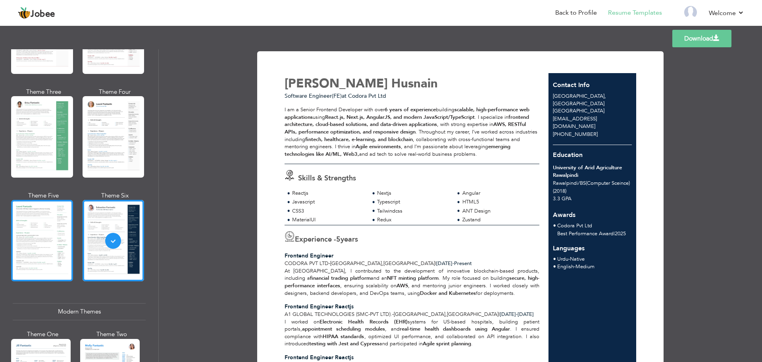
click at [45, 237] on div at bounding box center [42, 240] width 62 height 81
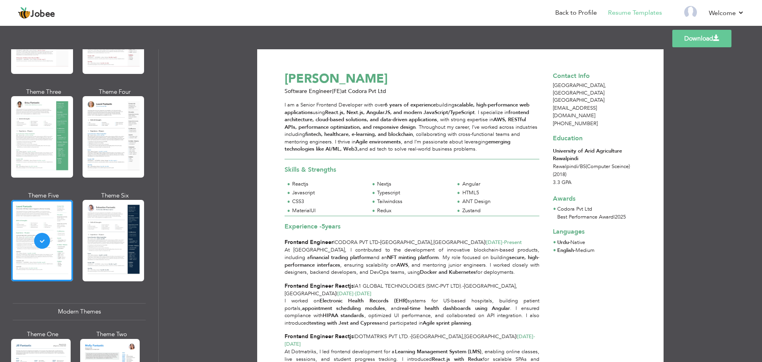
scroll to position [0, 0]
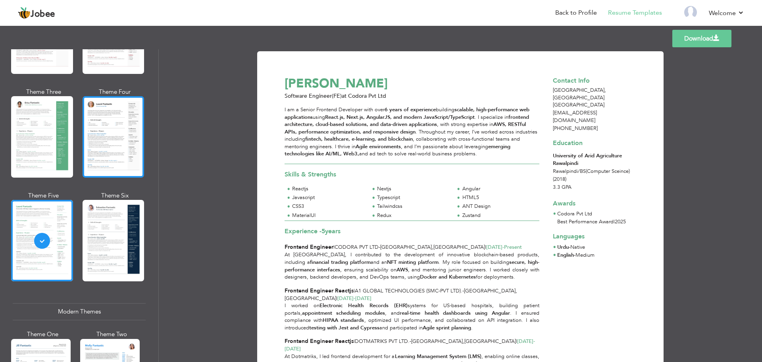
click at [114, 146] on div at bounding box center [114, 136] width 62 height 81
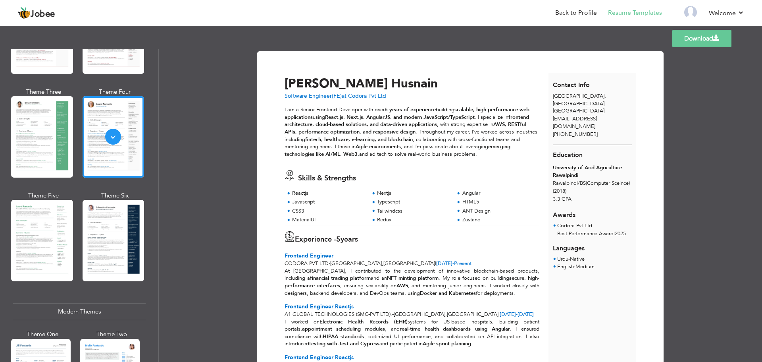
click at [682, 36] on link "Download" at bounding box center [701, 38] width 59 height 17
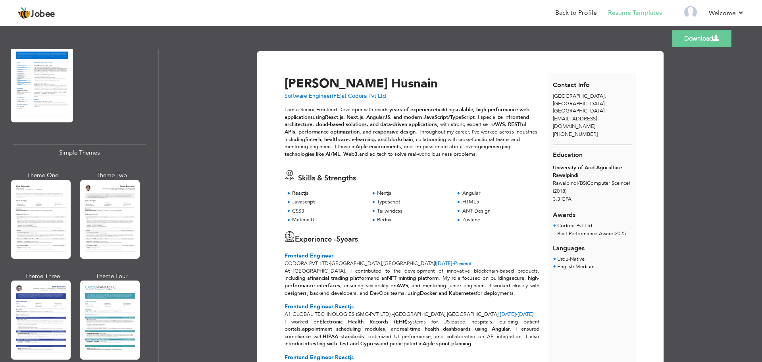
scroll to position [1305, 0]
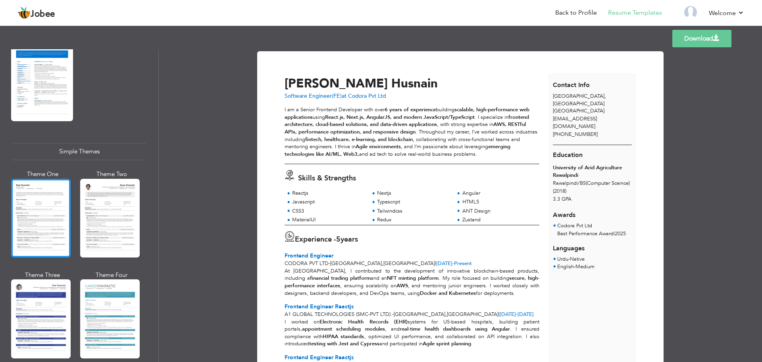
click at [48, 207] on div at bounding box center [41, 218] width 60 height 79
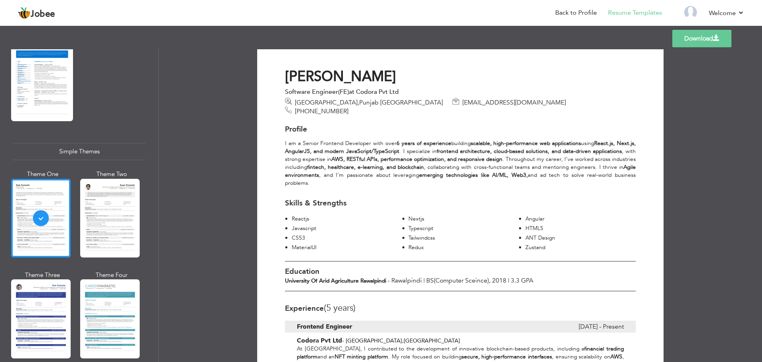
scroll to position [17, 0]
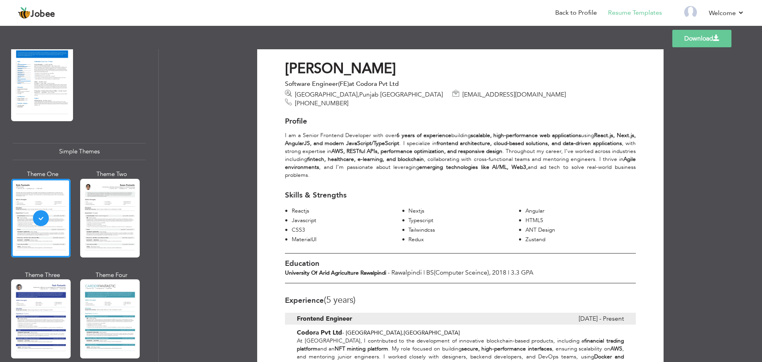
click at [462, 96] on span "tajammalhusnain1996@gmail.com" at bounding box center [514, 94] width 104 height 9
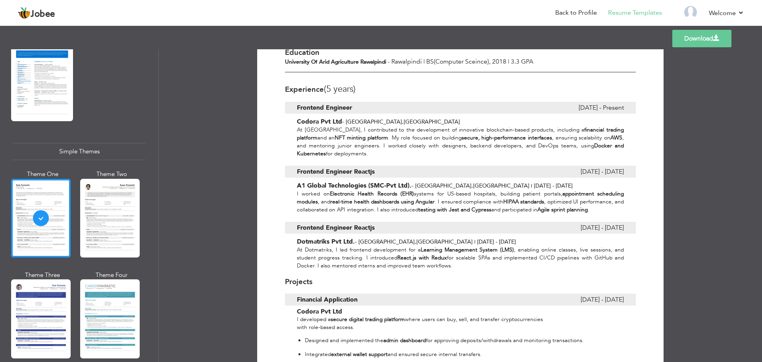
scroll to position [228, 0]
click at [120, 210] on div at bounding box center [110, 218] width 60 height 79
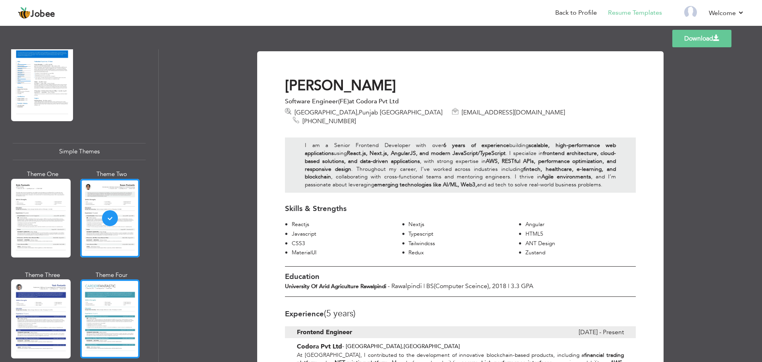
scroll to position [1306, 0]
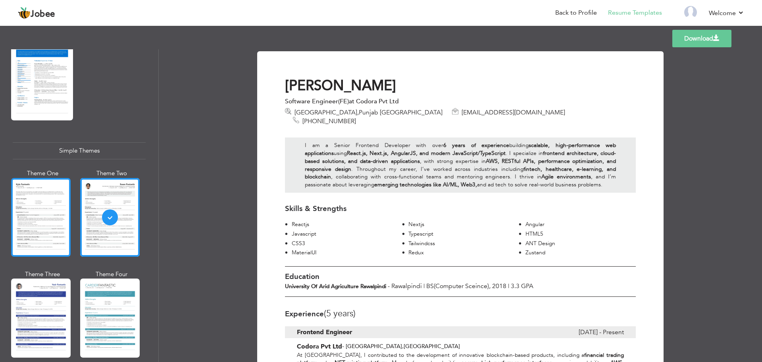
click at [50, 228] on div at bounding box center [41, 217] width 60 height 79
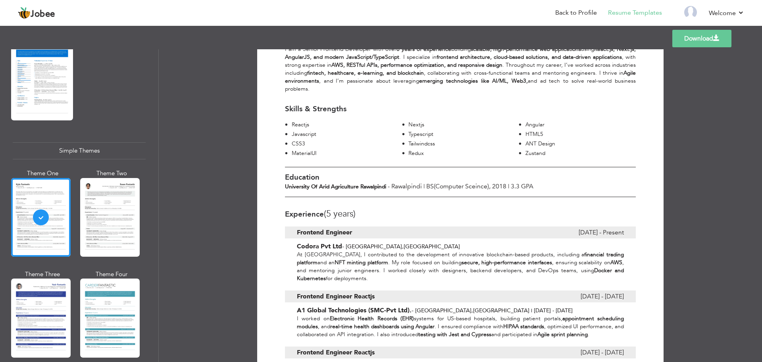
scroll to position [100, 0]
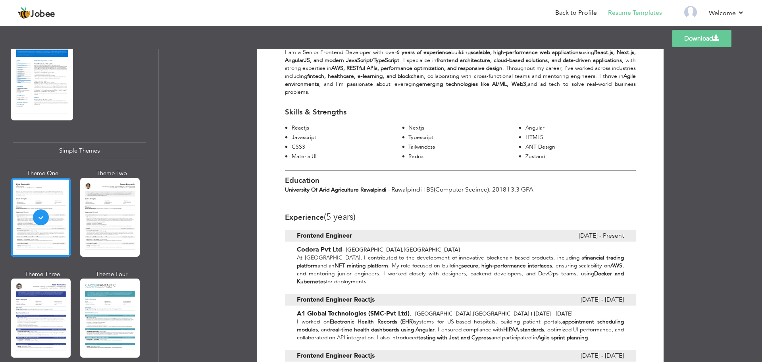
click at [692, 37] on link "Download" at bounding box center [701, 38] width 59 height 17
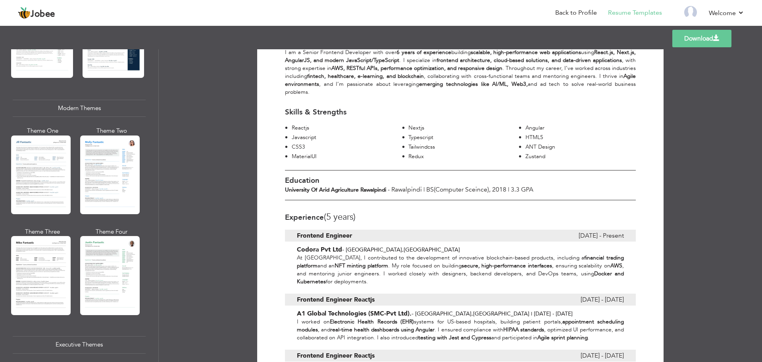
scroll to position [313, 0]
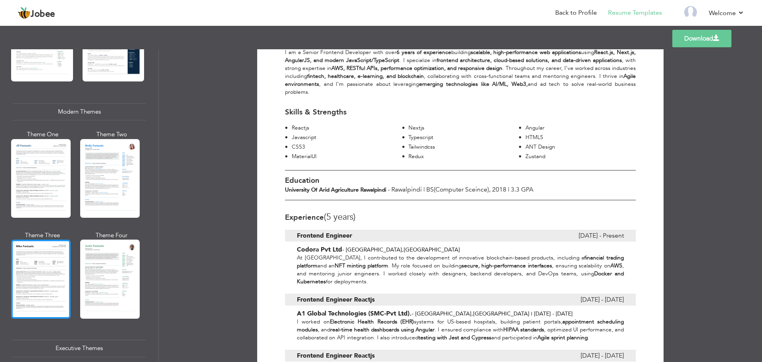
click at [44, 264] on div at bounding box center [41, 278] width 60 height 79
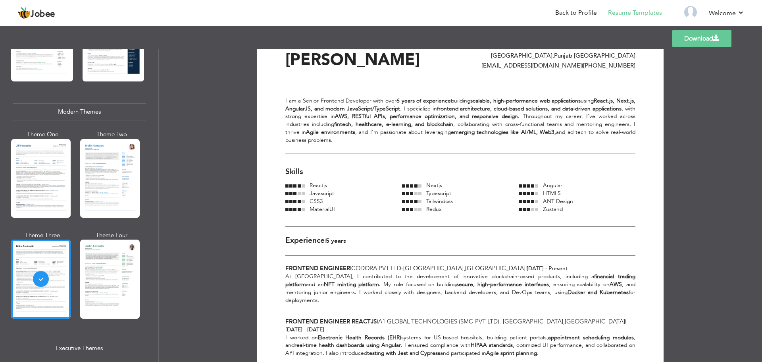
scroll to position [0, 0]
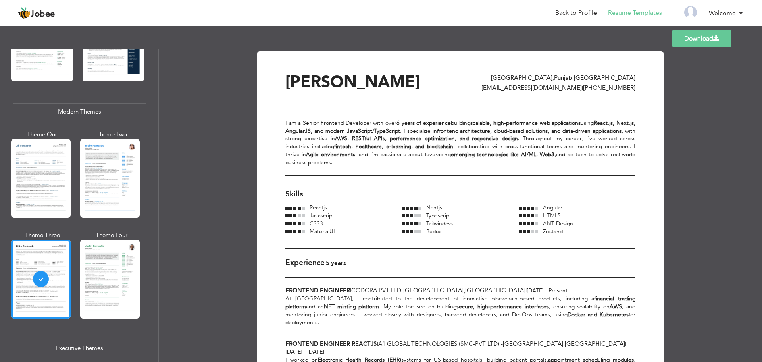
click at [433, 129] on div "I am a Senior Frontend Developer with over 6 years of experience building scala…" at bounding box center [460, 142] width 350 height 65
click at [581, 11] on link "Back to Profile" at bounding box center [576, 12] width 42 height 9
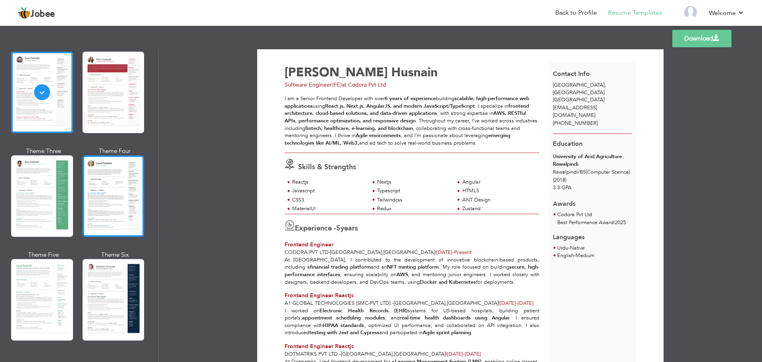
scroll to position [54, 0]
click at [90, 205] on div at bounding box center [114, 195] width 62 height 81
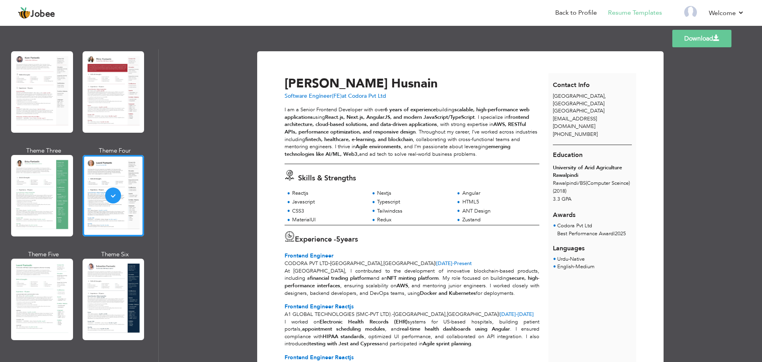
scroll to position [15, 0]
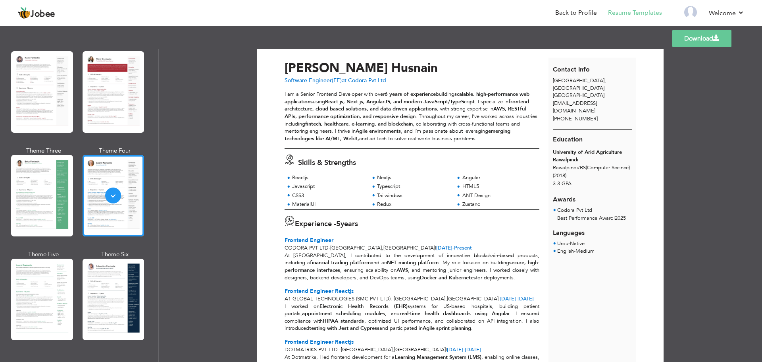
click at [689, 39] on link "Download" at bounding box center [701, 38] width 59 height 17
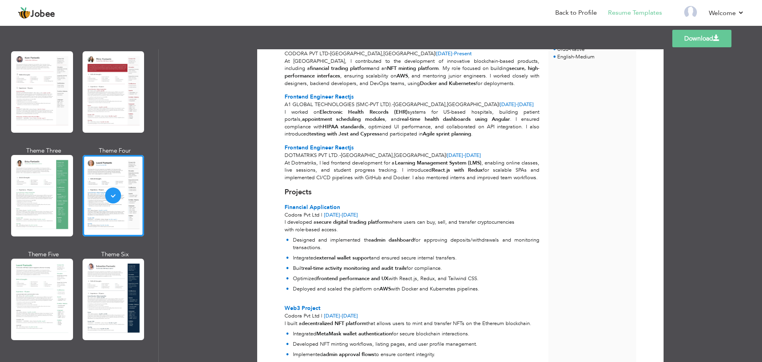
scroll to position [147, 0]
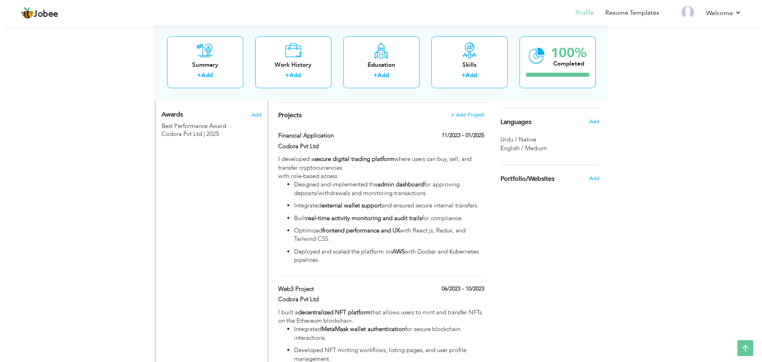
scroll to position [457, 0]
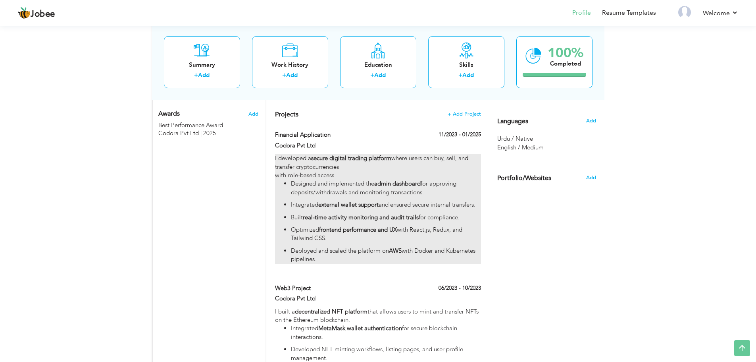
click at [411, 246] on p "Deployed and scaled the platform on AWS with Docker and Kubernetes pipelines." at bounding box center [386, 254] width 190 height 17
type input "Financial Application"
type input "Codora Pvt Ltd"
type input "11/2023"
type input "01/2025"
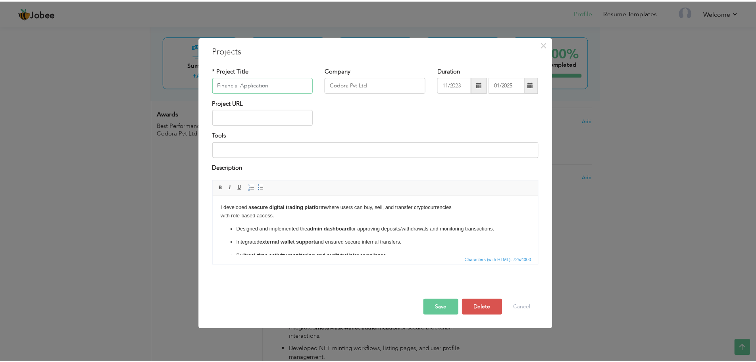
scroll to position [40, 0]
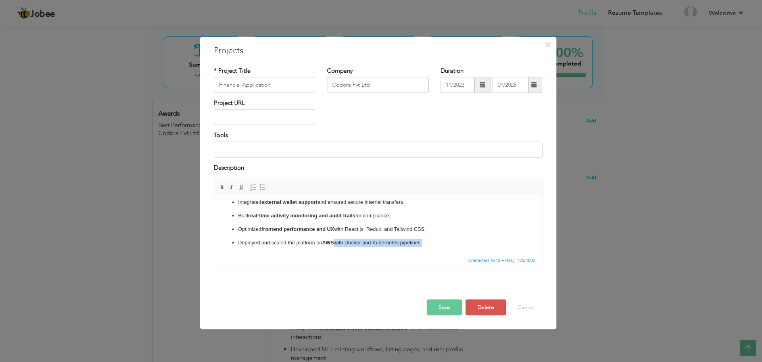
drag, startPoint x: 335, startPoint y: 243, endPoint x: 423, endPoint y: 244, distance: 87.7
click at [423, 244] on p "Deployed and scaled the platform on AWS with Docker and Kubernetes pipelines." at bounding box center [378, 242] width 280 height 8
click at [449, 303] on button "Save" at bounding box center [444, 307] width 35 height 16
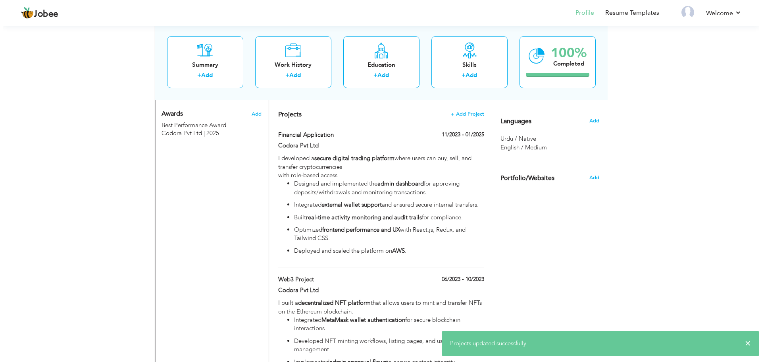
scroll to position [0, 0]
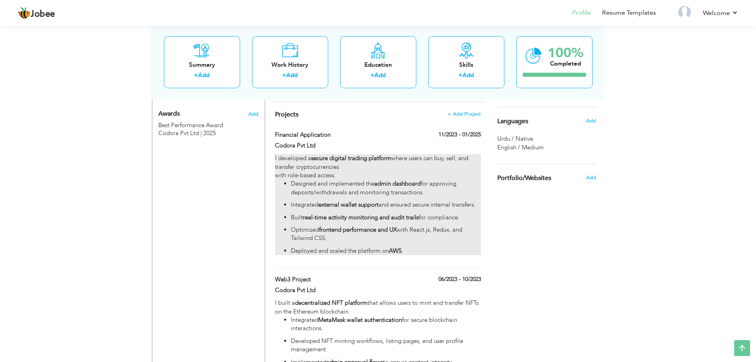
click at [321, 154] on div "I developed a secure digital trading platform where users can buy, sell, and tr…" at bounding box center [378, 204] width 206 height 101
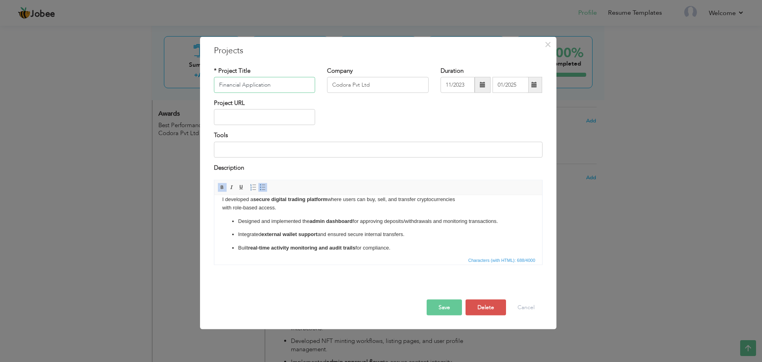
scroll to position [10, 0]
click at [222, 208] on body "I developed a secure digital trading platform where users can buy, sell, and tr…" at bounding box center [378, 235] width 312 height 84
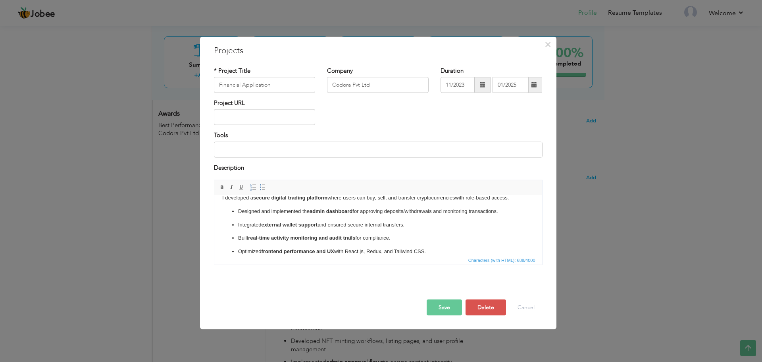
scroll to position [9, 0]
click at [445, 306] on button "Save" at bounding box center [444, 307] width 35 height 16
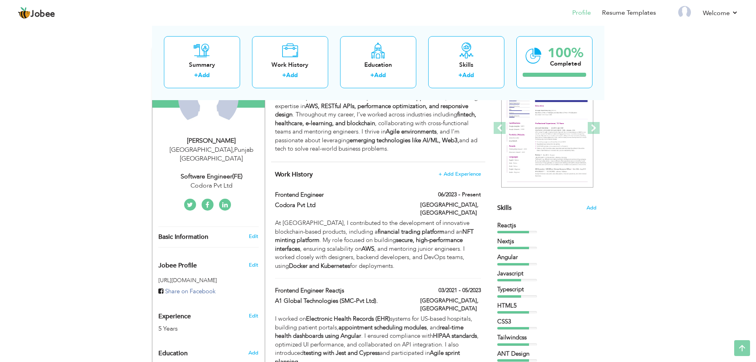
scroll to position [0, 0]
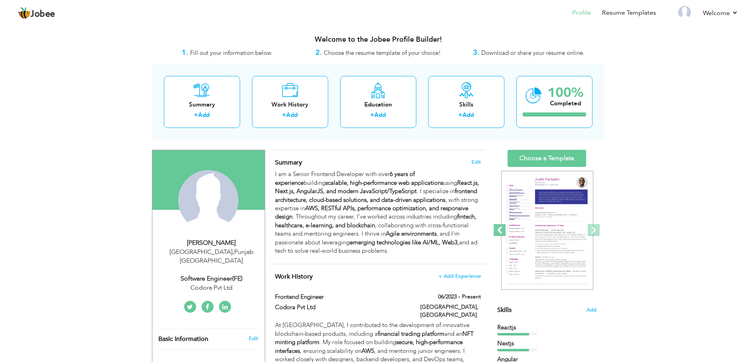
click at [500, 230] on span at bounding box center [500, 230] width 12 height 12
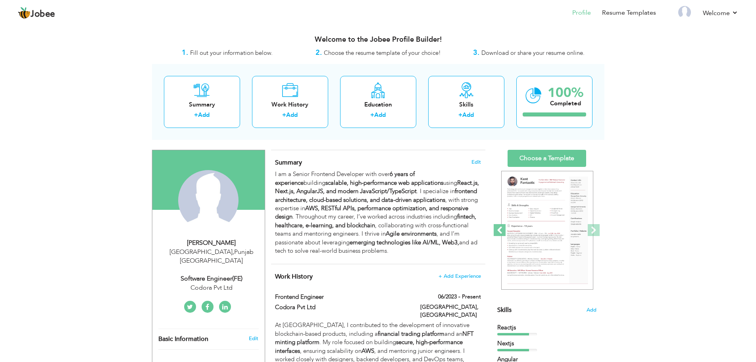
click at [500, 230] on span at bounding box center [500, 230] width 12 height 12
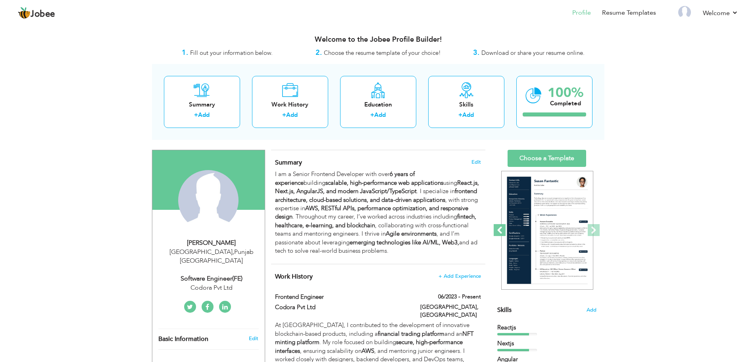
click at [500, 230] on span at bounding box center [500, 230] width 12 height 12
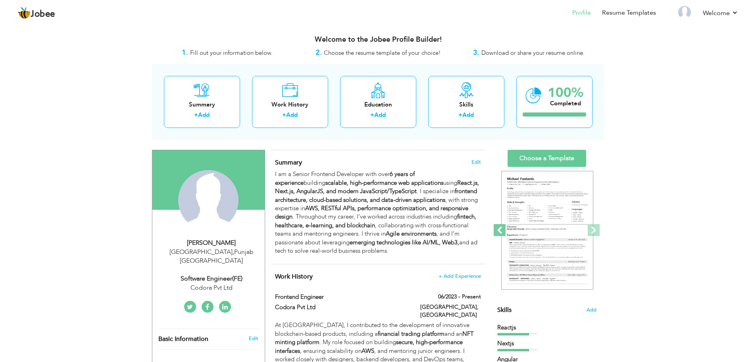
click at [500, 230] on span at bounding box center [500, 230] width 12 height 12
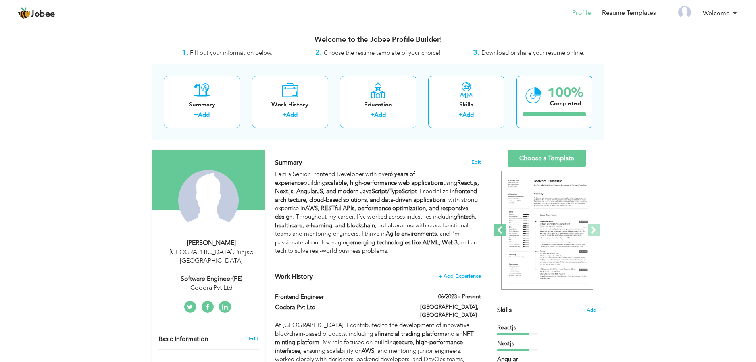
click at [500, 230] on span at bounding box center [500, 230] width 12 height 12
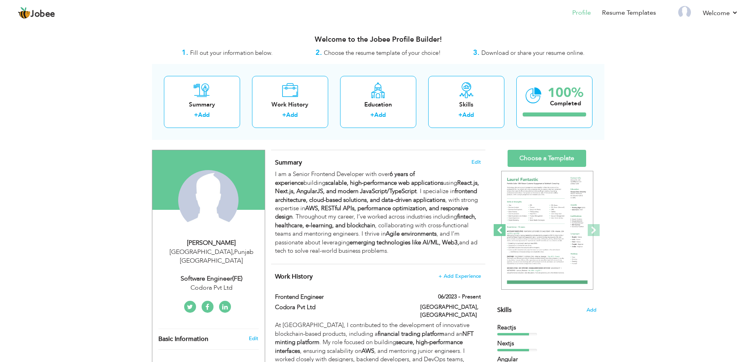
click at [500, 230] on span at bounding box center [500, 230] width 12 height 12
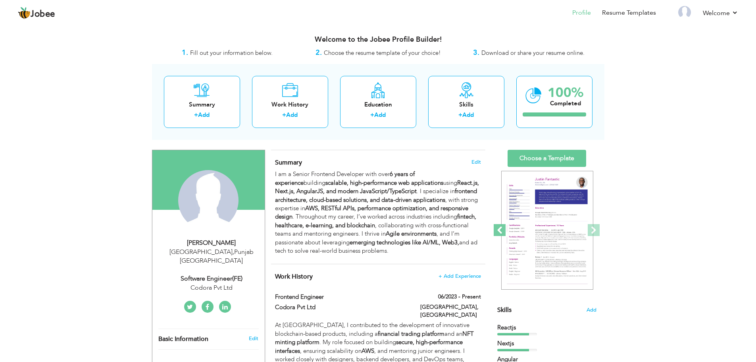
click at [500, 230] on span at bounding box center [500, 230] width 12 height 12
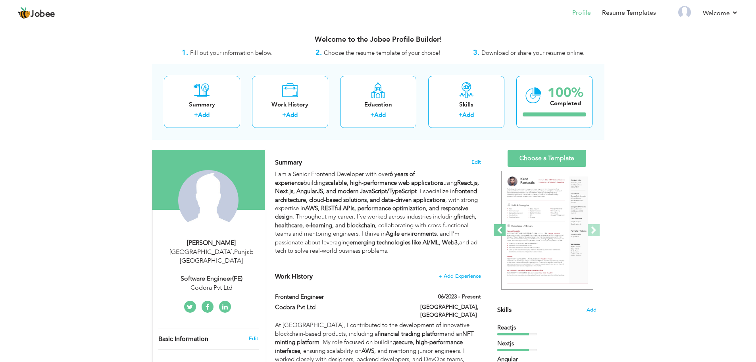
click at [500, 230] on span at bounding box center [500, 230] width 12 height 12
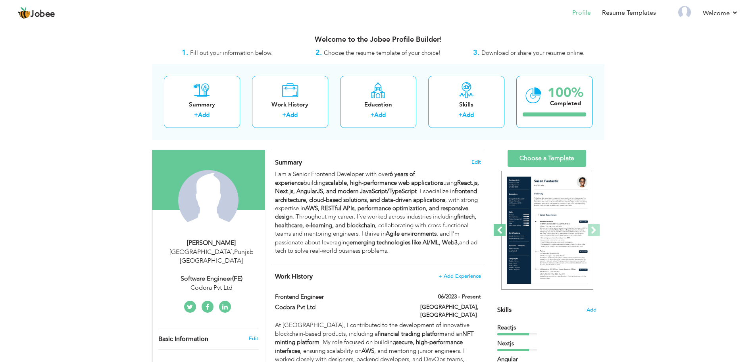
click at [500, 230] on span at bounding box center [500, 230] width 12 height 12
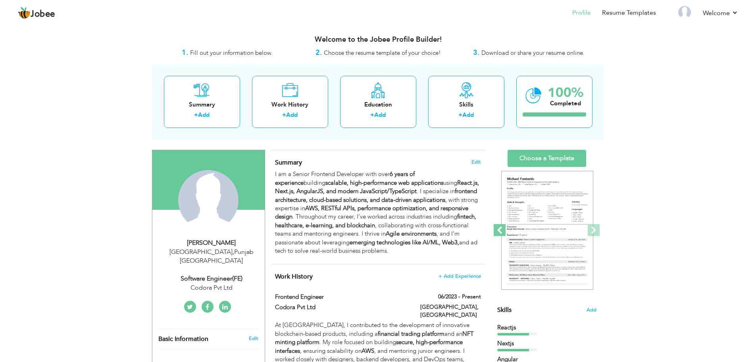
click at [500, 230] on span at bounding box center [500, 230] width 12 height 12
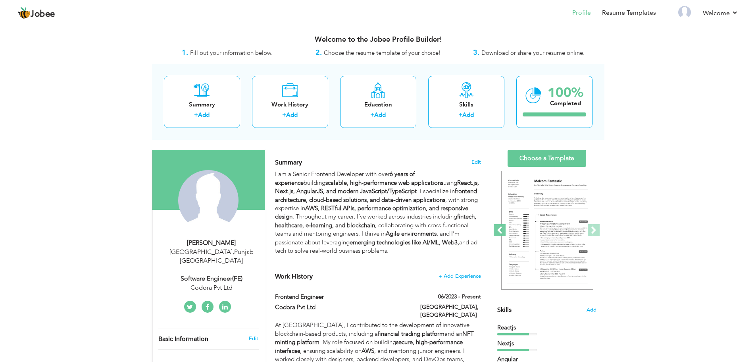
click at [500, 230] on span at bounding box center [500, 230] width 12 height 12
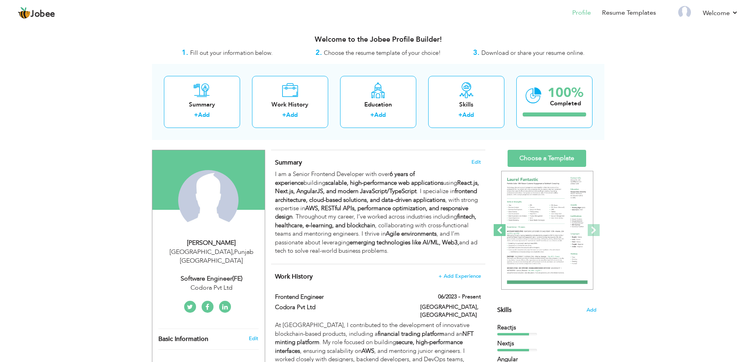
click at [500, 230] on span at bounding box center [500, 230] width 12 height 12
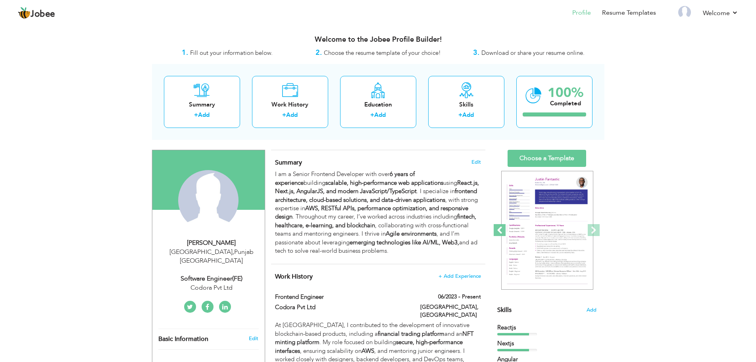
click at [500, 230] on span at bounding box center [500, 230] width 12 height 12
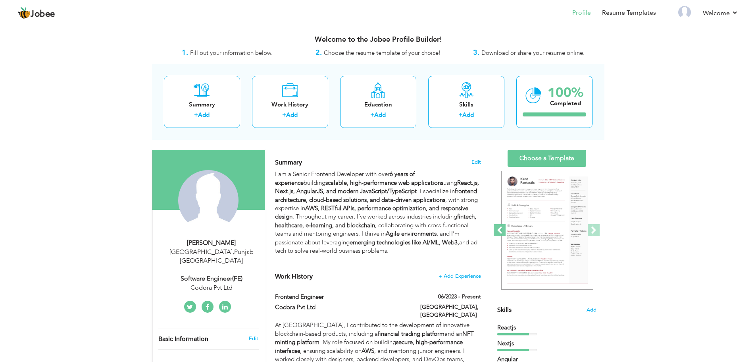
click at [500, 230] on span at bounding box center [500, 230] width 12 height 12
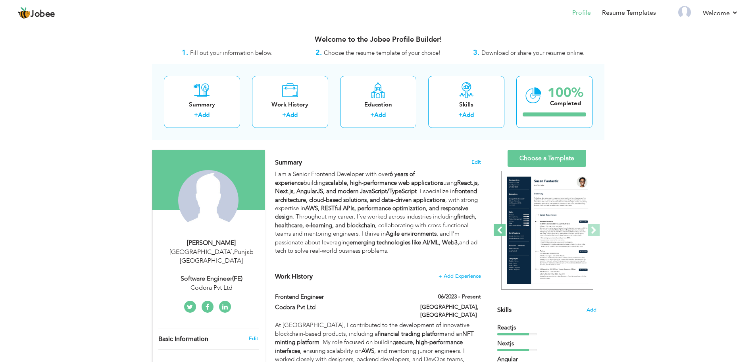
click at [500, 230] on span at bounding box center [500, 230] width 12 height 12
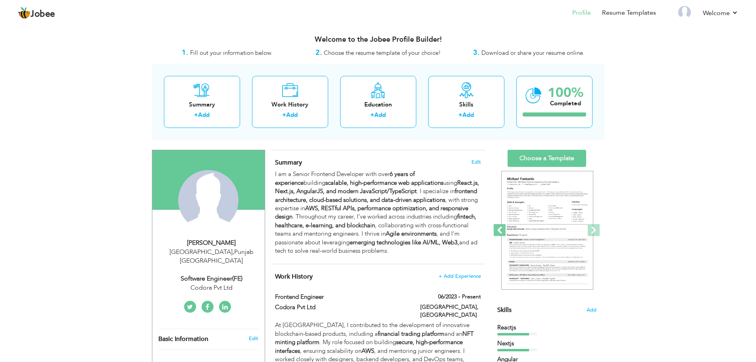
click at [500, 230] on span at bounding box center [500, 230] width 12 height 12
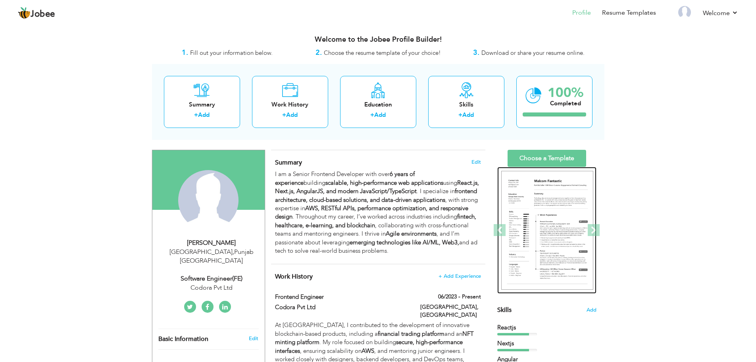
click at [529, 226] on img at bounding box center [547, 230] width 92 height 119
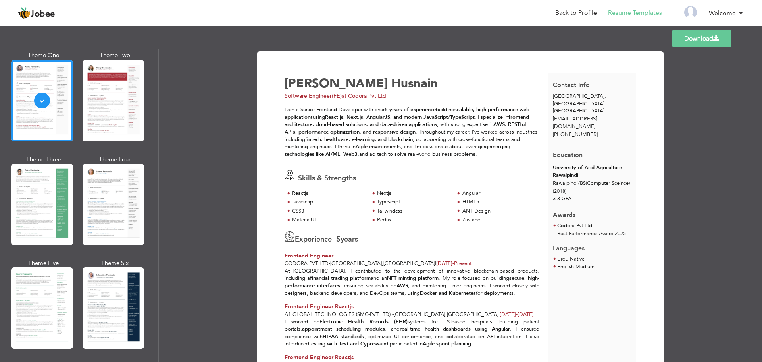
scroll to position [49, 0]
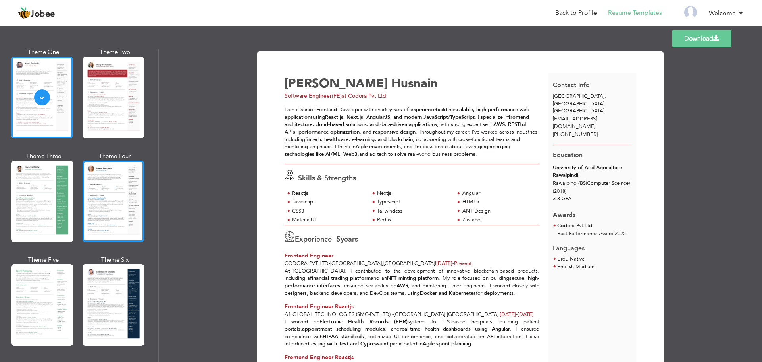
click at [101, 204] on div at bounding box center [114, 200] width 62 height 81
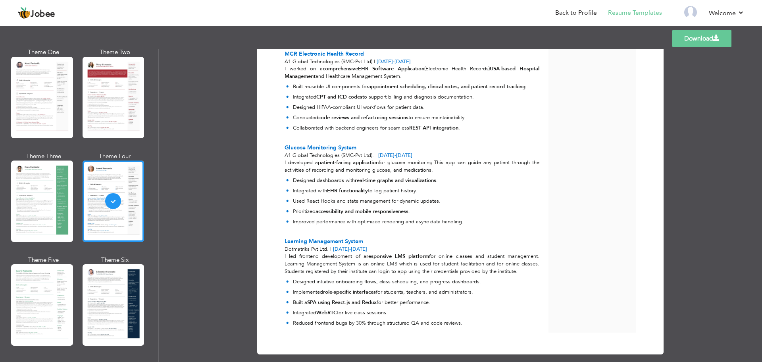
scroll to position [559, 0]
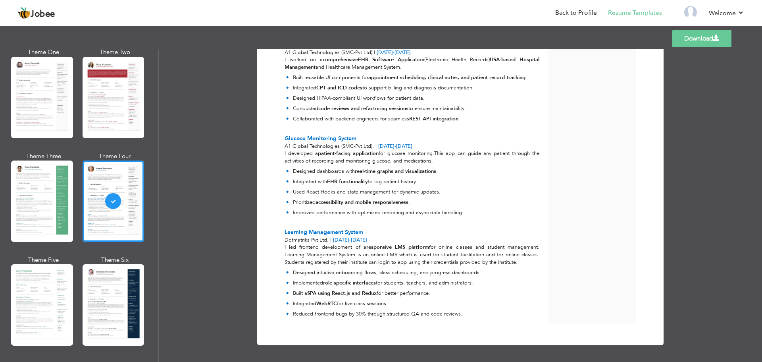
click at [699, 40] on link "Download" at bounding box center [701, 38] width 59 height 17
